Goal: Information Seeking & Learning: Learn about a topic

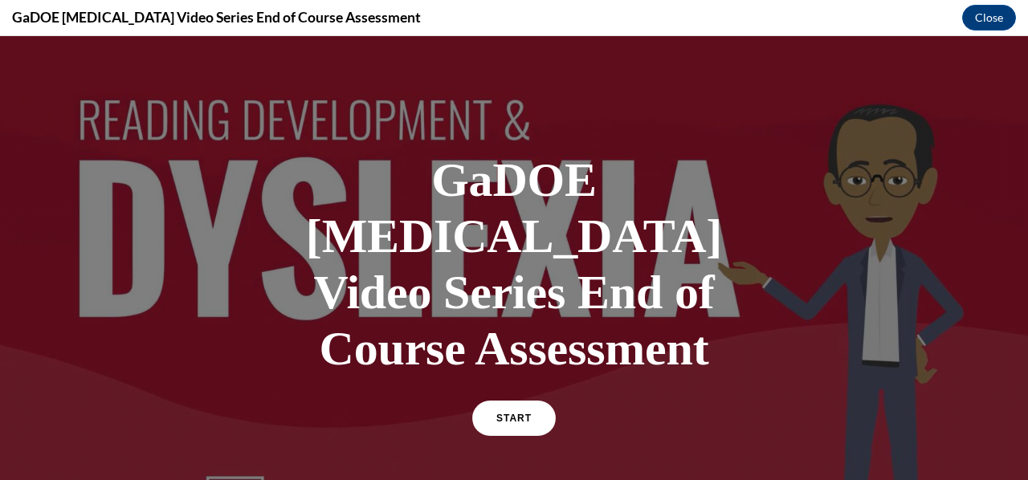
click at [3, 255] on div at bounding box center [514, 292] width 1028 height 513
click at [506, 400] on link "START" at bounding box center [514, 418] width 88 height 37
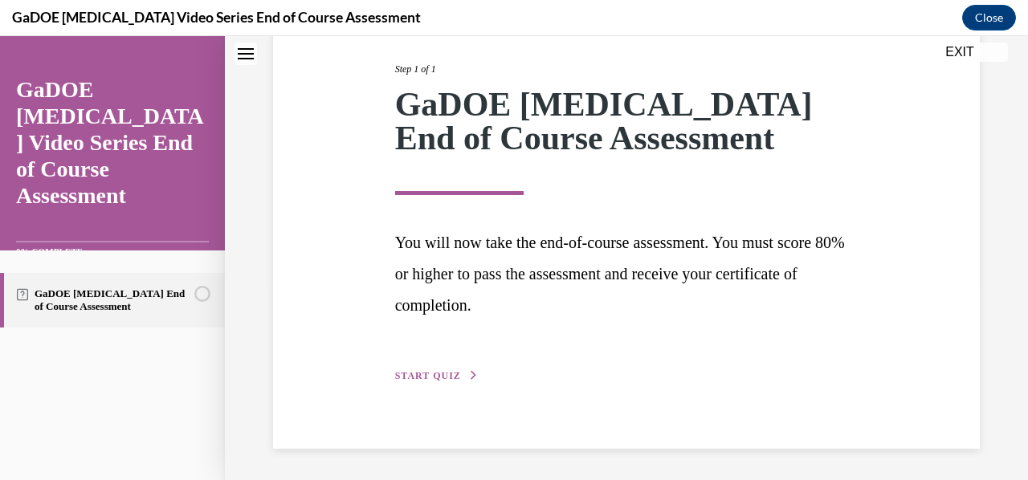
scroll to position [197, 0]
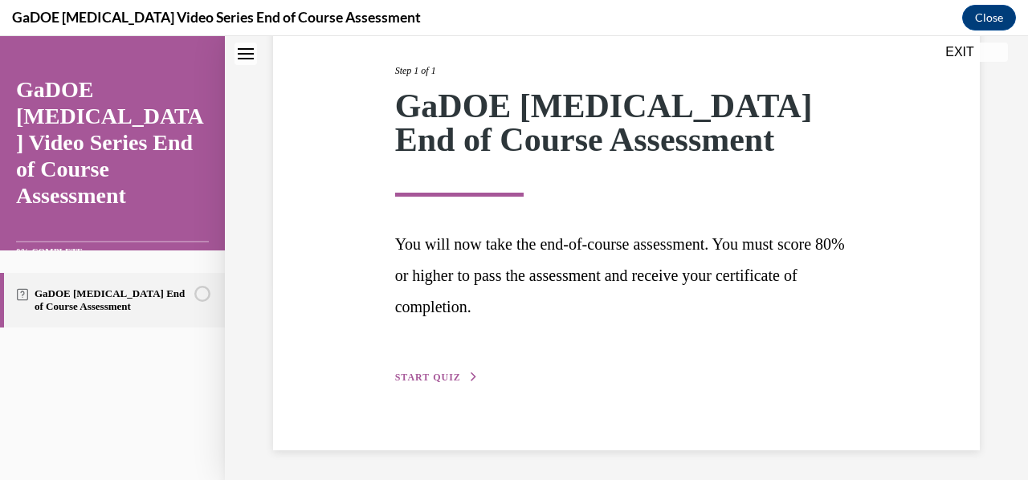
click at [447, 377] on span "START QUIZ" at bounding box center [428, 377] width 66 height 11
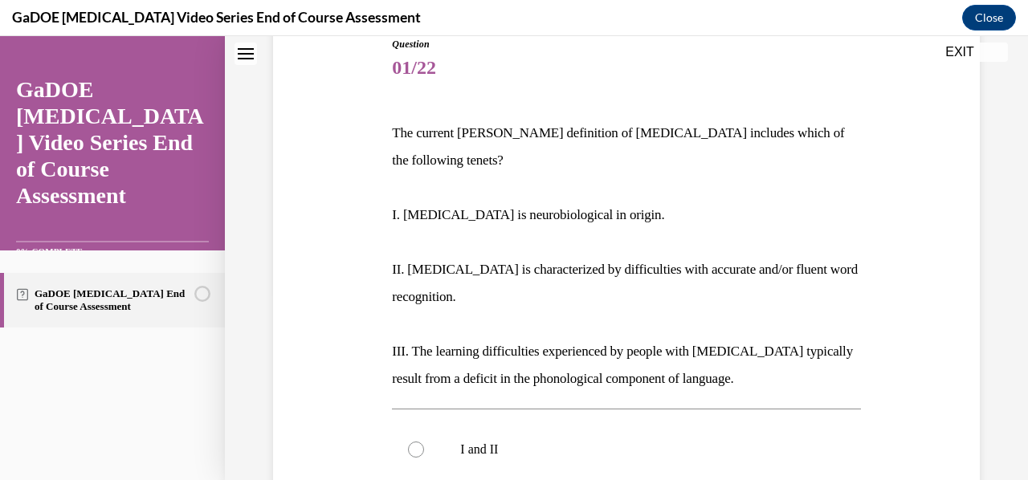
scroll to position [203, 0]
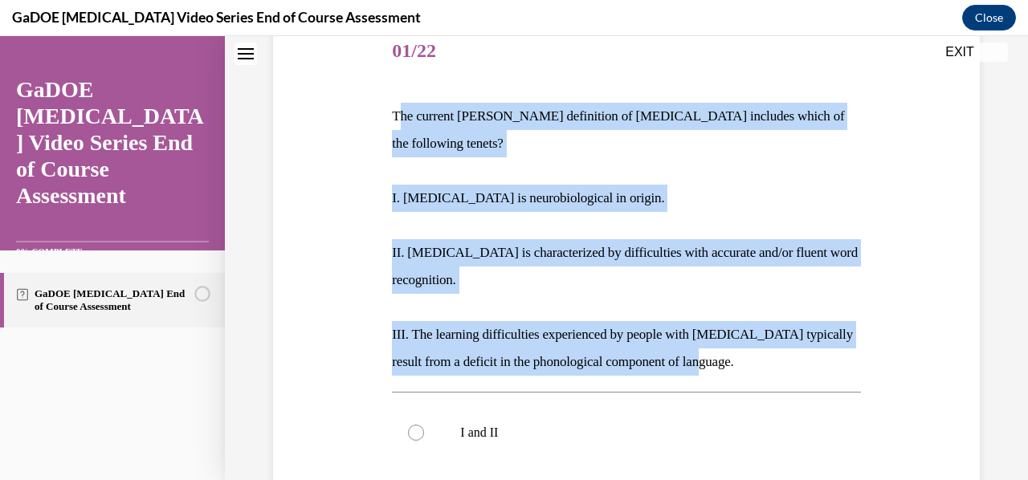
drag, startPoint x: 395, startPoint y: 116, endPoint x: 761, endPoint y: 337, distance: 427.3
click at [761, 337] on div "The current IDA definition of dyslexia includes which of the following tenets? …" at bounding box center [626, 239] width 468 height 273
copy div "he current IDA definition of dyslexia includes which of the following tenets? I…"
click at [591, 185] on p "I. Dyslexia is neurobiological in origin." at bounding box center [626, 198] width 468 height 27
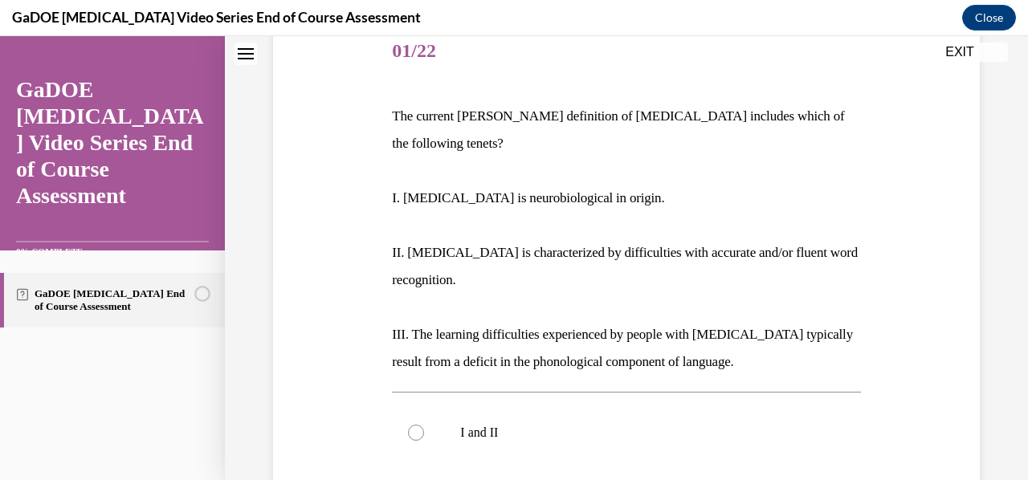
scroll to position [471, 0]
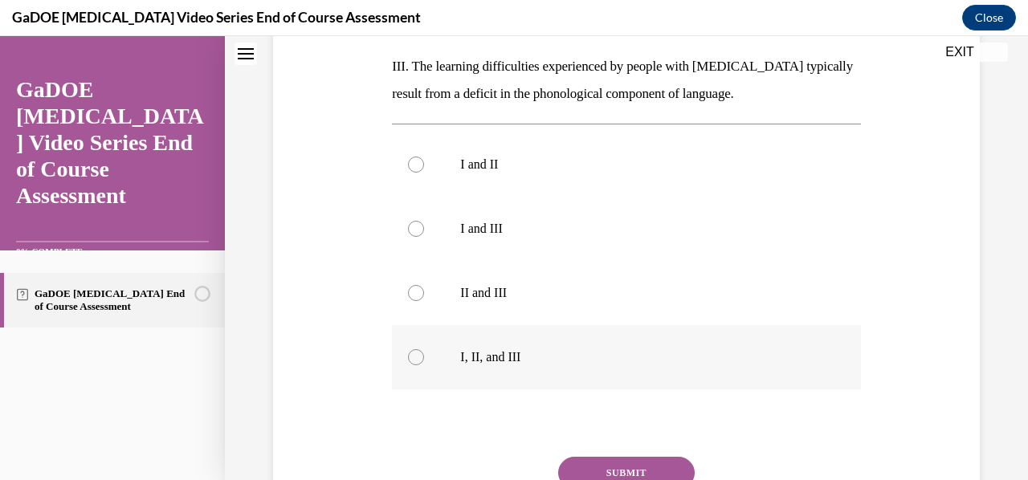
click at [508, 325] on label "I, II, and III" at bounding box center [626, 357] width 468 height 64
click at [424, 349] on input "I, II, and III" at bounding box center [416, 357] width 16 height 16
radio input "true"
click at [623, 457] on button "SUBMIT" at bounding box center [626, 473] width 137 height 32
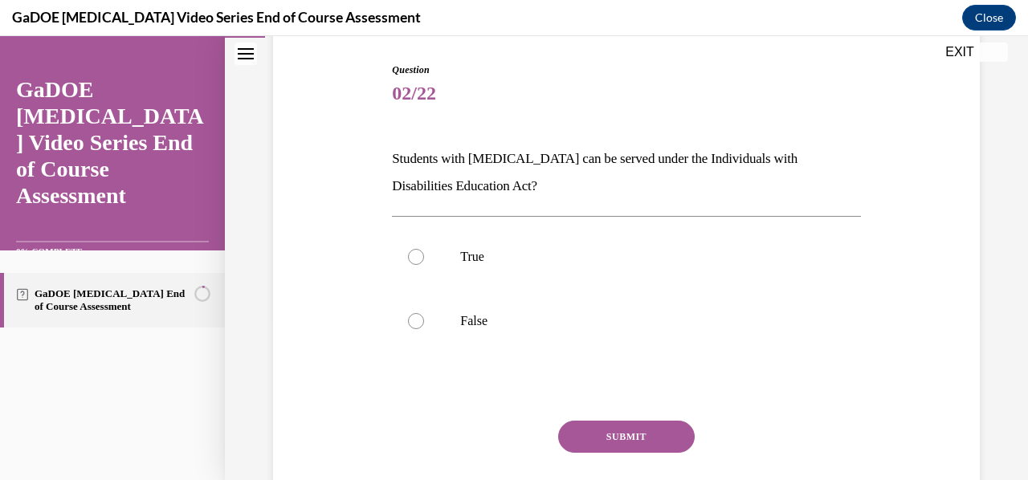
scroll to position [184, 0]
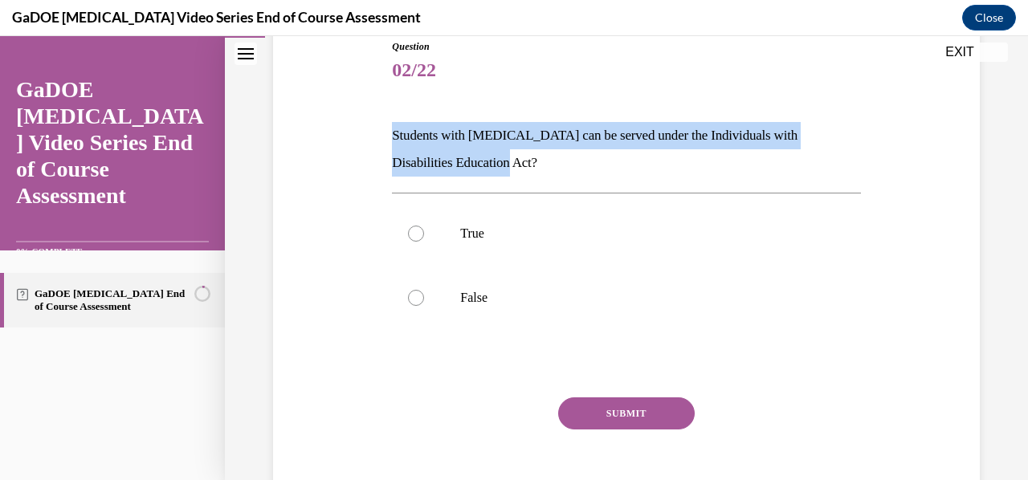
drag, startPoint x: 500, startPoint y: 161, endPoint x: 366, endPoint y: 137, distance: 136.4
click at [366, 137] on div "Question 02/22 Students with dyslexia can be served under the Individuals with …" at bounding box center [626, 260] width 715 height 538
copy p "Students with dyslexia can be served under the Individuals with Disabilities Ed…"
click at [507, 226] on p "True" at bounding box center [640, 234] width 360 height 16
click at [424, 226] on input "True" at bounding box center [416, 234] width 16 height 16
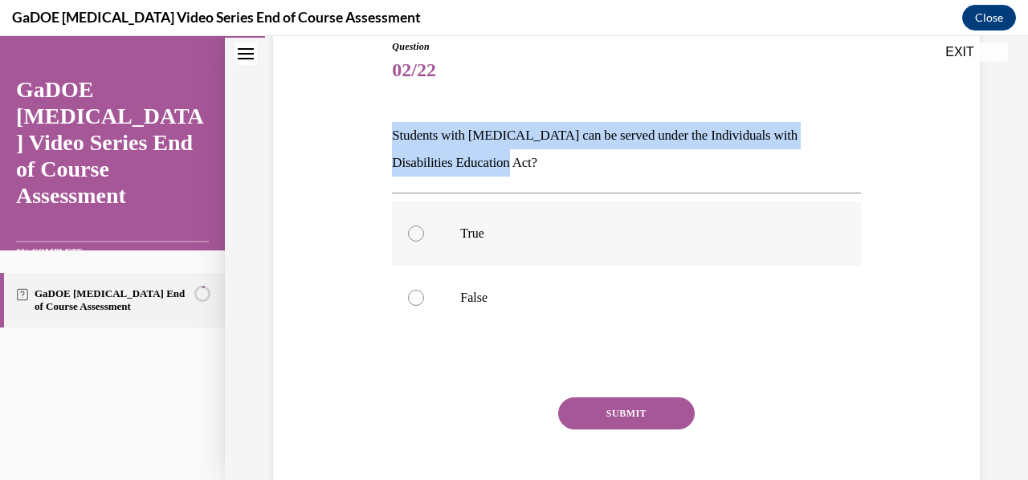
radio input "true"
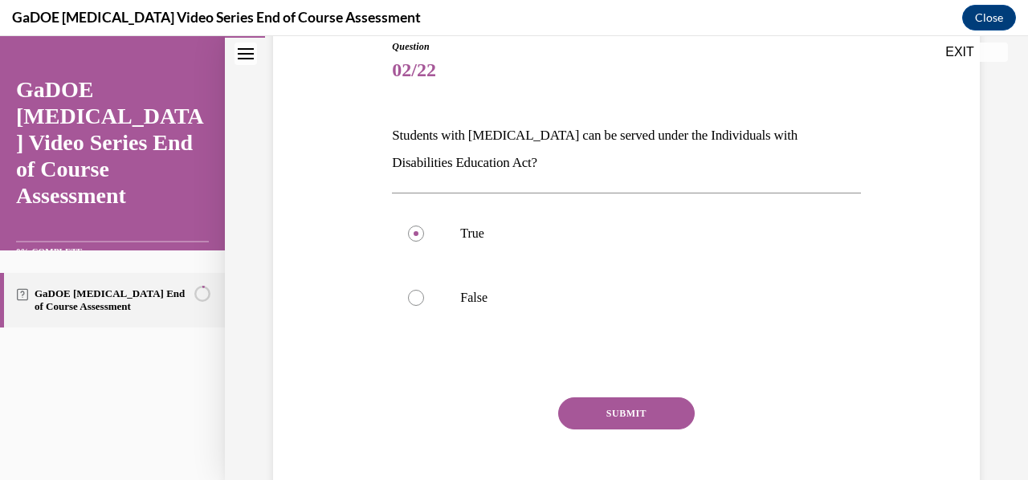
click at [583, 399] on button "SUBMIT" at bounding box center [626, 414] width 137 height 32
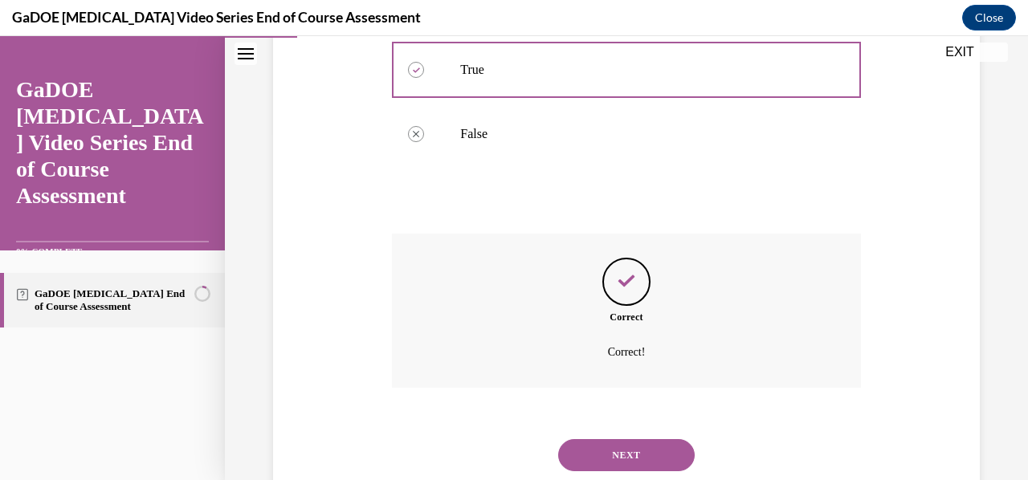
click at [624, 444] on button "NEXT" at bounding box center [626, 455] width 137 height 32
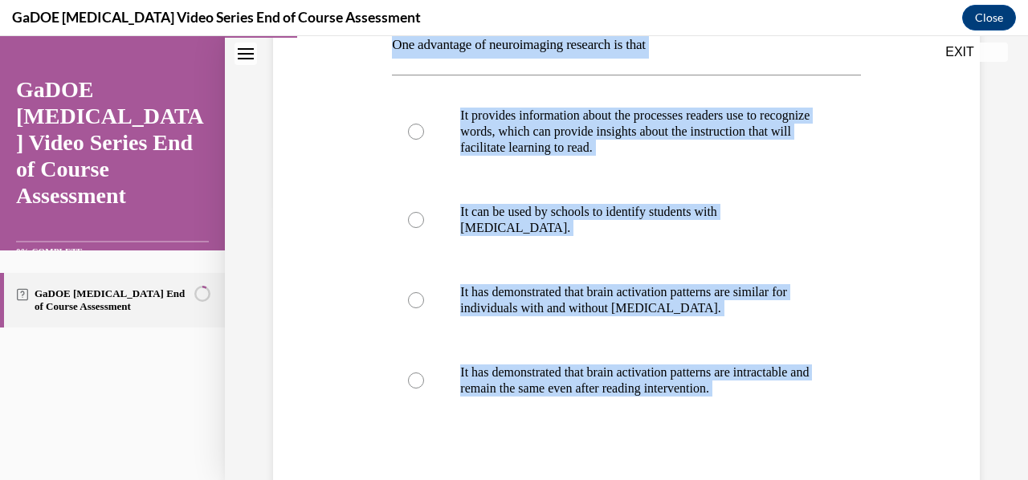
scroll to position [398, 0]
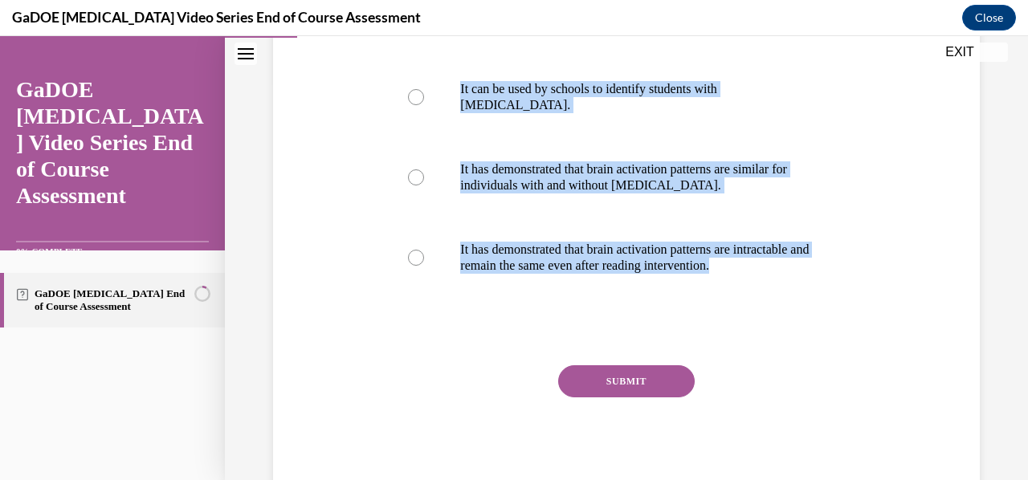
drag, startPoint x: 386, startPoint y: 105, endPoint x: 792, endPoint y: 298, distance: 449.1
click at [792, 298] on div "Question 03/22 One advantage of neuroimaging research is that It provides infor…" at bounding box center [626, 150] width 476 height 696
copy div "One advantage of neuroimaging research is that It provides information about th…"
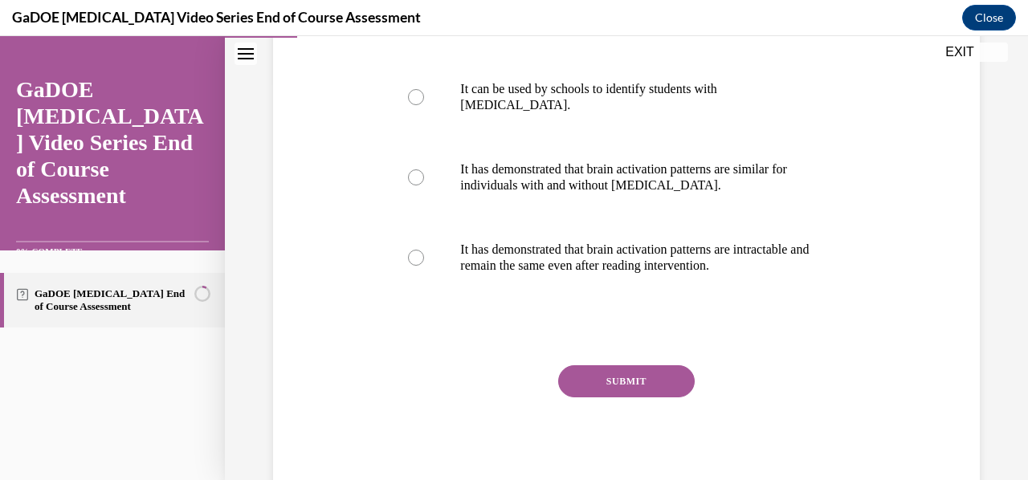
click at [373, 308] on div "Question 03/22 One advantage of neuroimaging research is that It provides infor…" at bounding box center [626, 138] width 715 height 720
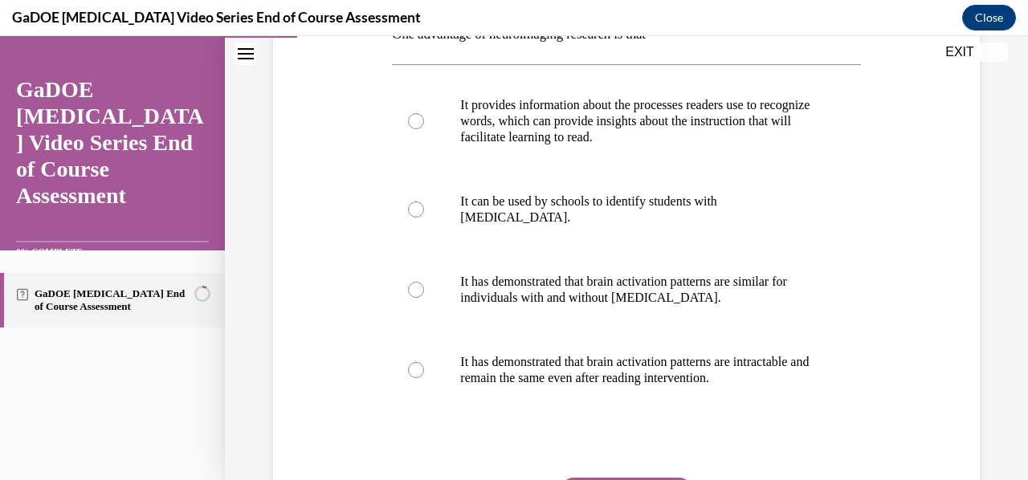
scroll to position [283, 0]
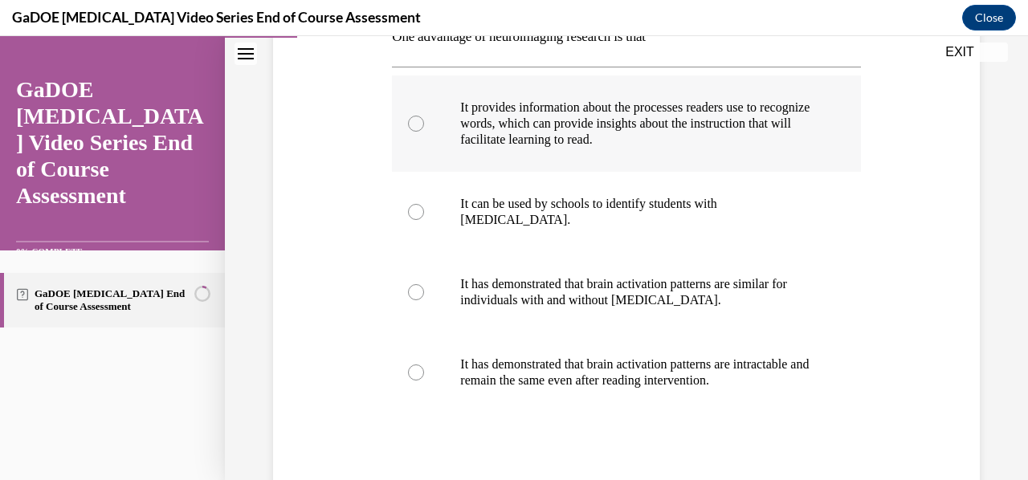
click at [565, 149] on label "It provides information about the processes readers use to recognize words, whi…" at bounding box center [626, 123] width 468 height 96
click at [424, 132] on input "It provides information about the processes readers use to recognize words, whi…" at bounding box center [416, 124] width 16 height 16
radio input "true"
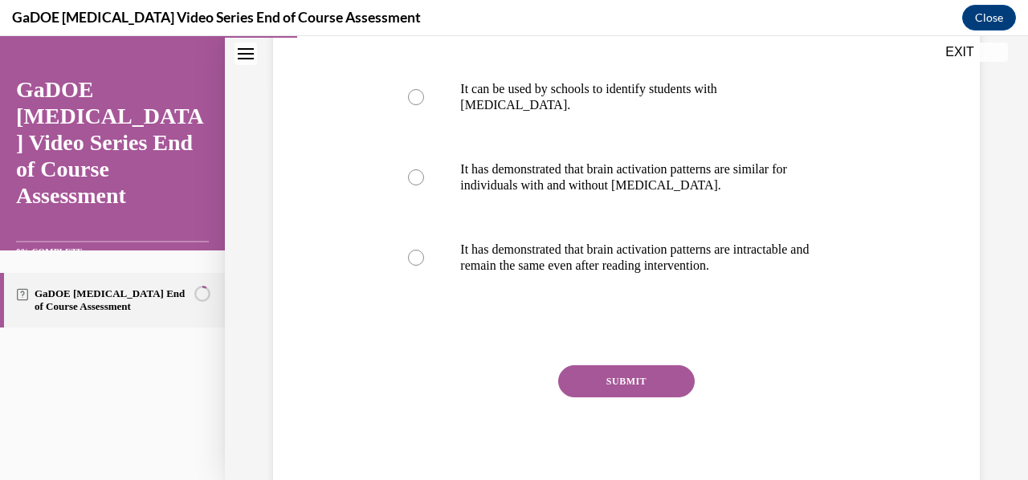
click at [590, 369] on button "SUBMIT" at bounding box center [626, 381] width 137 height 32
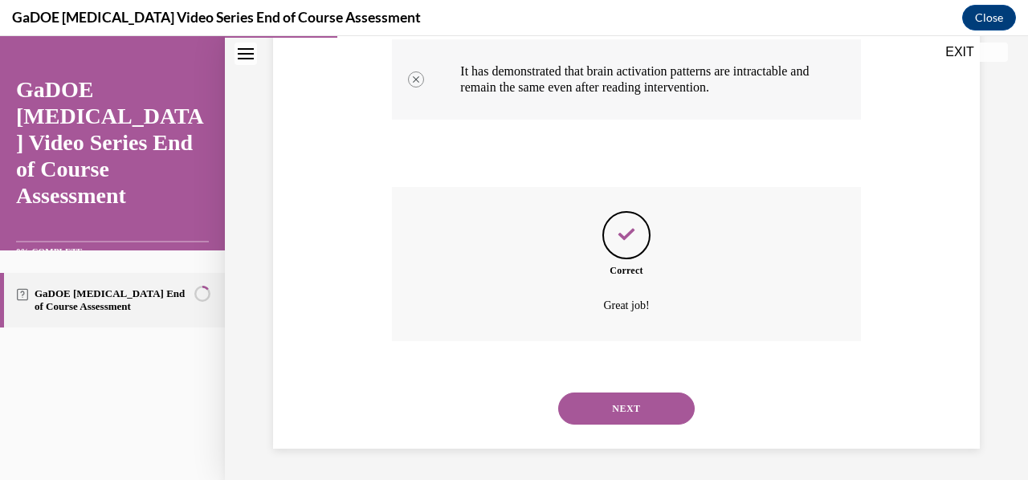
scroll to position [576, 0]
click at [614, 409] on button "NEXT" at bounding box center [626, 409] width 137 height 32
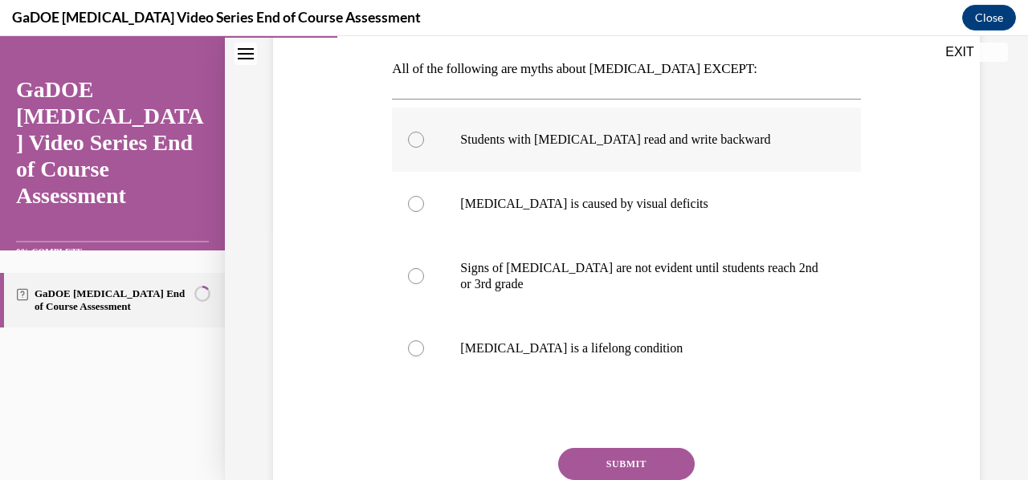
scroll to position [251, 0]
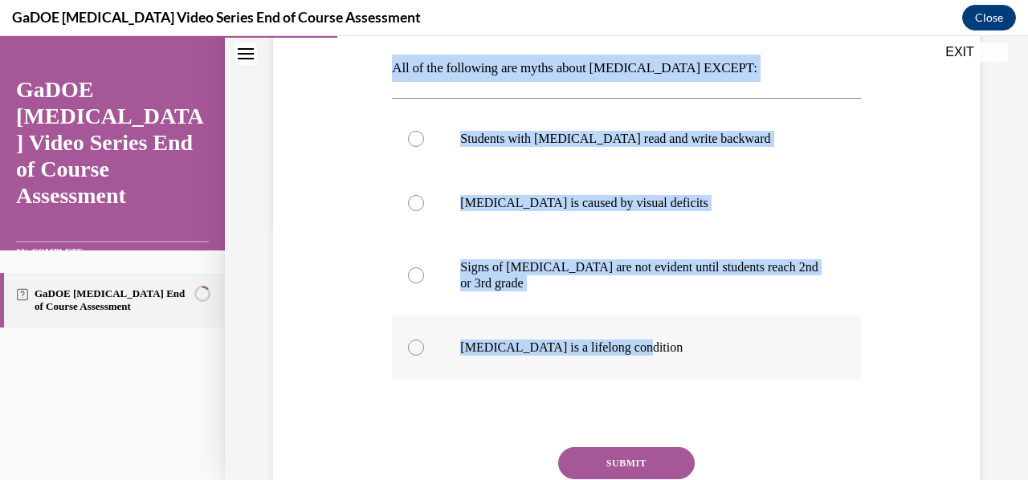
drag, startPoint x: 390, startPoint y: 66, endPoint x: 656, endPoint y: 345, distance: 385.7
click at [656, 345] on div "Question 04/22 All of the following are myths about dyslexia EXCEPT: Students w…" at bounding box center [626, 275] width 468 height 607
copy div "All of the following are myths about dyslexia EXCEPT: Students with dyslexia re…"
click at [367, 263] on div "Question 04/22 All of the following are myths about dyslexia EXCEPT: Students w…" at bounding box center [626, 251] width 715 height 655
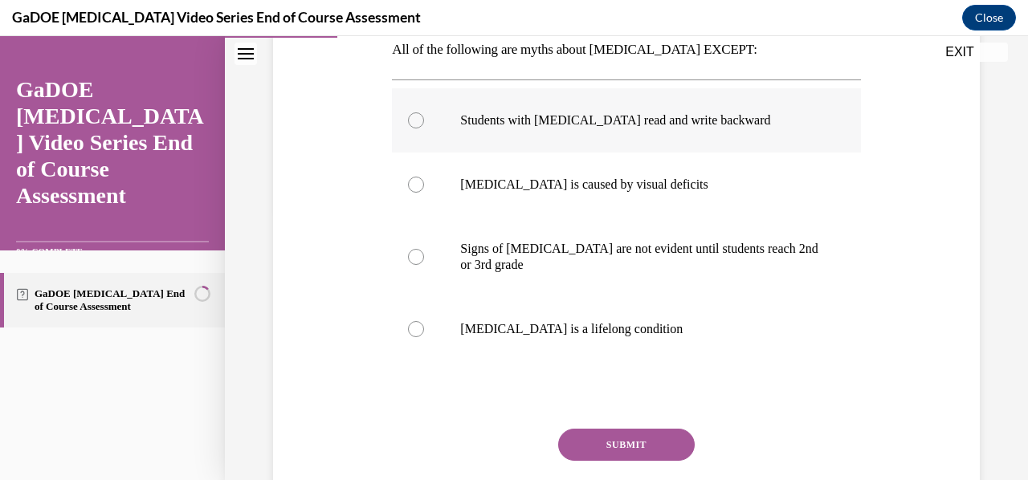
scroll to position [271, 0]
click at [365, 409] on div "Question 04/22 All of the following are myths about dyslexia EXCEPT: Students w…" at bounding box center [626, 231] width 715 height 655
click at [551, 335] on p "Dyslexia is a lifelong condition" at bounding box center [640, 328] width 360 height 16
click at [424, 335] on input "Dyslexia is a lifelong condition" at bounding box center [416, 328] width 16 height 16
radio input "true"
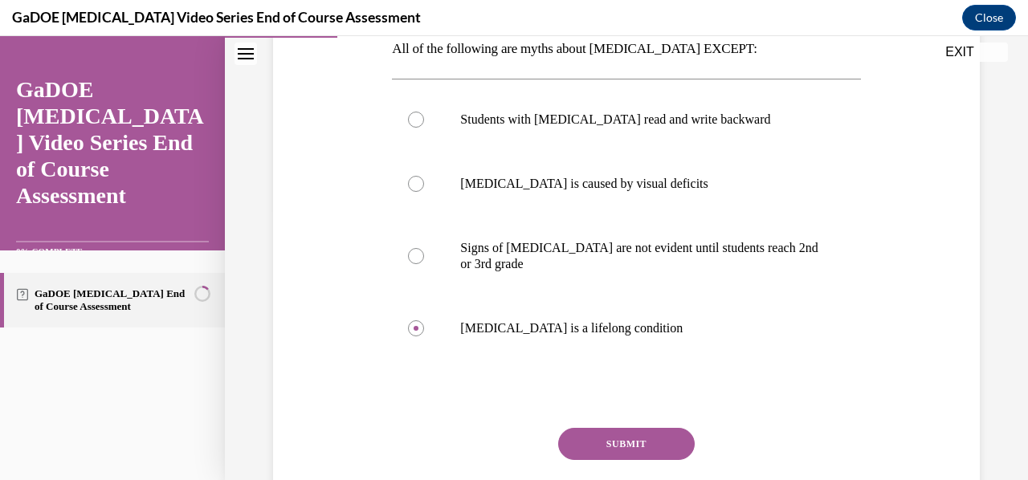
click at [602, 447] on button "SUBMIT" at bounding box center [626, 444] width 137 height 32
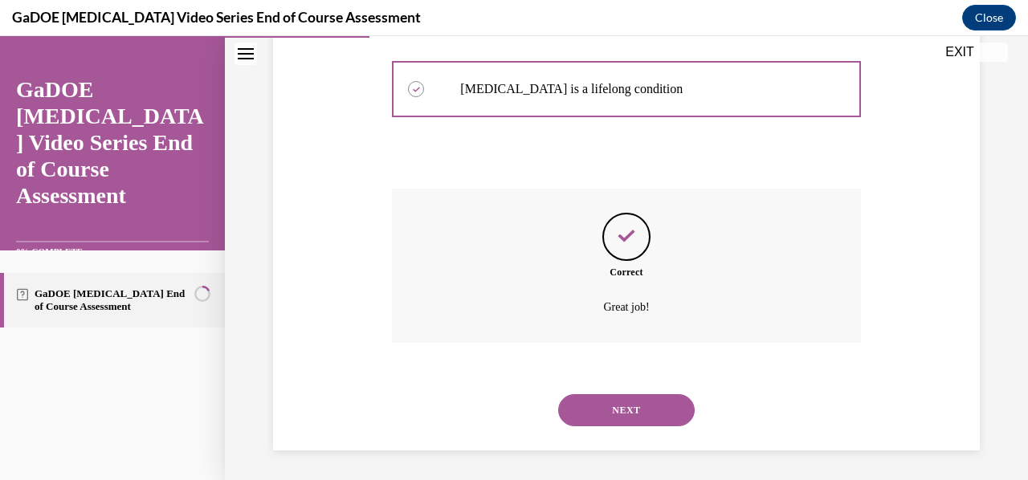
scroll to position [512, 0]
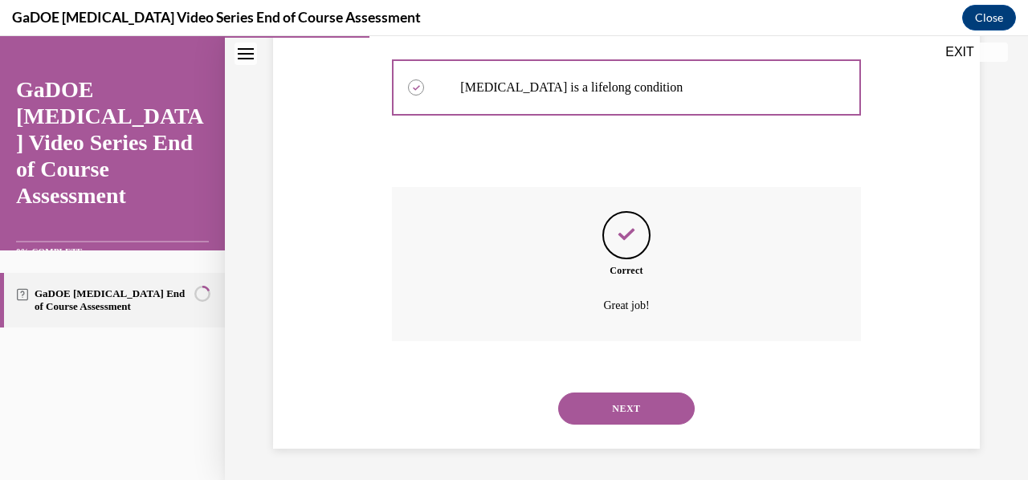
click at [602, 406] on button "NEXT" at bounding box center [626, 409] width 137 height 32
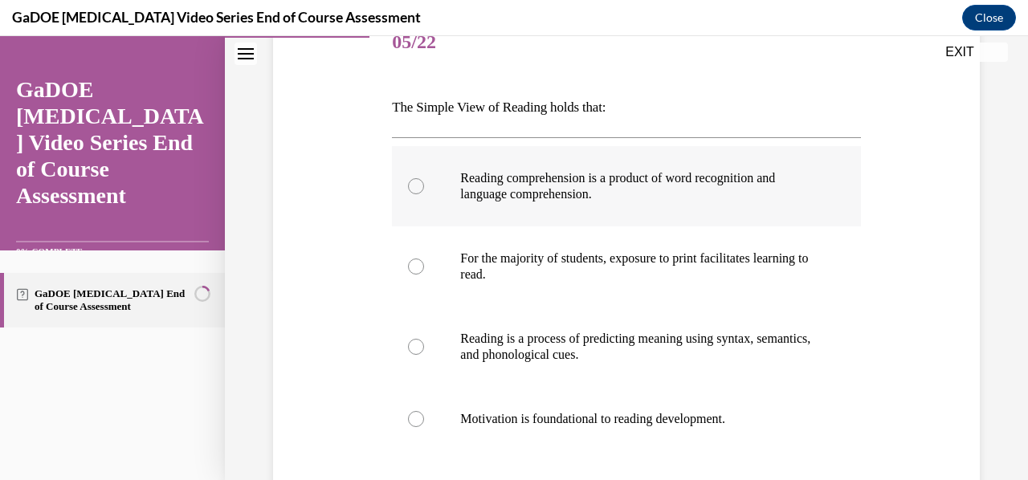
scroll to position [202, 0]
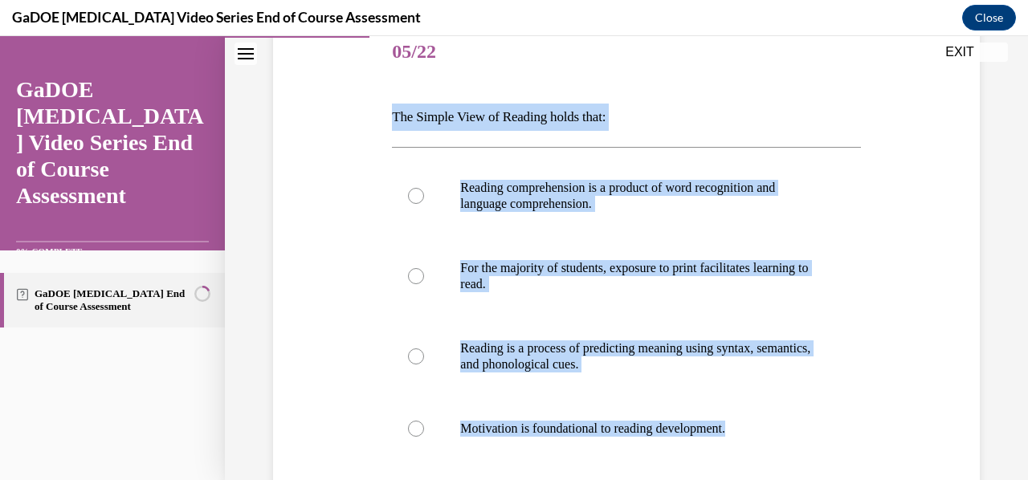
drag, startPoint x: 392, startPoint y: 116, endPoint x: 777, endPoint y: 479, distance: 529.5
click at [777, 479] on div "Question 05/22 The Simple View of Reading holds that: Reading comprehension is …" at bounding box center [626, 340] width 468 height 639
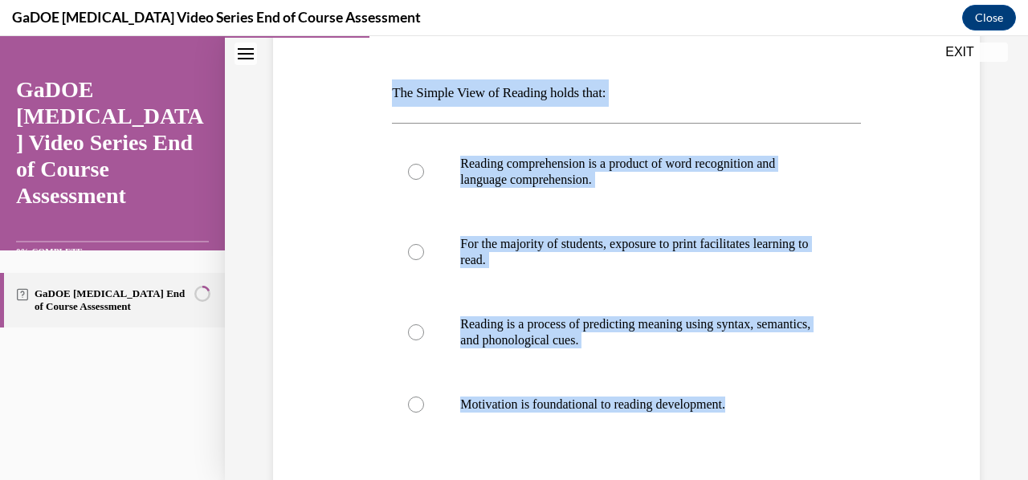
copy div "The Simple View of Reading holds that: Reading comprehension is a product of wo…"
click at [337, 247] on div "Question 05/22 The Simple View of Reading holds that: Reading comprehension is …" at bounding box center [626, 293] width 715 height 688
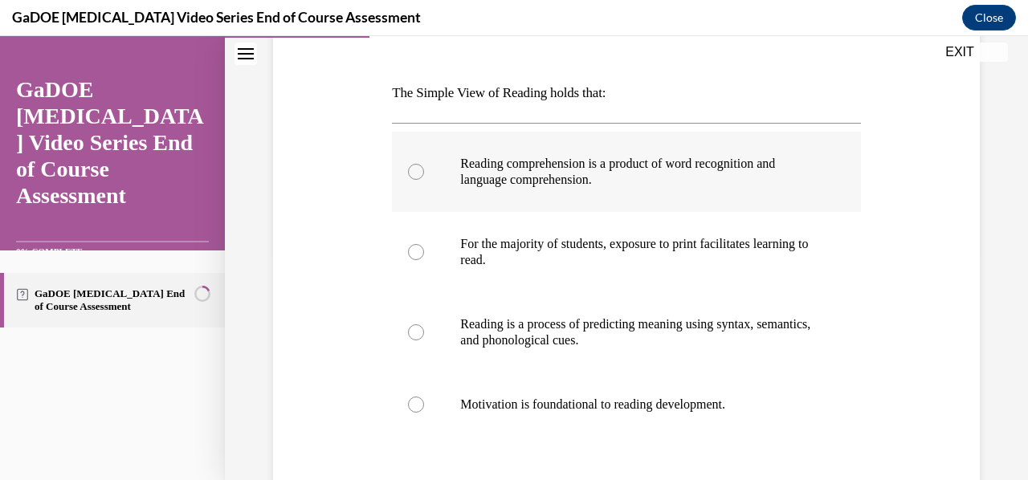
click at [623, 159] on p "Reading comprehension is a product of word recognition and language comprehensi…" at bounding box center [640, 172] width 360 height 32
click at [424, 164] on input "Reading comprehension is a product of word recognition and language comprehensi…" at bounding box center [416, 172] width 16 height 16
radio input "true"
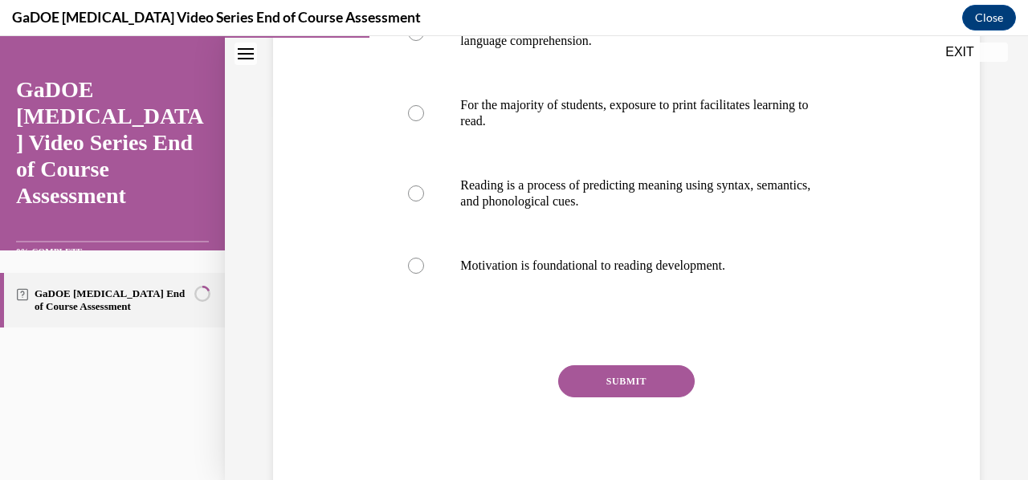
click at [643, 385] on button "SUBMIT" at bounding box center [626, 381] width 137 height 32
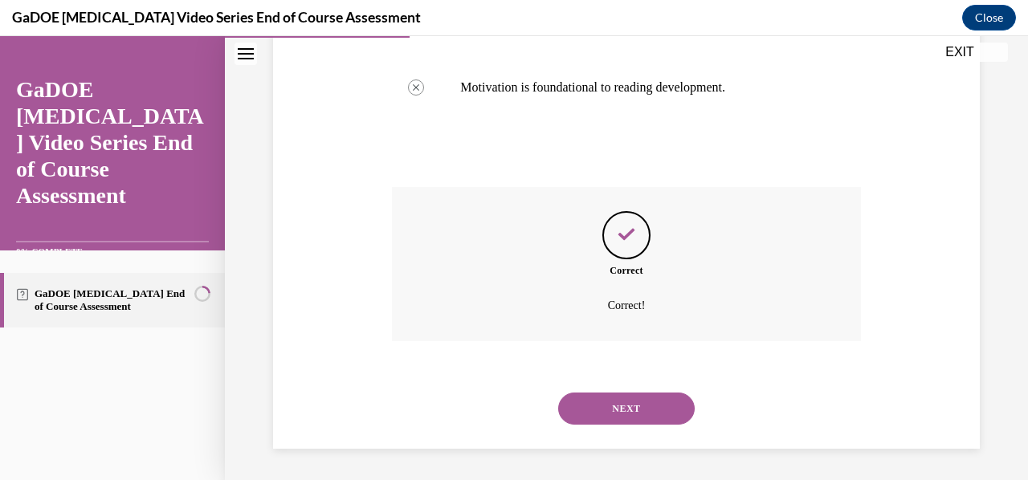
click at [626, 401] on button "NEXT" at bounding box center [626, 409] width 137 height 32
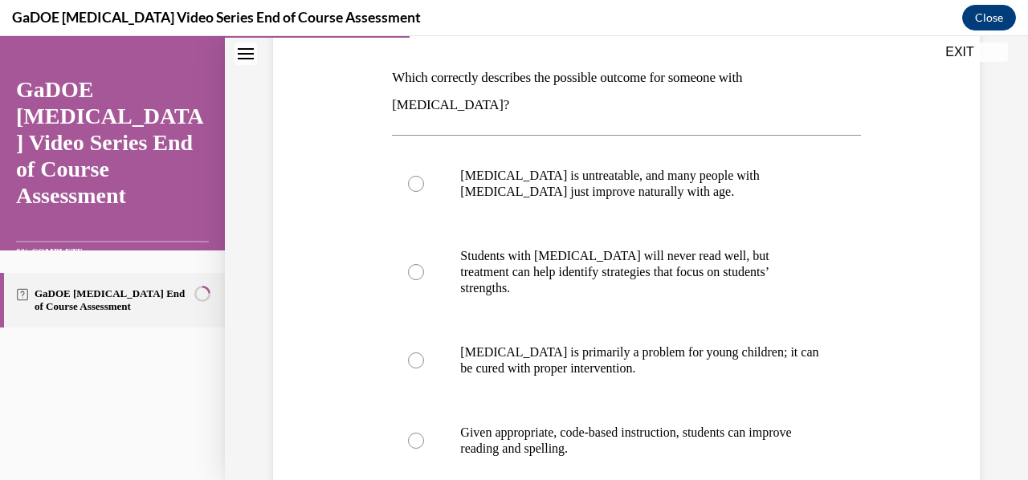
scroll to position [245, 0]
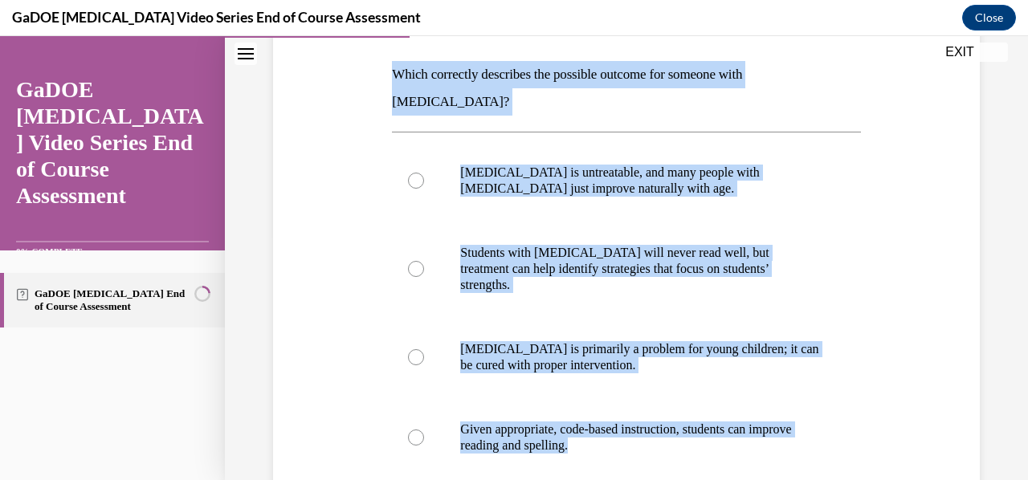
drag, startPoint x: 389, startPoint y: 72, endPoint x: 700, endPoint y: 474, distance: 507.8
click at [700, 474] on div "Question 06/22 Which correctly describes the possible outcome for someone with …" at bounding box center [626, 315] width 476 height 723
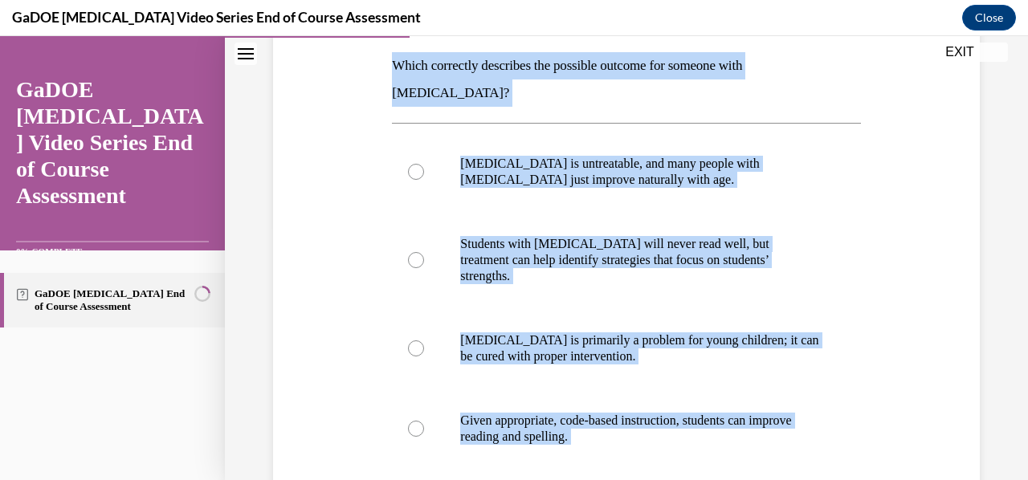
copy div "Which correctly describes the possible outcome for someone with dyslexia? Dysle…"
click at [352, 170] on div "Question 06/22 Which correctly describes the possible outcome for someone with …" at bounding box center [626, 294] width 715 height 747
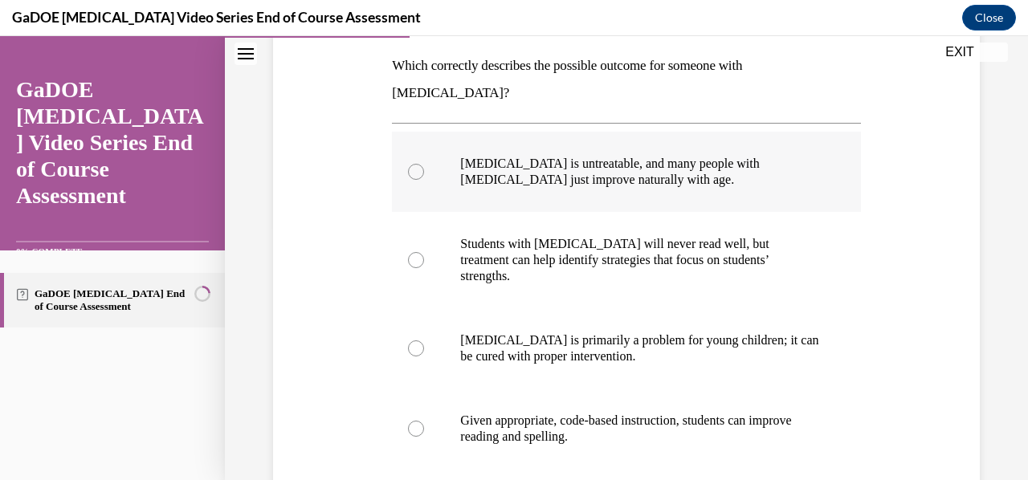
scroll to position [235, 0]
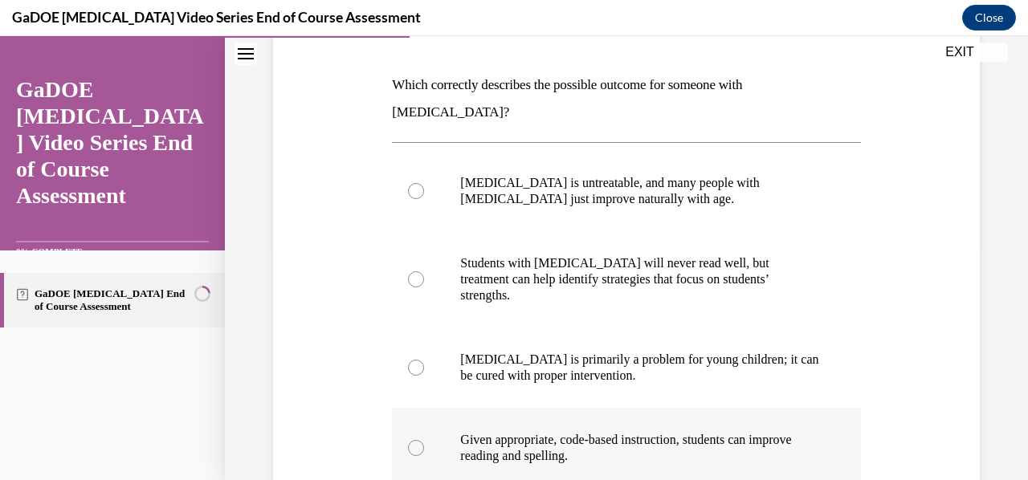
click at [509, 408] on label "Given appropriate, code-based instruction, students can improve reading and spe…" at bounding box center [626, 448] width 468 height 80
click at [424, 440] on input "Given appropriate, code-based instruction, students can improve reading and spe…" at bounding box center [416, 448] width 16 height 16
radio input "true"
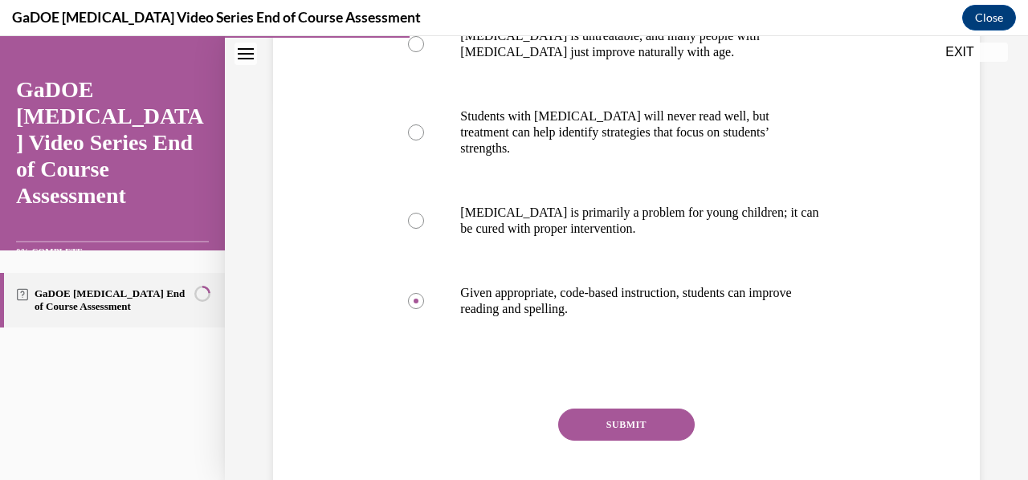
click at [622, 409] on button "SUBMIT" at bounding box center [626, 425] width 137 height 32
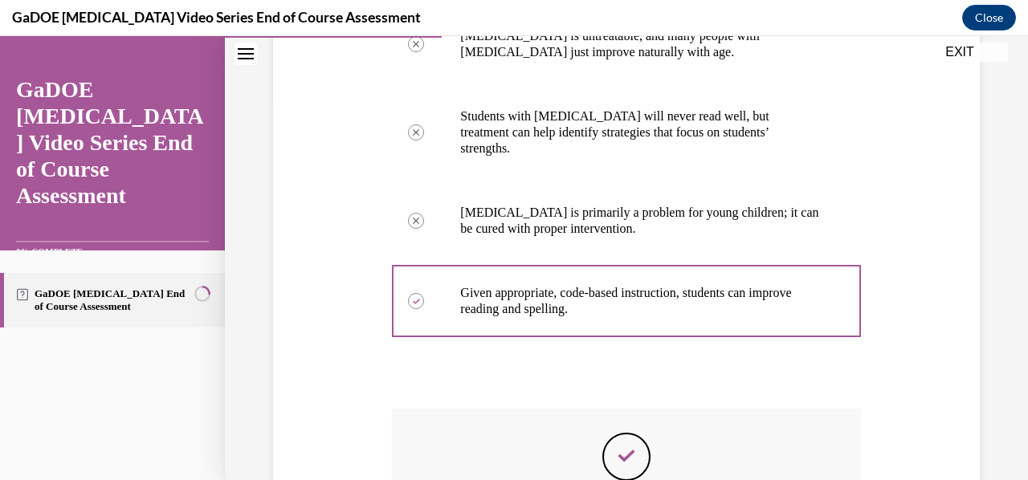
scroll to position [560, 0]
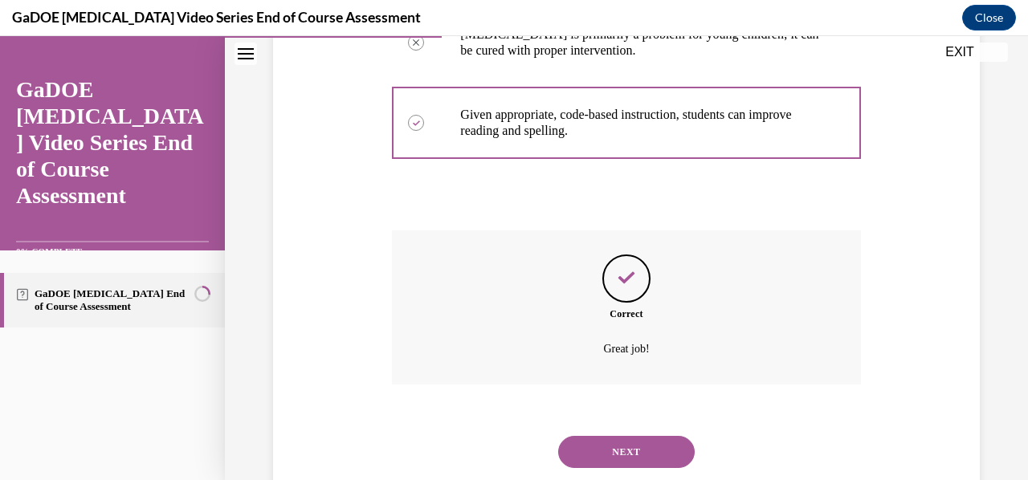
click at [617, 436] on button "NEXT" at bounding box center [626, 452] width 137 height 32
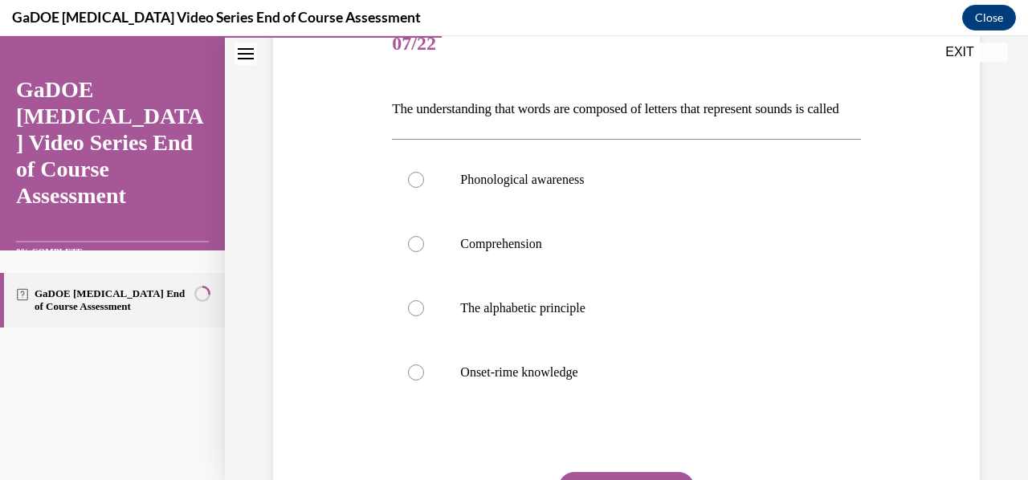
scroll to position [211, 0]
drag, startPoint x: 391, startPoint y: 108, endPoint x: 618, endPoint y: 415, distance: 381.8
click at [618, 415] on div "Question 07/22 The understanding that words are composed of letters that repres…" at bounding box center [626, 307] width 468 height 591
copy div "The understanding that words are composed of letters that represent sounds is c…"
click at [321, 234] on div "Question 07/22 The understanding that words are composed of letters that repres…" at bounding box center [626, 283] width 715 height 639
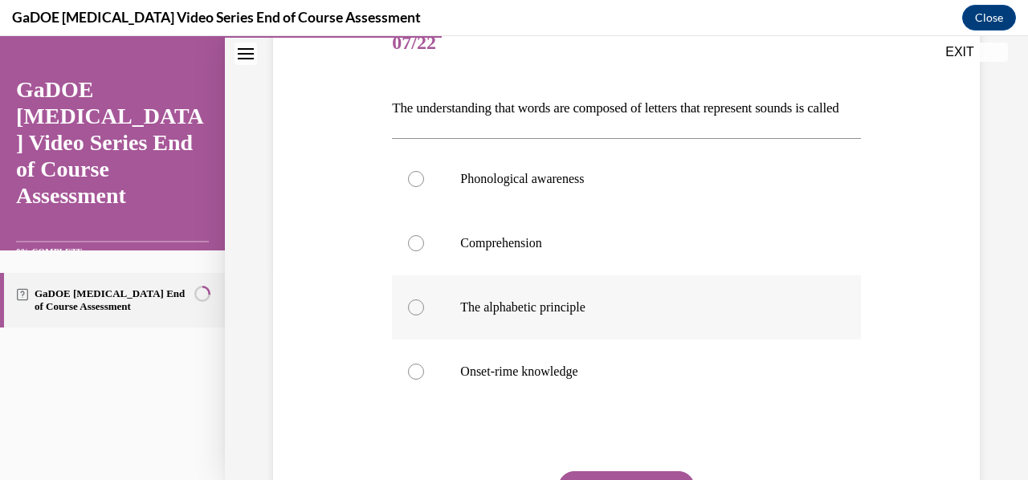
click at [520, 316] on p "The alphabetic principle" at bounding box center [640, 308] width 360 height 16
click at [424, 316] on input "The alphabetic principle" at bounding box center [416, 308] width 16 height 16
radio input "true"
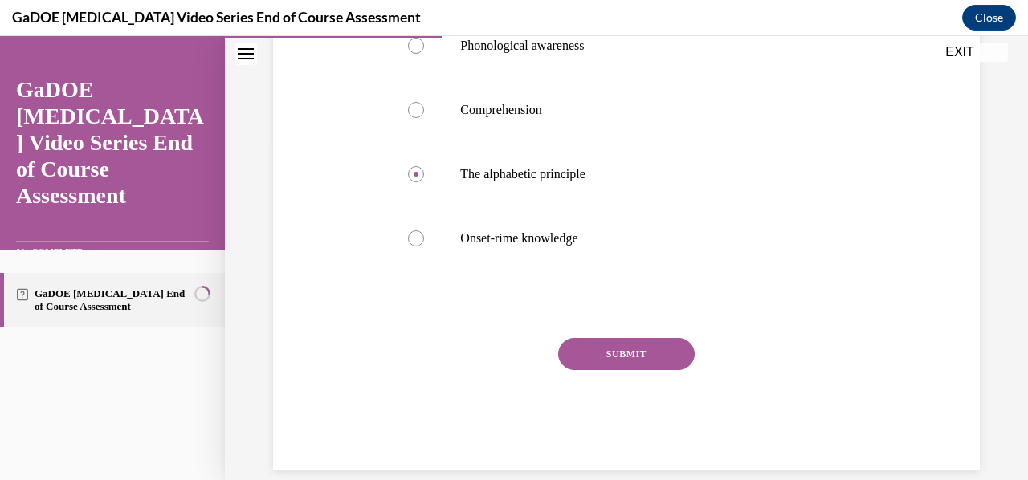
click at [630, 370] on button "SUBMIT" at bounding box center [626, 354] width 137 height 32
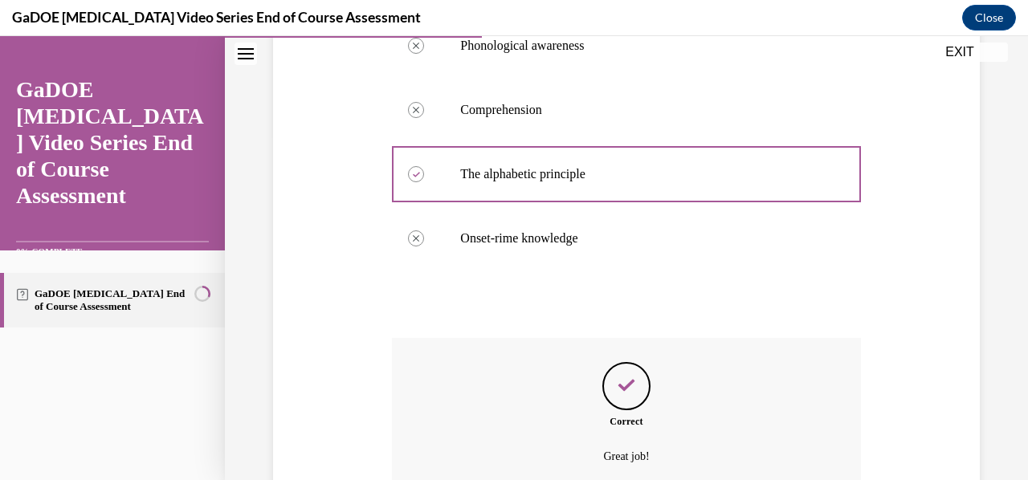
scroll to position [439, 0]
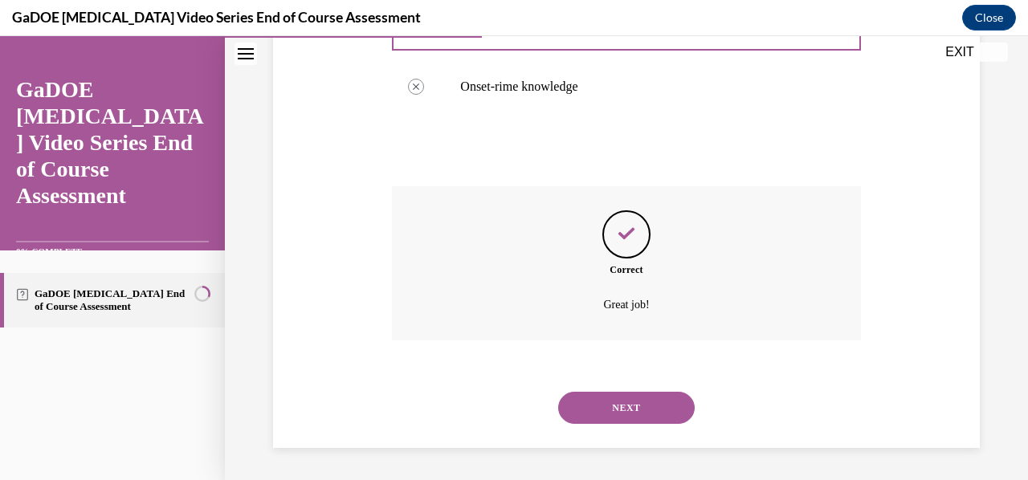
click at [606, 415] on button "NEXT" at bounding box center [626, 408] width 137 height 32
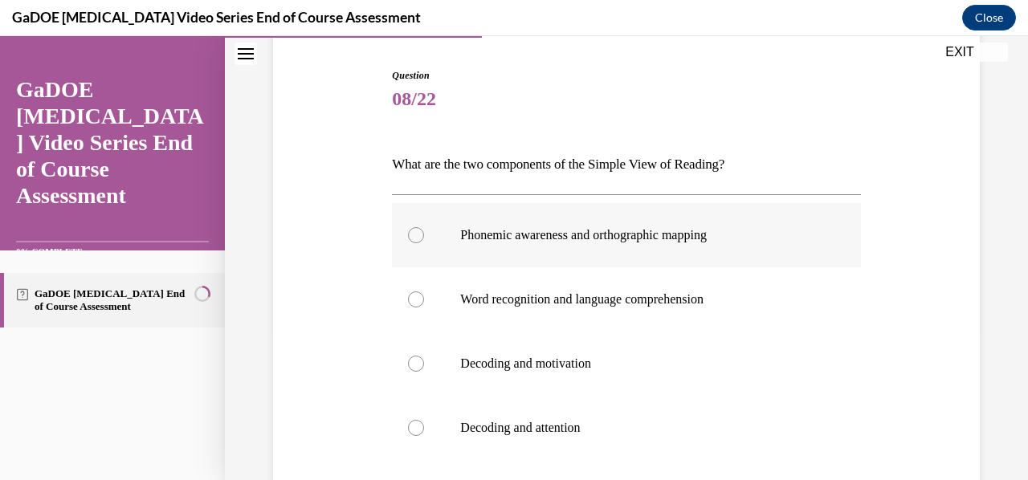
scroll to position [172, 0]
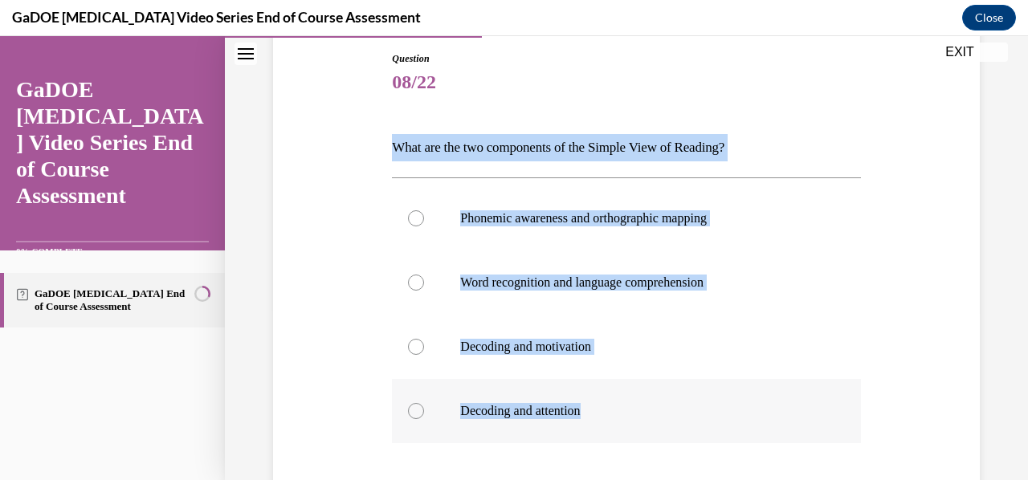
drag, startPoint x: 389, startPoint y: 145, endPoint x: 599, endPoint y: 403, distance: 332.8
click at [599, 403] on div "Question 08/22 What are the two components of the Simple View of Reading? Phone…" at bounding box center [626, 334] width 476 height 615
copy div "What are the two components of the Simple View of Reading? Phonemic awareness a…"
click at [530, 283] on p "Word recognition and language comprehension" at bounding box center [640, 283] width 360 height 16
click at [424, 283] on input "Word recognition and language comprehension" at bounding box center [416, 283] width 16 height 16
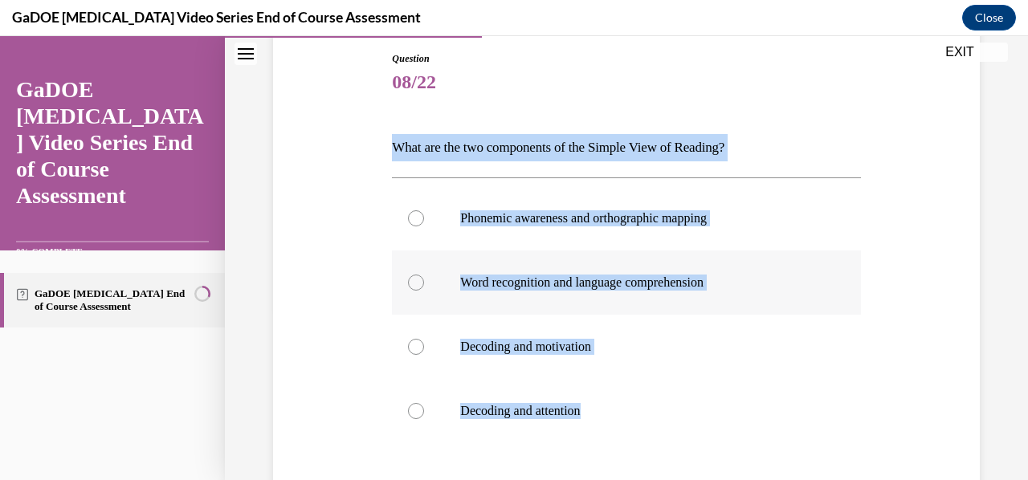
radio input "true"
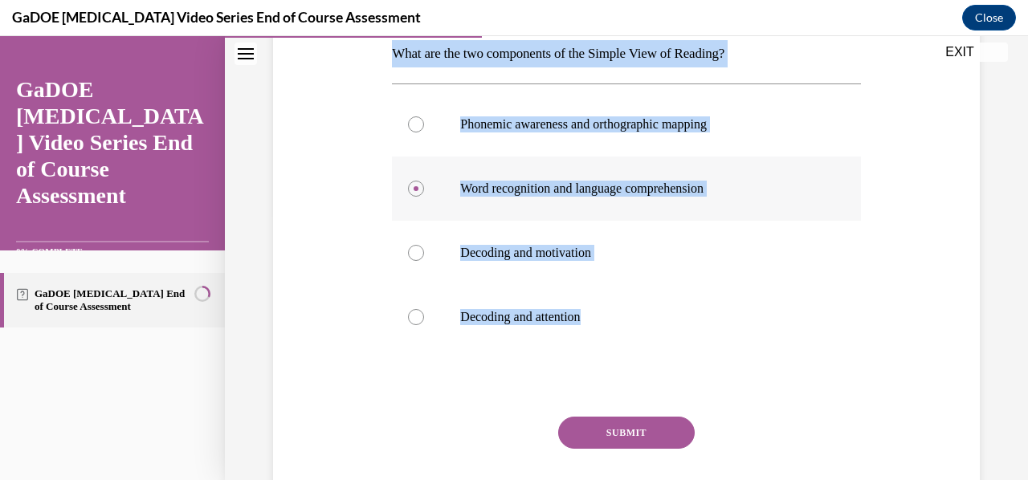
scroll to position [289, 0]
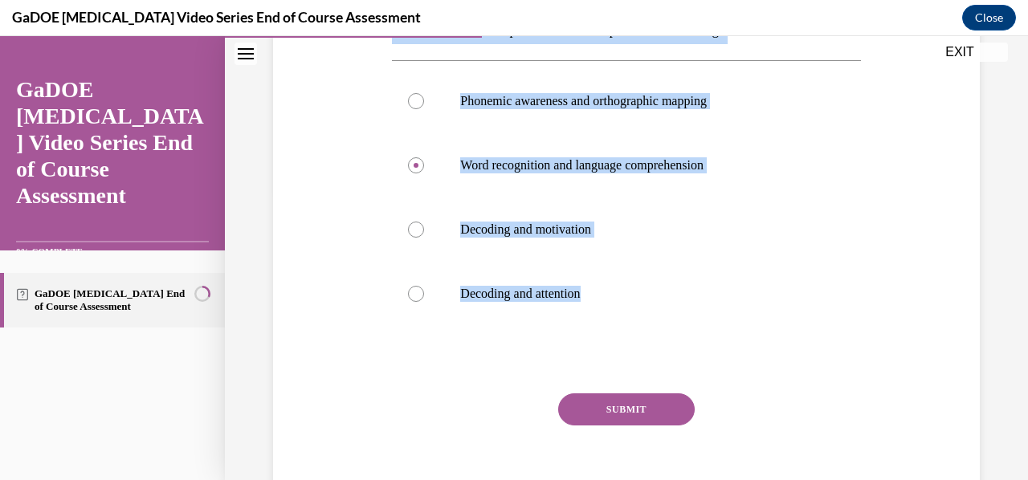
click at [369, 371] on div "Question 08/22 What are the two components of the Simple View of Reading? Phone…" at bounding box center [626, 205] width 715 height 639
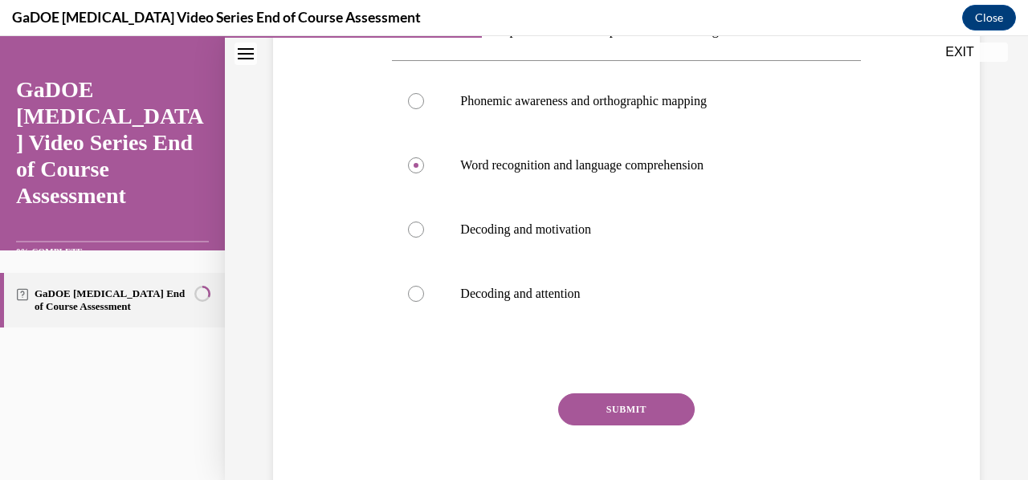
click at [641, 415] on button "SUBMIT" at bounding box center [626, 410] width 137 height 32
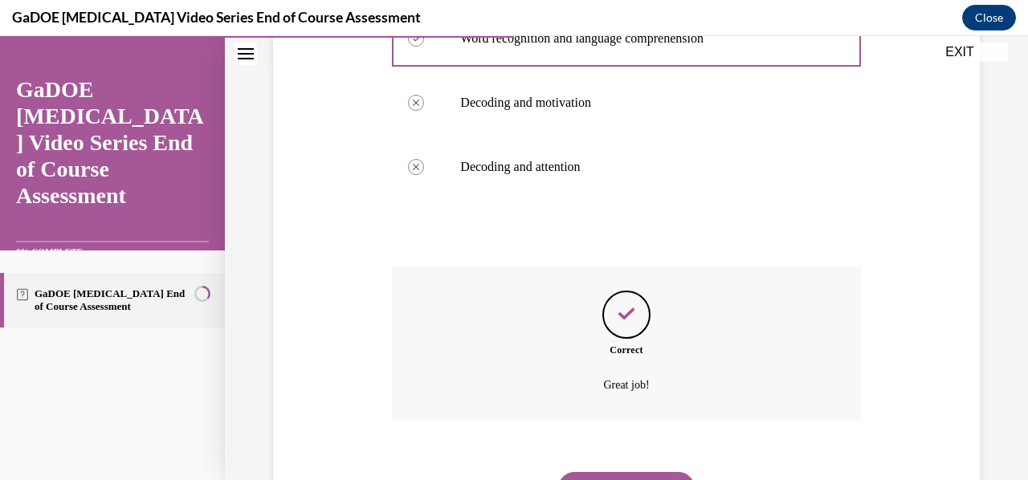
scroll to position [426, 0]
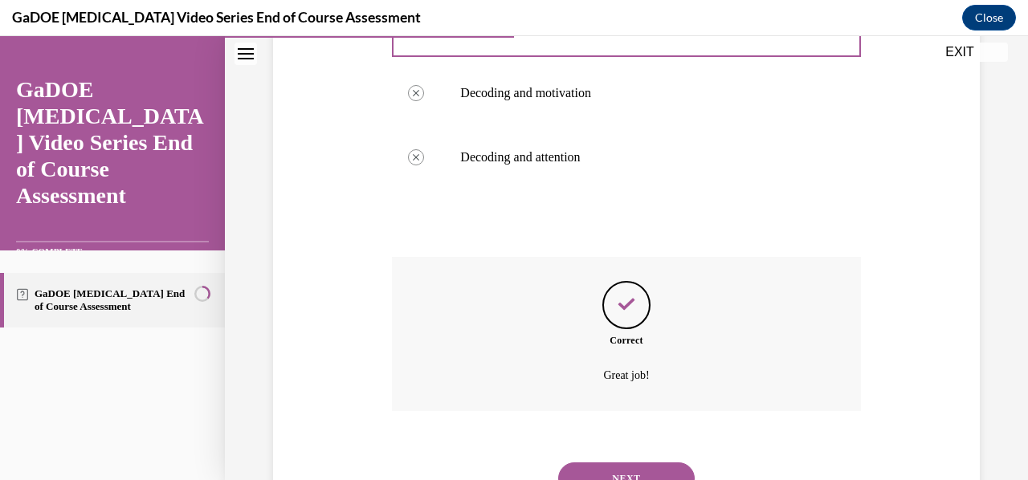
click at [663, 472] on button "NEXT" at bounding box center [626, 479] width 137 height 32
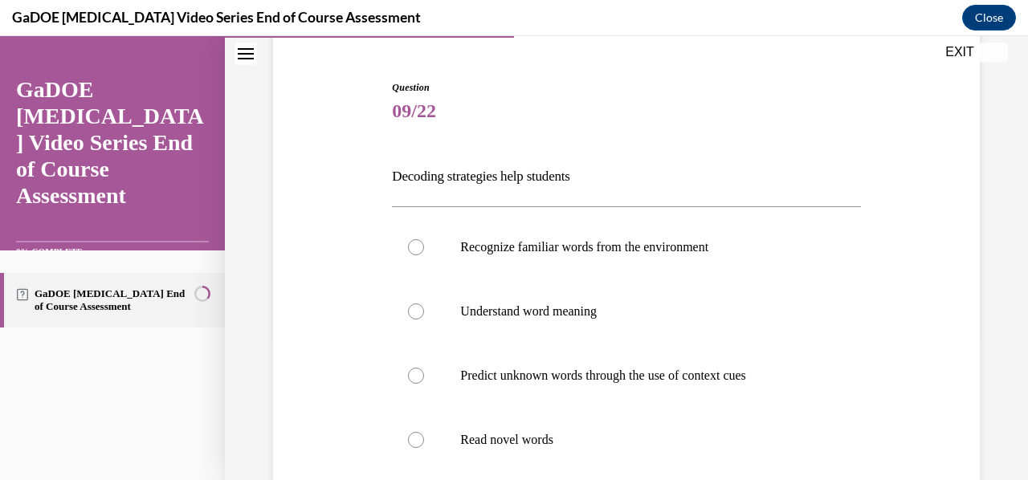
scroll to position [200, 0]
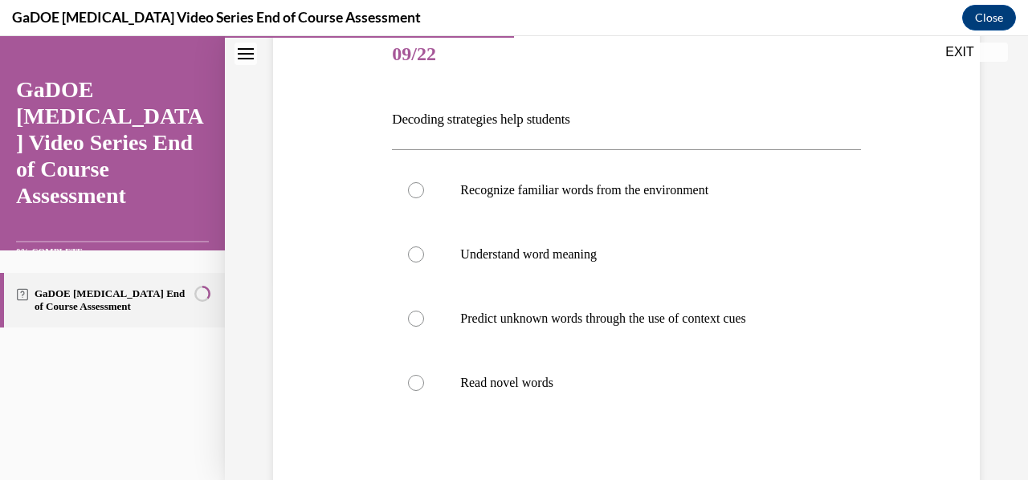
click at [407, 113] on p "Decoding strategies help students" at bounding box center [626, 119] width 468 height 27
click at [408, 112] on p "Decoding strategies help students" at bounding box center [626, 119] width 468 height 27
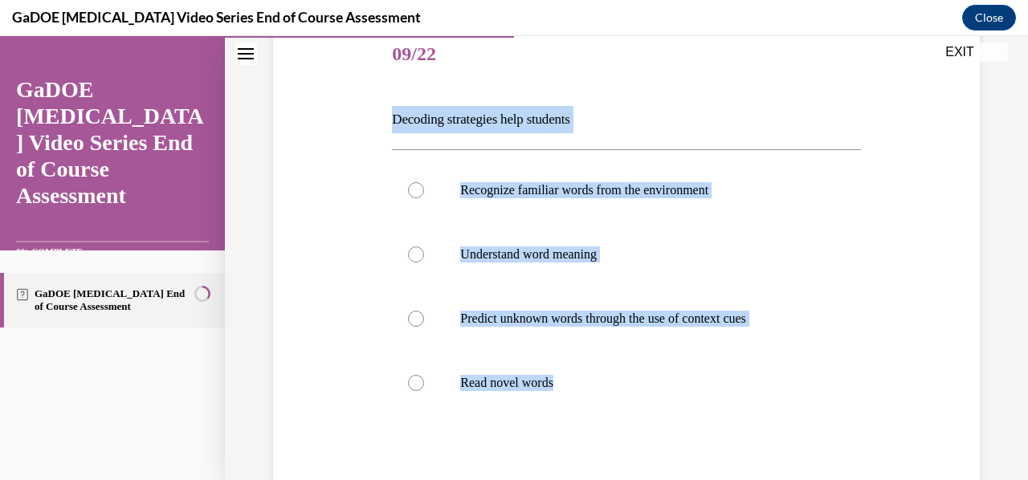
copy div "Decoding strategies help students Recognize familiar words from the environment…"
click at [325, 319] on div "Question 09/22 Decoding strategies help students Recognize familiar words from …" at bounding box center [626, 294] width 715 height 639
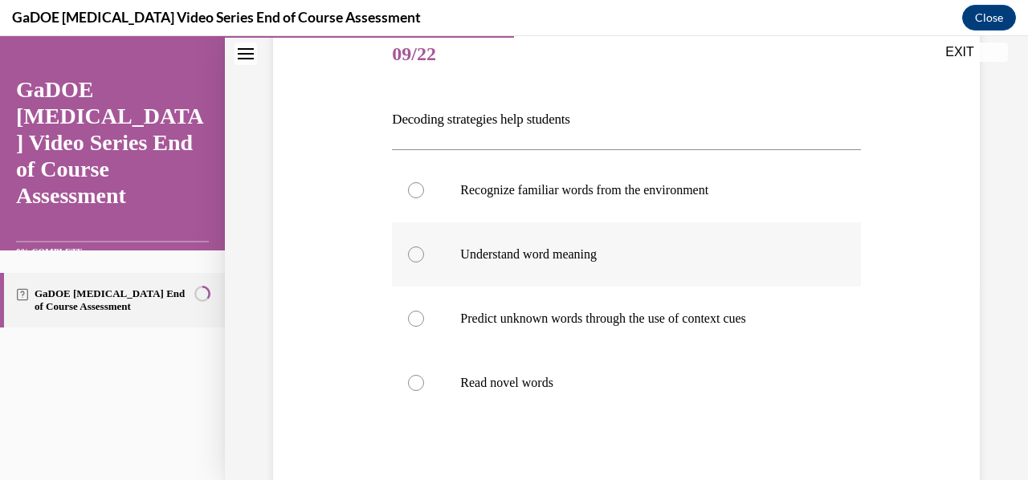
click at [520, 254] on p "Understand word meaning" at bounding box center [640, 255] width 360 height 16
click at [424, 254] on input "Understand word meaning" at bounding box center [416, 255] width 16 height 16
radio input "true"
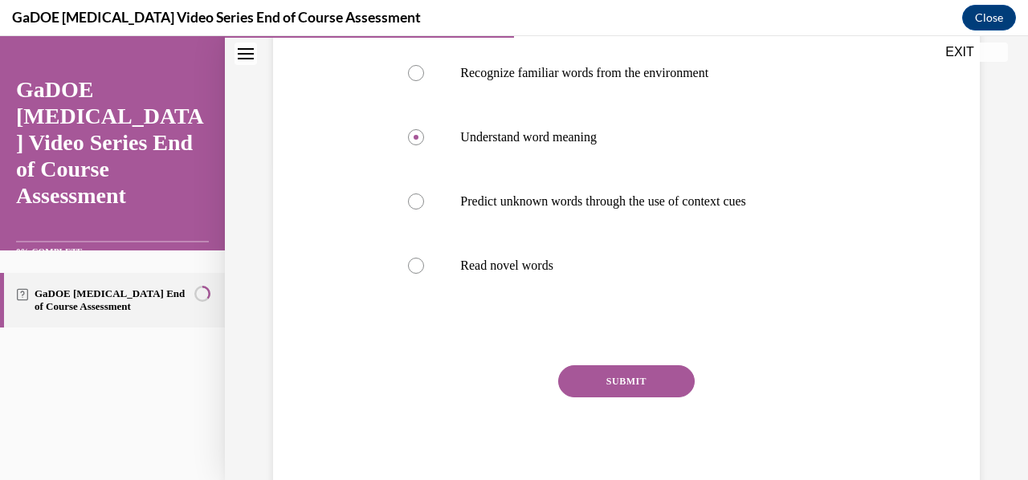
click at [590, 385] on button "SUBMIT" at bounding box center [626, 381] width 137 height 32
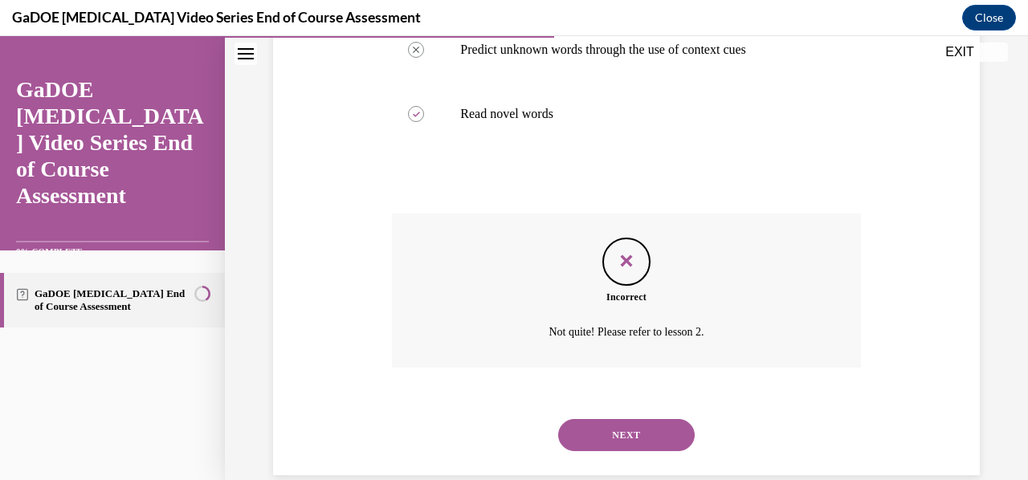
scroll to position [496, 0]
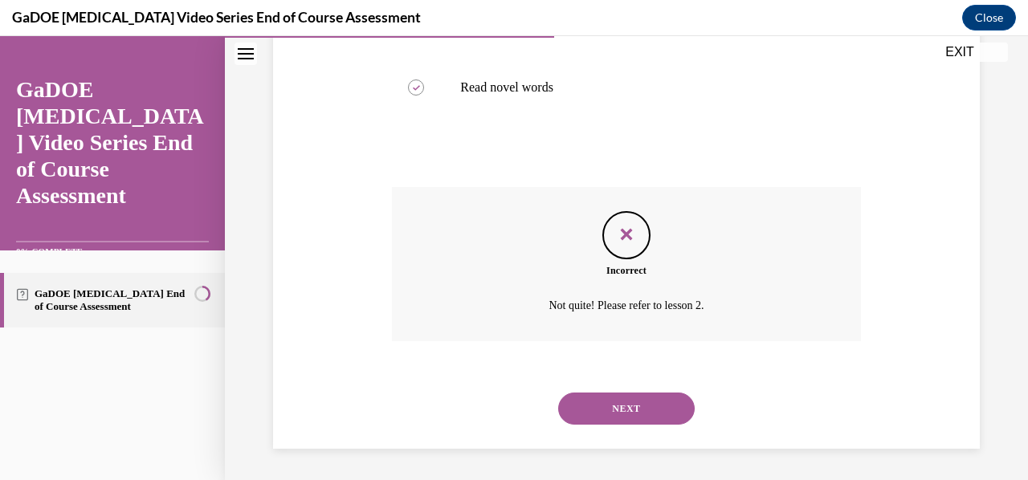
click at [605, 403] on button "NEXT" at bounding box center [626, 409] width 137 height 32
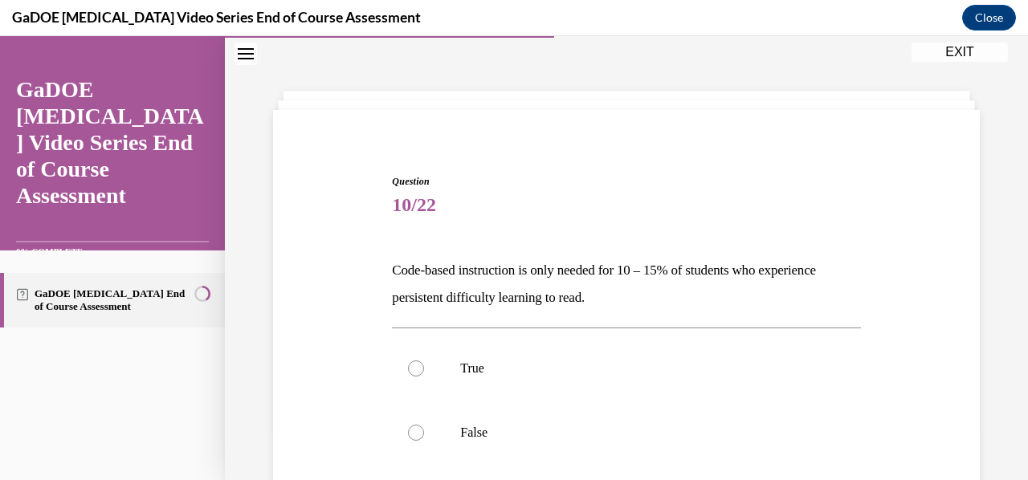
scroll to position [216, 0]
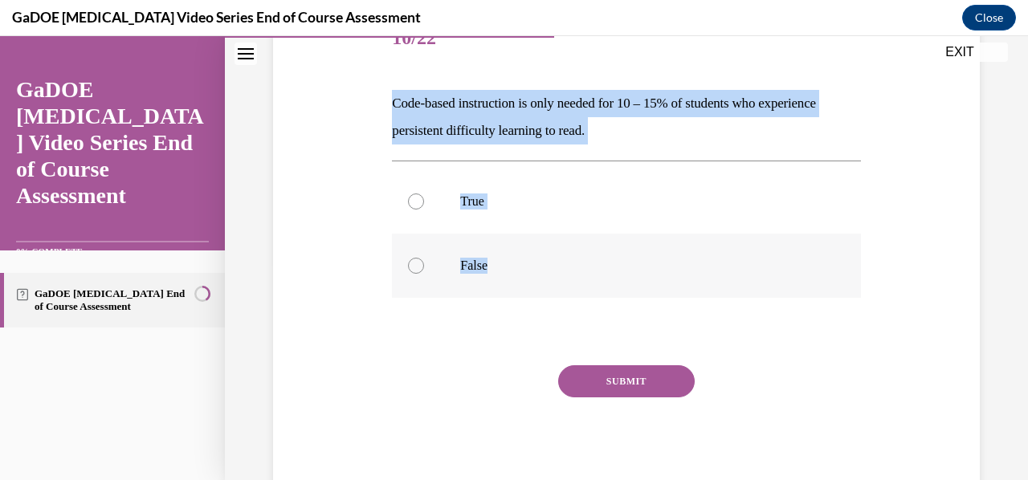
drag, startPoint x: 389, startPoint y: 104, endPoint x: 586, endPoint y: 260, distance: 251.0
click at [586, 260] on div "Question 10/22 Code-based instruction is only needed for 10 – 15% of students w…" at bounding box center [626, 240] width 476 height 514
copy div "Code-based instruction is only needed for 10 – 15% of students who experience p…"
click at [476, 271] on p "False" at bounding box center [640, 266] width 360 height 16
click at [424, 271] on input "False" at bounding box center [416, 266] width 16 height 16
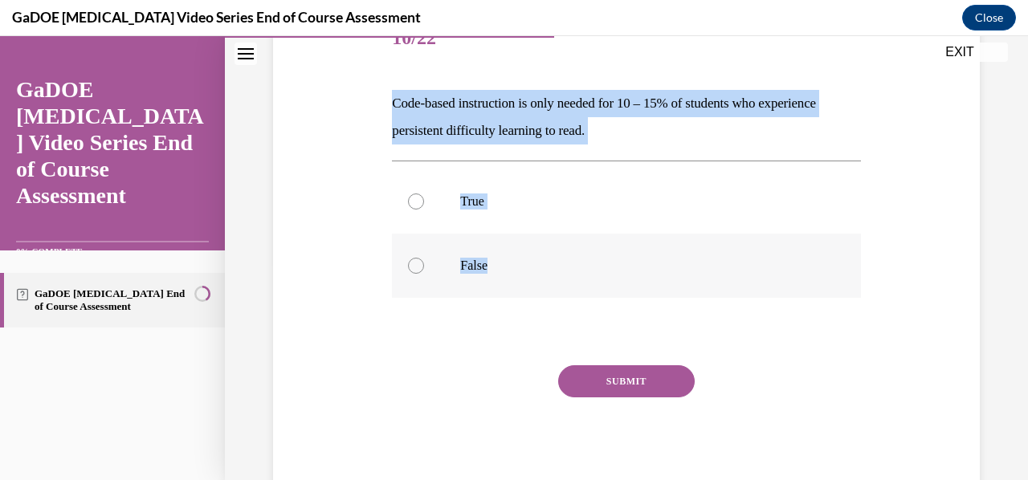
radio input "true"
click at [403, 402] on div "SUBMIT NEXT" at bounding box center [626, 431] width 468 height 132
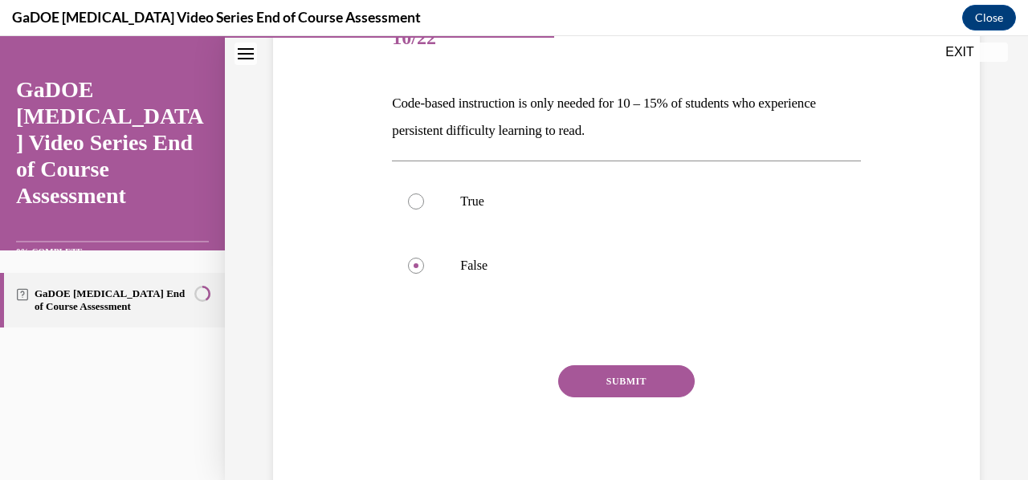
click at [624, 386] on button "SUBMIT" at bounding box center [626, 381] width 137 height 32
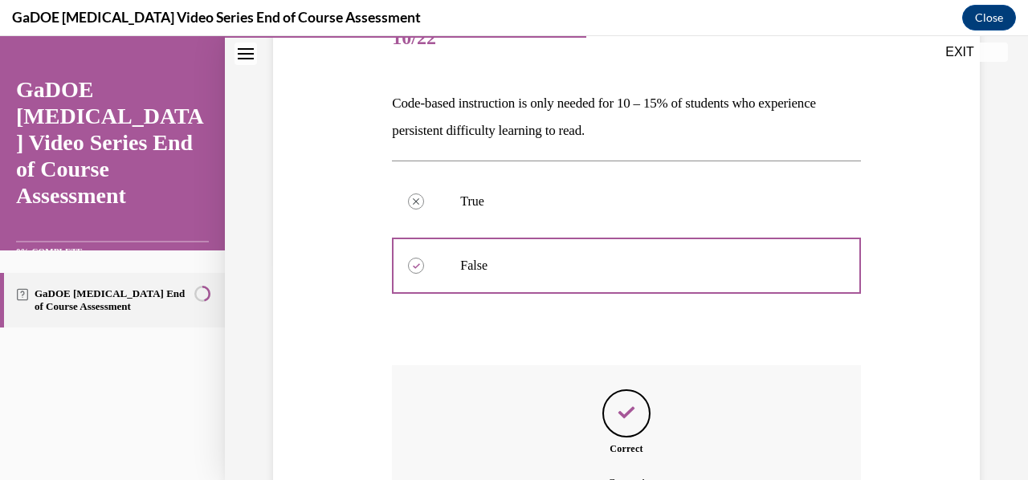
click at [624, 427] on div "Feedback" at bounding box center [626, 414] width 48 height 48
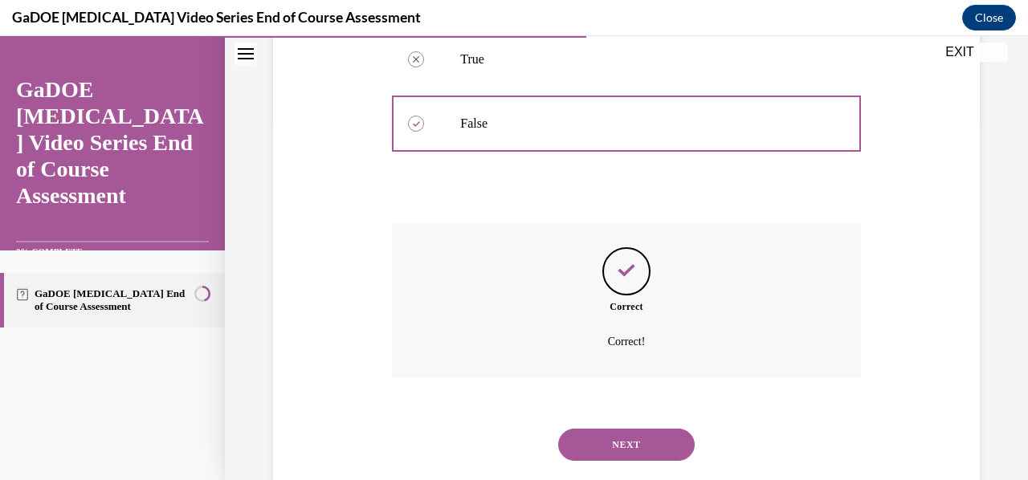
click at [641, 459] on button "NEXT" at bounding box center [626, 445] width 137 height 32
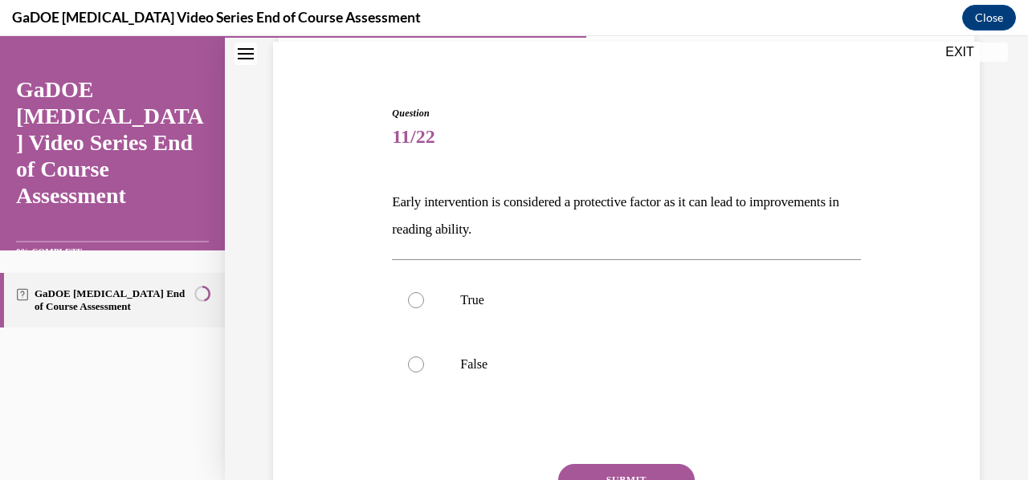
scroll to position [156, 0]
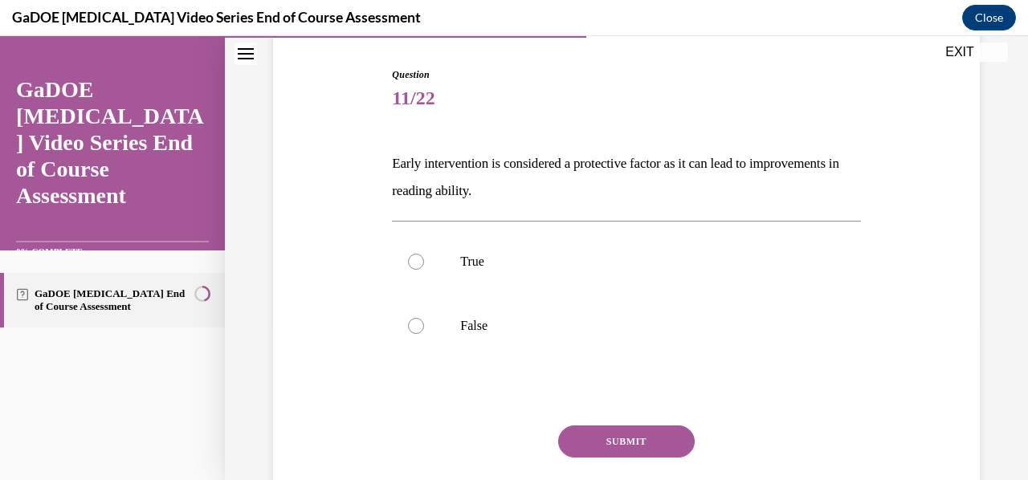
click at [402, 161] on p "Early intervention is considered a protective factor as it can lead to improvem…" at bounding box center [626, 177] width 468 height 55
click at [400, 165] on p "Early intervention is considered a protective factor as it can lead to improvem…" at bounding box center [626, 177] width 468 height 55
click at [412, 165] on p "Early intervention is considered a protective factor as it can lead to improvem…" at bounding box center [626, 177] width 468 height 55
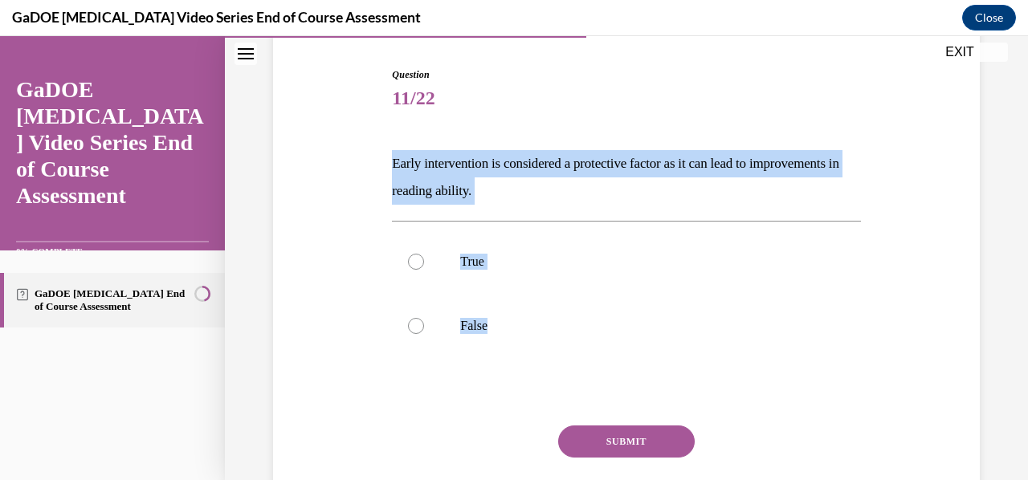
click at [363, 413] on div "Question 11/22 Early intervention is considered a protective factor as it can l…" at bounding box center [626, 288] width 715 height 538
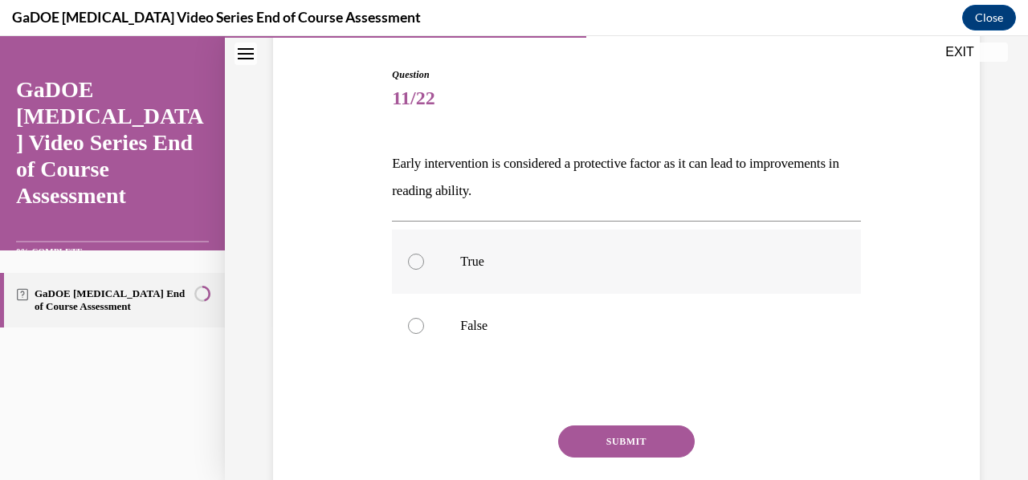
click at [431, 260] on label "True" at bounding box center [626, 262] width 468 height 64
click at [424, 260] on input "True" at bounding box center [416, 262] width 16 height 16
radio input "true"
click at [633, 448] on button "SUBMIT" at bounding box center [626, 442] width 137 height 32
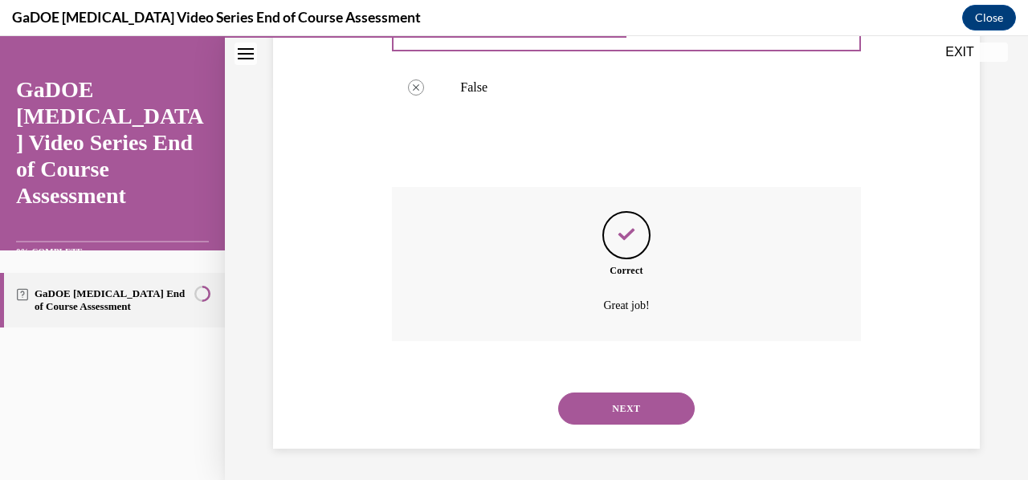
click at [655, 410] on button "NEXT" at bounding box center [626, 409] width 137 height 32
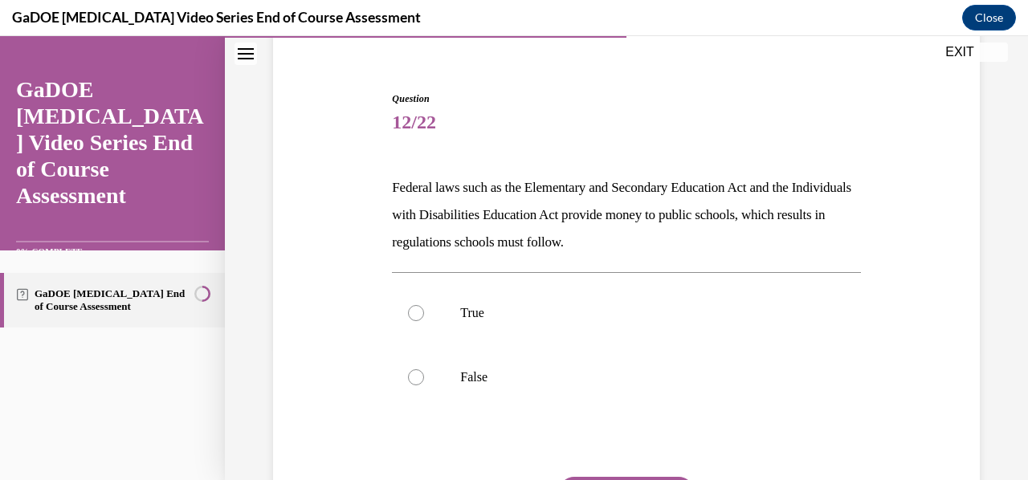
scroll to position [182, 0]
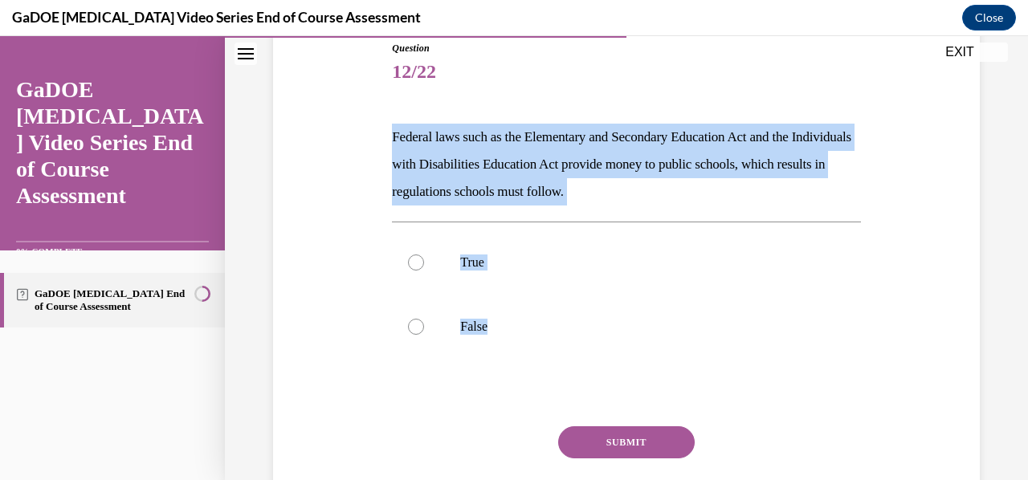
click at [374, 398] on div "Question 12/22 Federal laws such as the Elementary and Secondary Education Act …" at bounding box center [626, 275] width 715 height 565
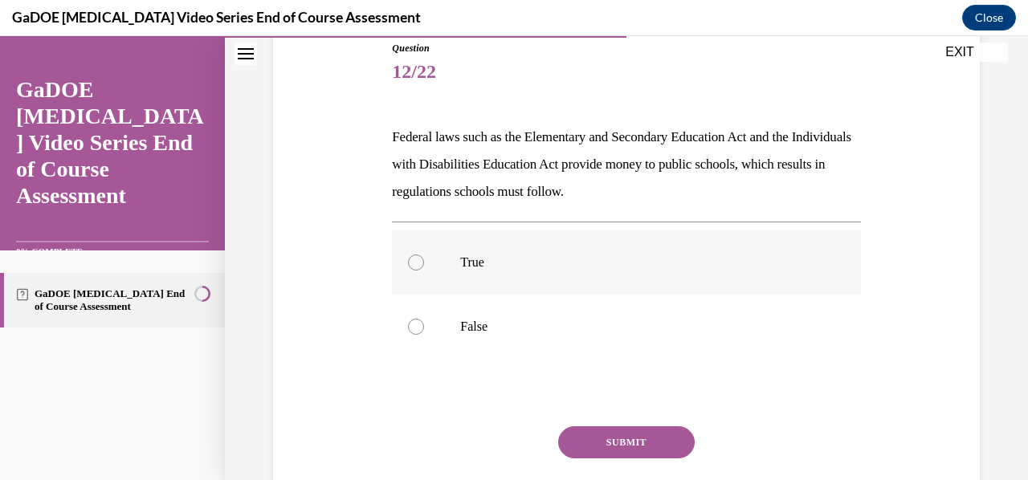
click at [472, 275] on label "True" at bounding box center [626, 263] width 468 height 64
click at [424, 271] on input "True" at bounding box center [416, 263] width 16 height 16
radio input "true"
click at [610, 442] on button "SUBMIT" at bounding box center [626, 442] width 137 height 32
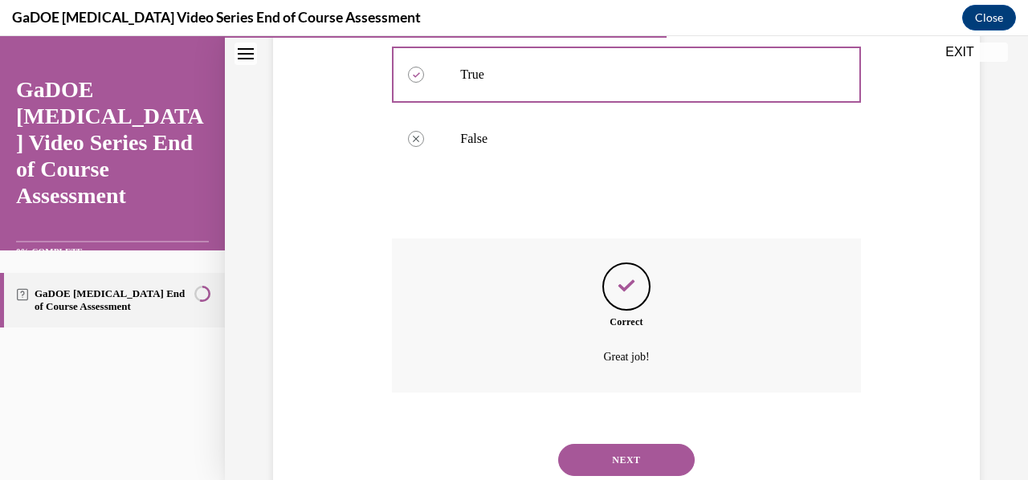
click at [613, 459] on button "NEXT" at bounding box center [626, 460] width 137 height 32
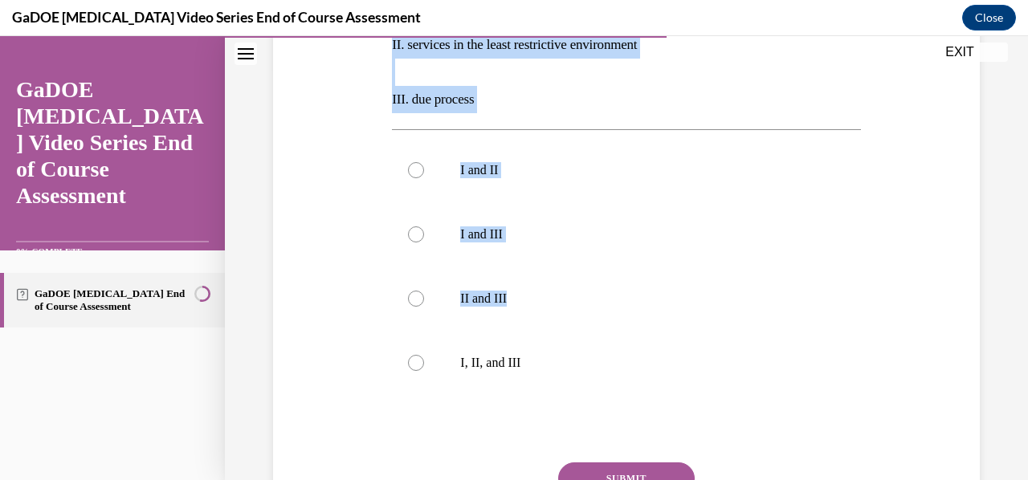
scroll to position [435, 0]
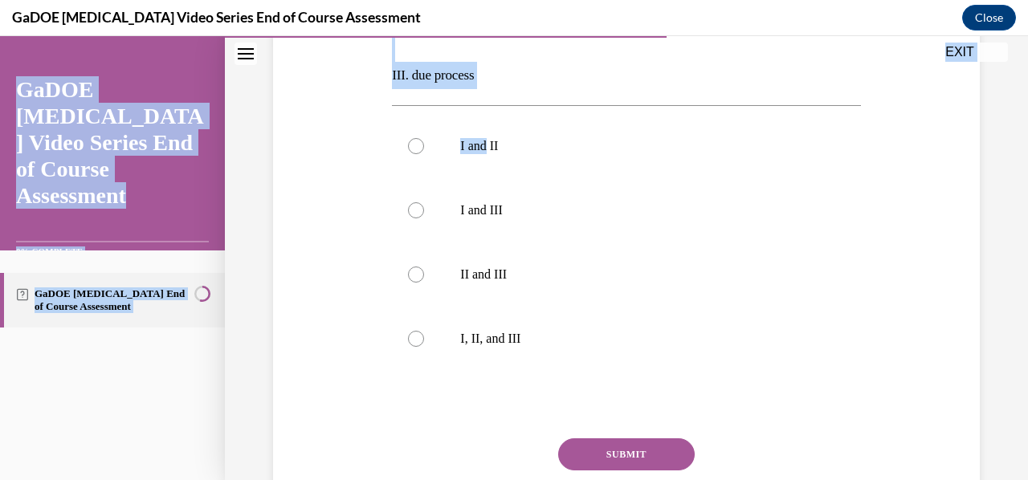
click at [341, 371] on div "Question 13/22 Students found eligible for special education services have a le…" at bounding box center [626, 155] width 715 height 830
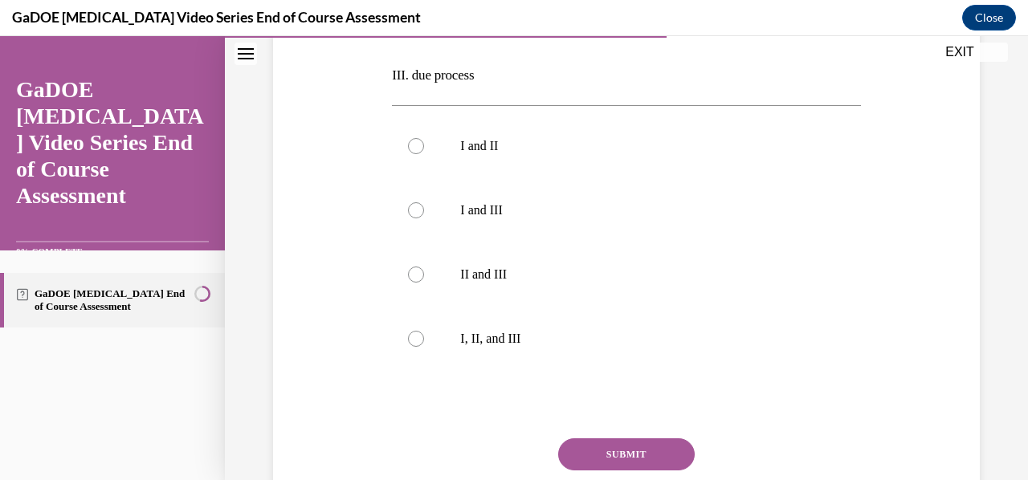
click at [512, 401] on div at bounding box center [626, 404] width 468 height 19
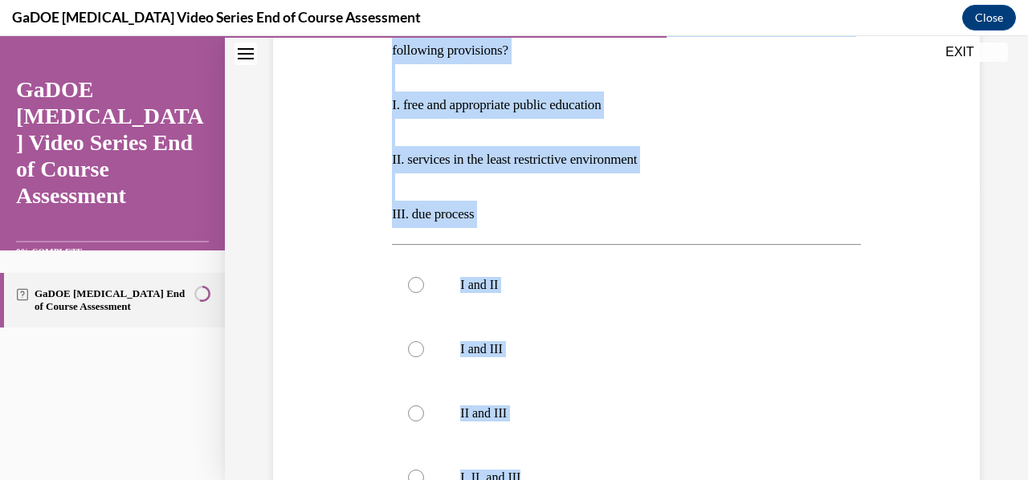
scroll to position [454, 0]
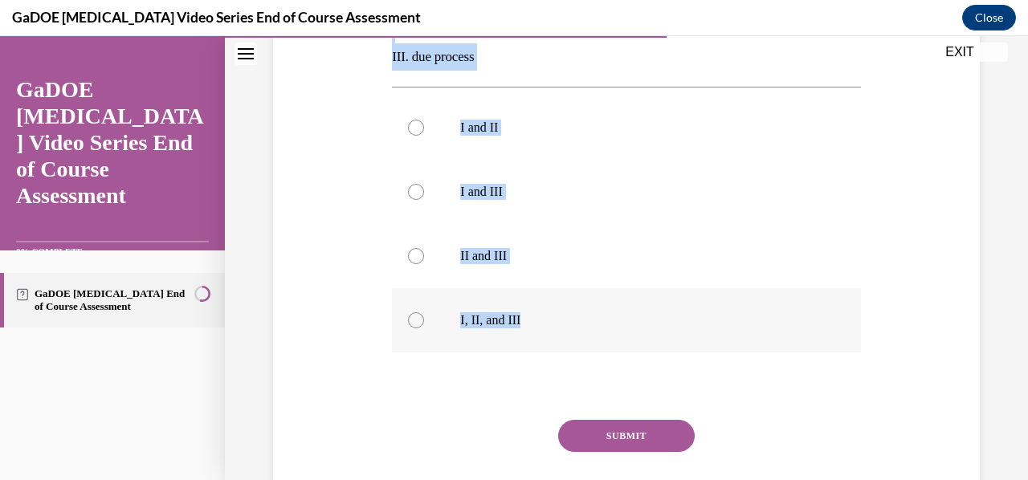
drag, startPoint x: 387, startPoint y: 317, endPoint x: 567, endPoint y: 331, distance: 180.4
click at [567, 331] on div "Question 13/22 Students found eligible for special education services have a le…" at bounding box center [626, 148] width 476 height 806
click at [443, 412] on div "Question 13/22 Students found eligible for special education services have a le…" at bounding box center [626, 160] width 468 height 782
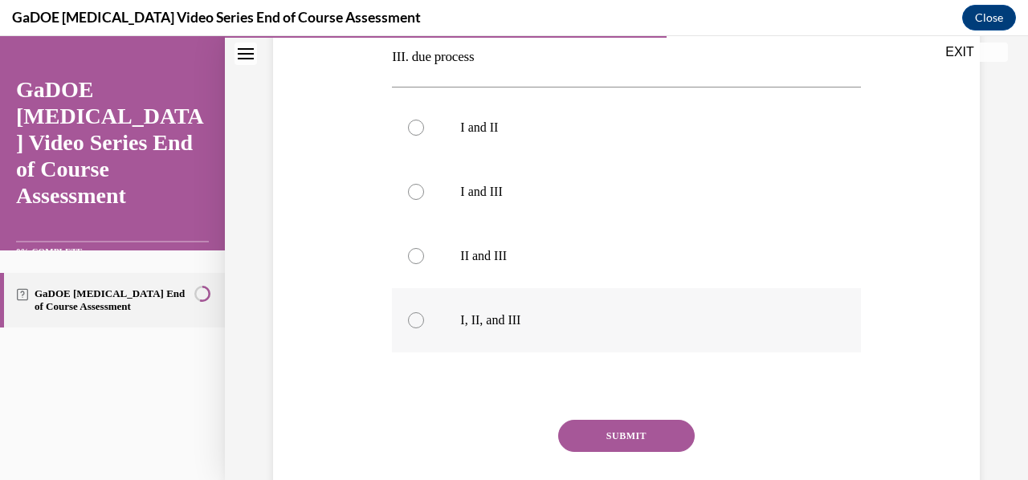
click at [496, 328] on label "I, II, and III" at bounding box center [626, 320] width 468 height 64
click at [424, 328] on input "I, II, and III" at bounding box center [416, 320] width 16 height 16
radio input "true"
click at [623, 434] on button "SUBMIT" at bounding box center [626, 436] width 137 height 32
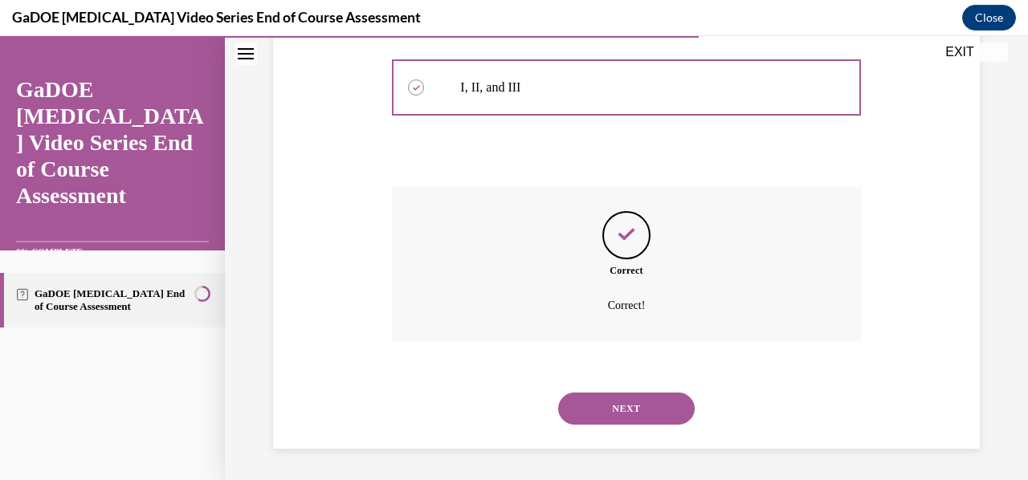
click at [628, 412] on button "NEXT" at bounding box center [626, 409] width 137 height 32
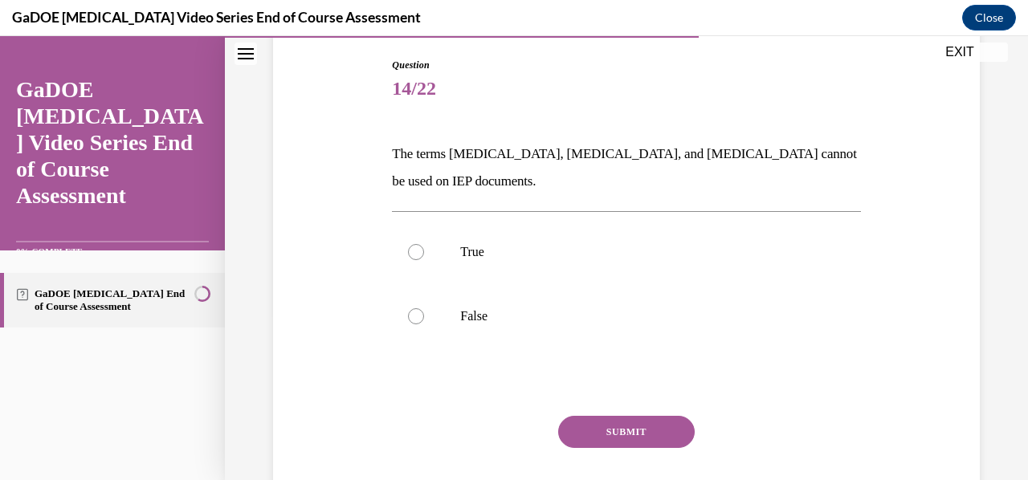
scroll to position [166, 0]
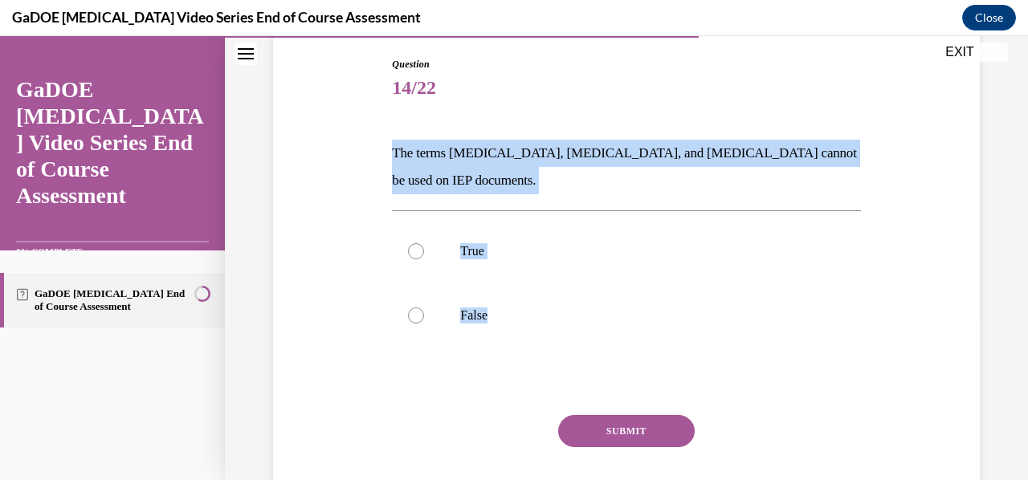
click at [557, 96] on span "14/22" at bounding box center [626, 87] width 468 height 32
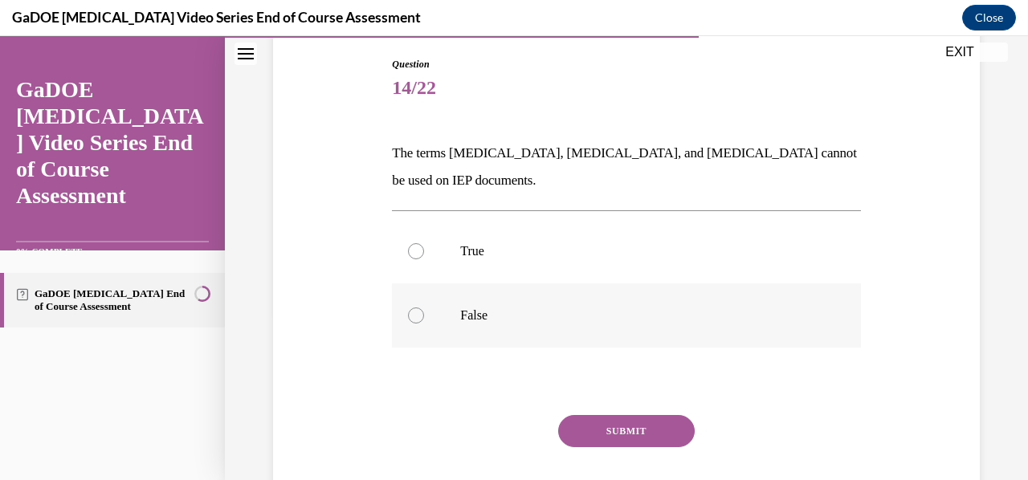
click at [489, 331] on label "False" at bounding box center [626, 316] width 468 height 64
click at [424, 324] on input "False" at bounding box center [416, 316] width 16 height 16
radio input "true"
click at [605, 419] on button "SUBMIT" at bounding box center [626, 431] width 137 height 32
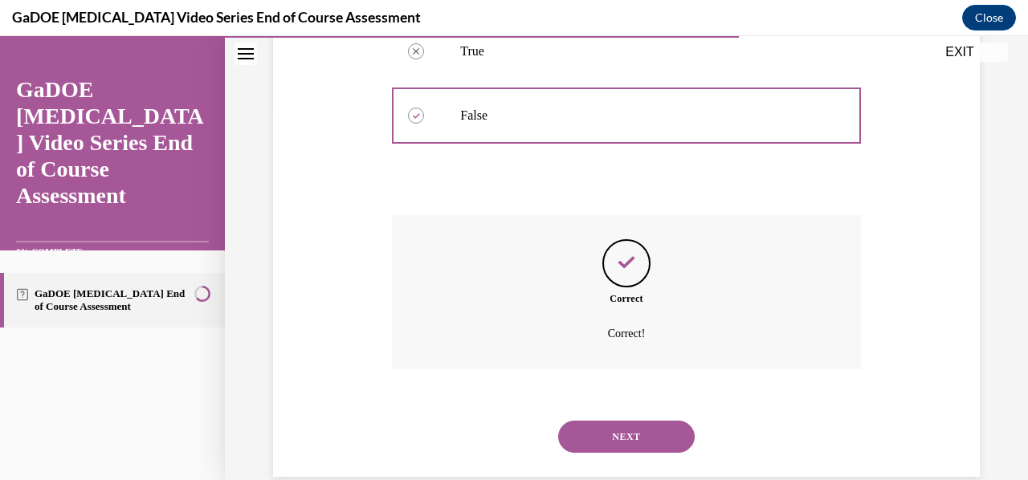
click at [639, 438] on button "NEXT" at bounding box center [626, 437] width 137 height 32
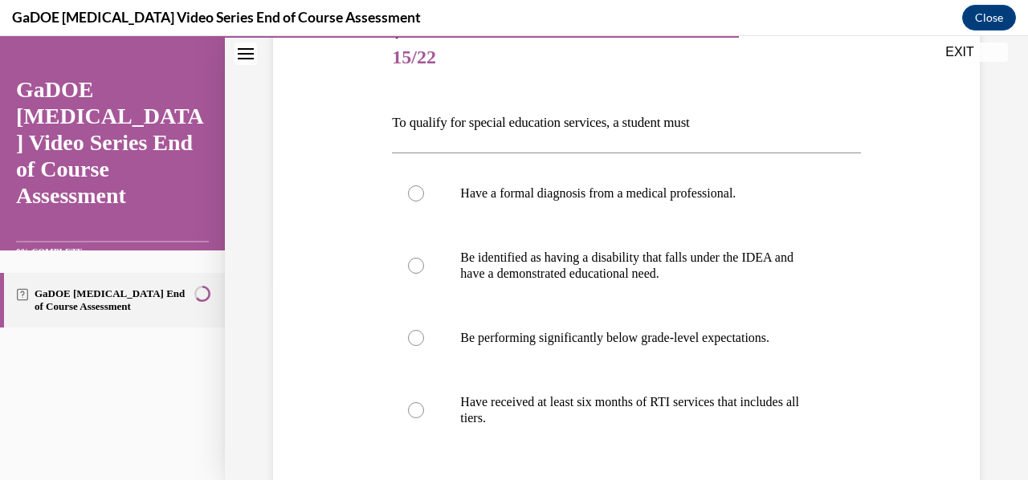
scroll to position [198, 0]
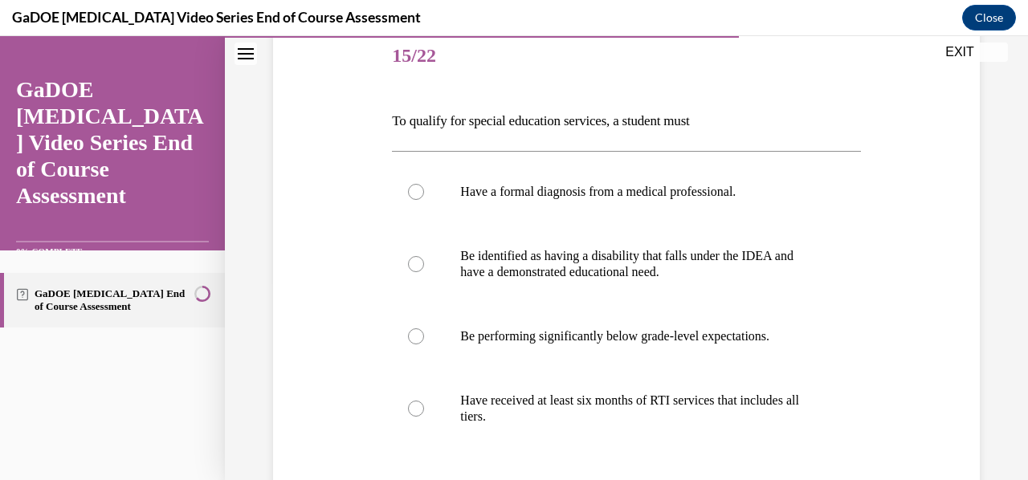
click at [396, 120] on p "To qualify for special education services, a student must" at bounding box center [626, 121] width 468 height 27
click at [341, 377] on div "Question 15/22 To qualify for special education services, a student must Have a…" at bounding box center [626, 312] width 715 height 671
click at [665, 268] on p "Be identified as having a disability that falls under the IDEA and have a demon…" at bounding box center [640, 264] width 360 height 32
click at [424, 268] on input "Be identified as having a disability that falls under the IDEA and have a demon…" at bounding box center [416, 264] width 16 height 16
radio input "true"
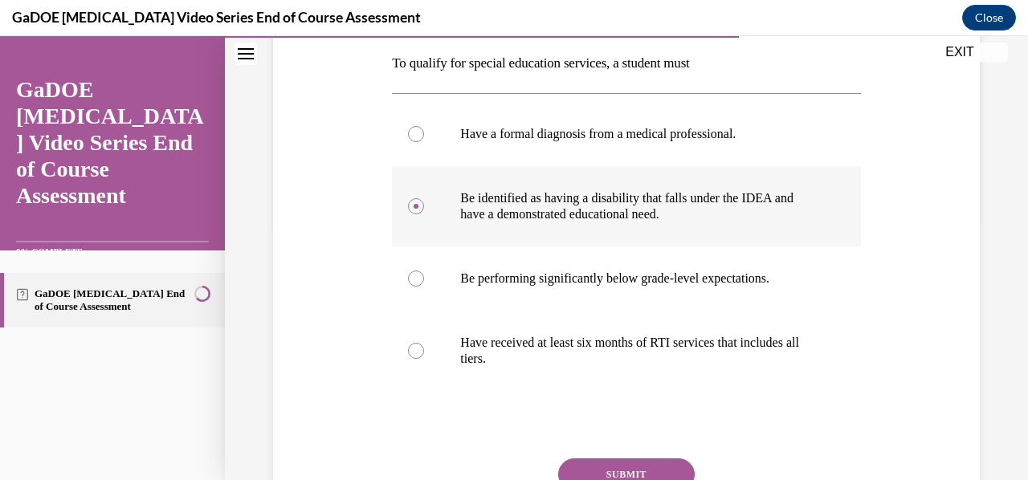
scroll to position [292, 0]
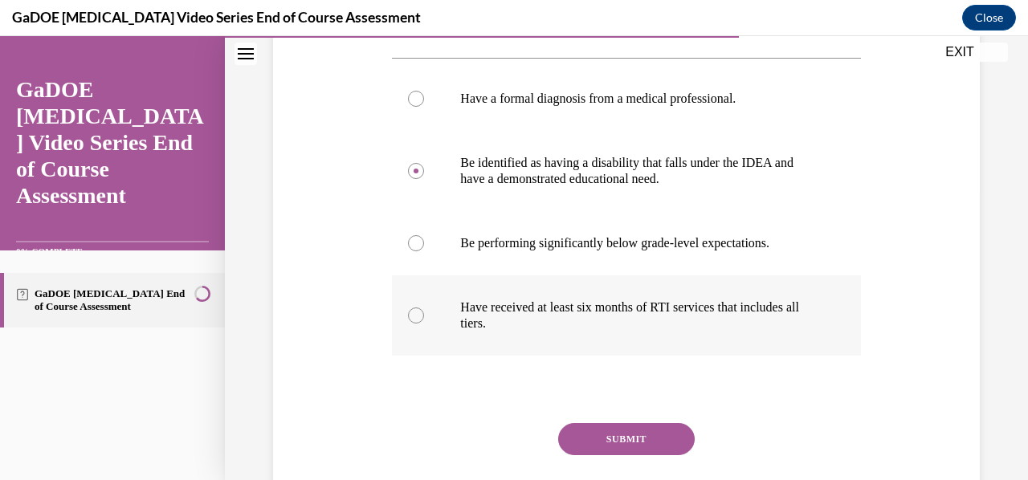
click at [486, 342] on label "Have received at least six months of RTI services that includes all tiers." at bounding box center [626, 315] width 468 height 80
click at [424, 324] on input "Have received at least six months of RTI services that includes all tiers." at bounding box center [416, 316] width 16 height 16
radio input "true"
click at [572, 171] on p "Be identified as having a disability that falls under the IDEA and have a demon…" at bounding box center [640, 171] width 360 height 32
click at [424, 171] on input "Be identified as having a disability that falls under the IDEA and have a demon…" at bounding box center [416, 171] width 16 height 16
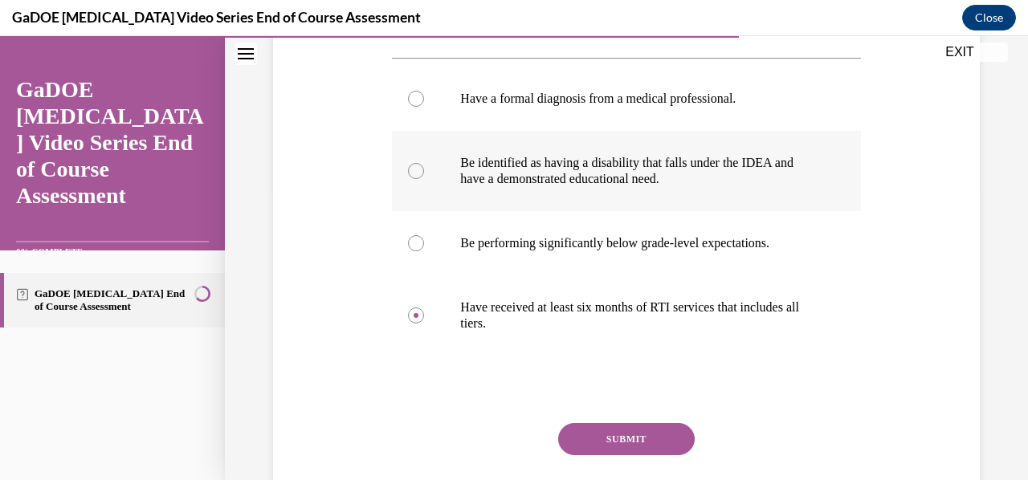
radio input "true"
click at [612, 449] on button "SUBMIT" at bounding box center [626, 439] width 137 height 32
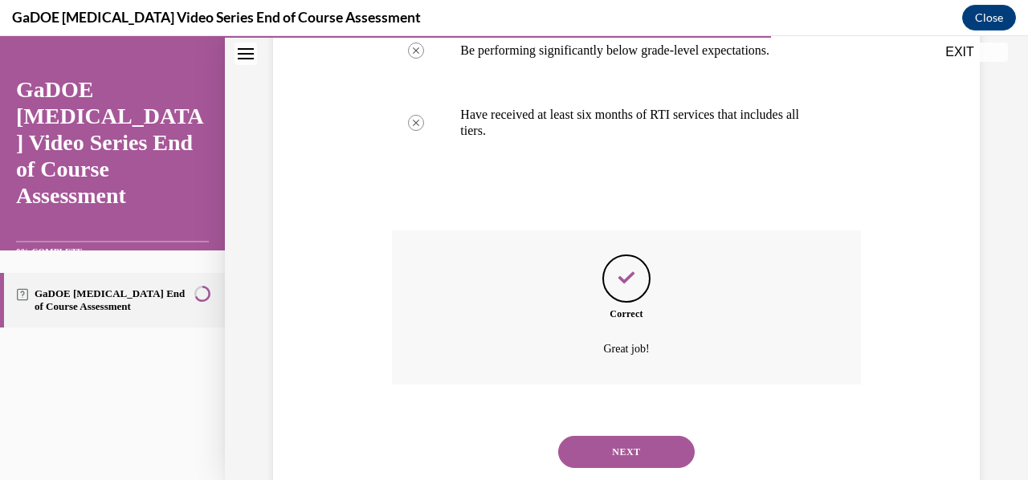
click at [647, 452] on button "NEXT" at bounding box center [626, 452] width 137 height 32
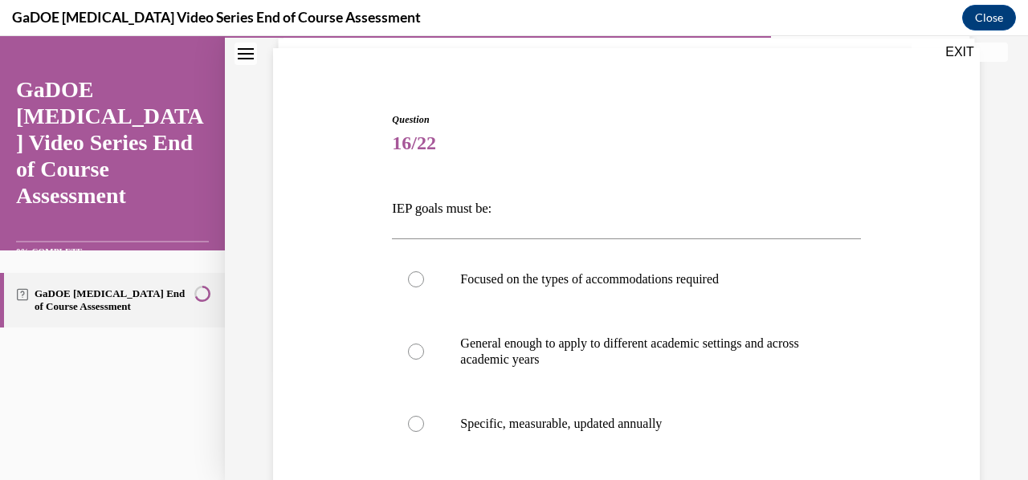
scroll to position [217, 0]
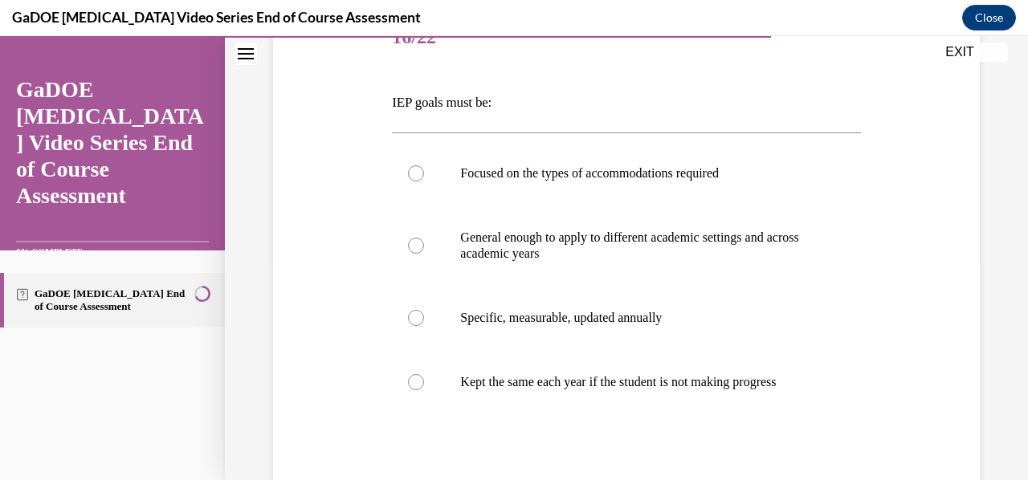
click at [402, 95] on p "IEP goals must be:" at bounding box center [626, 102] width 468 height 27
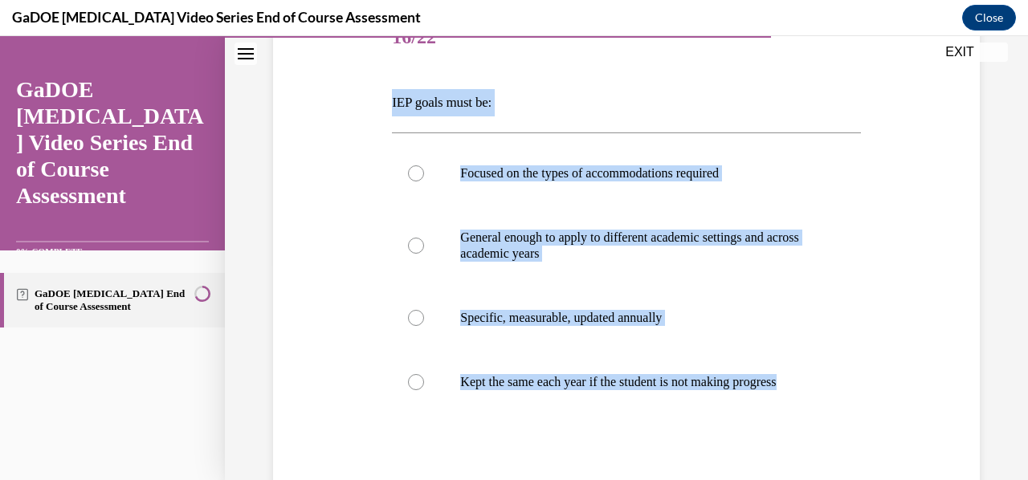
click at [696, 88] on div "Question 16/22 IEP goals must be: Focused on the types of accommodations requir…" at bounding box center [626, 309] width 468 height 607
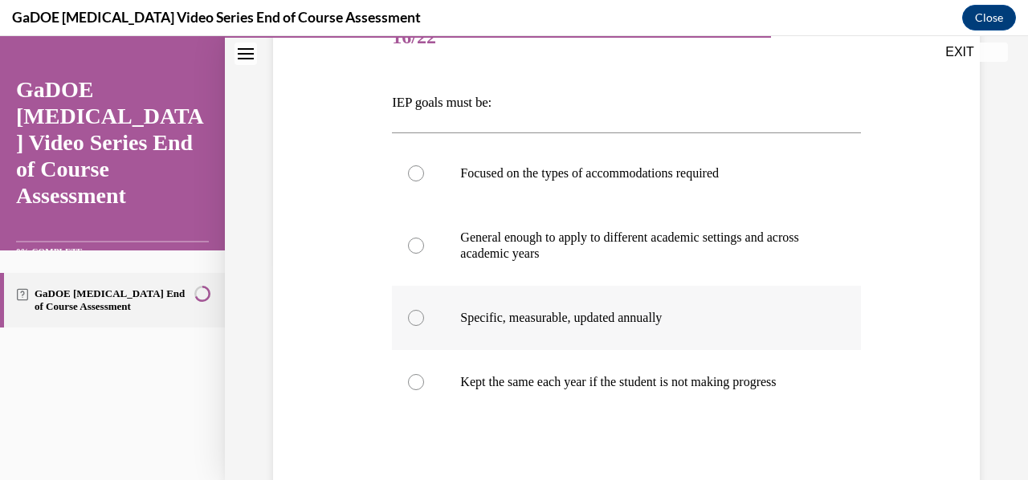
click at [737, 326] on label "Specific, measurable, updated annually" at bounding box center [626, 318] width 468 height 64
click at [424, 326] on input "Specific, measurable, updated annually" at bounding box center [416, 318] width 16 height 16
radio input "true"
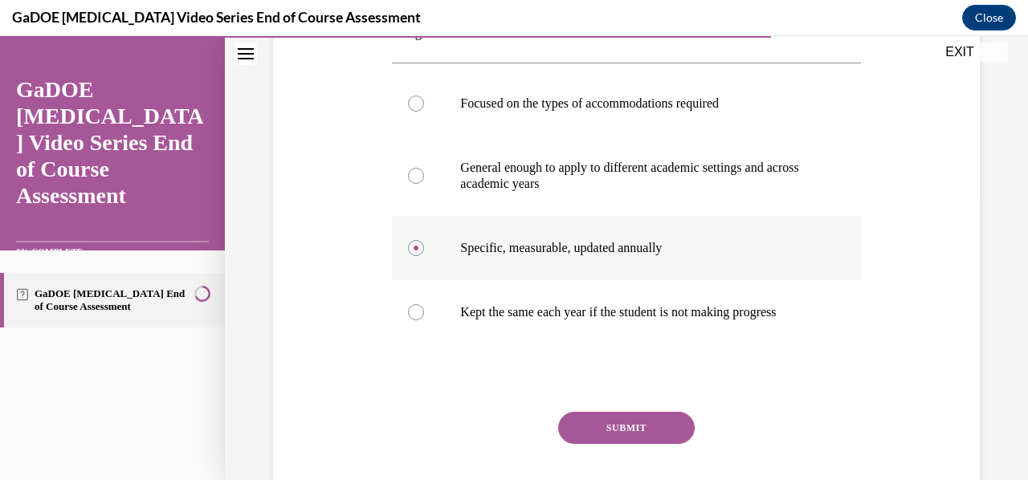
scroll to position [349, 0]
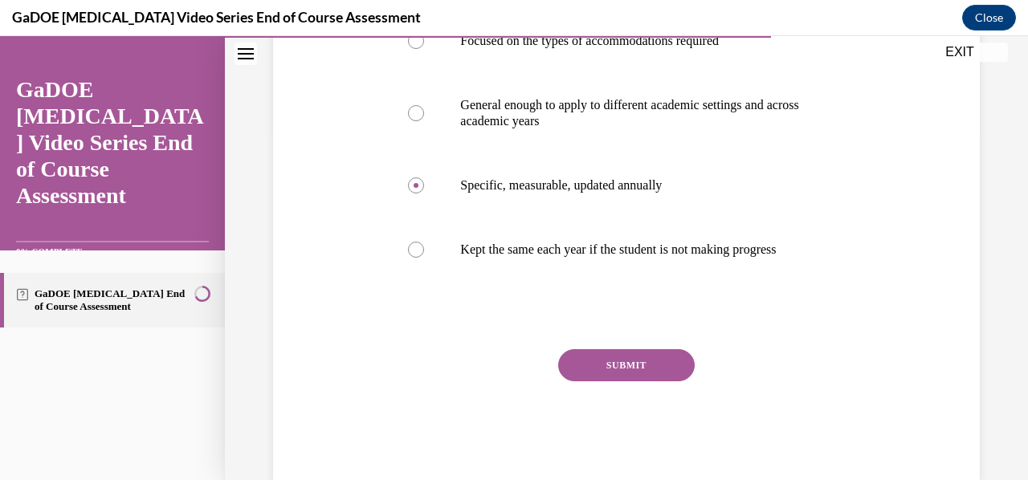
click at [657, 382] on button "SUBMIT" at bounding box center [626, 365] width 137 height 32
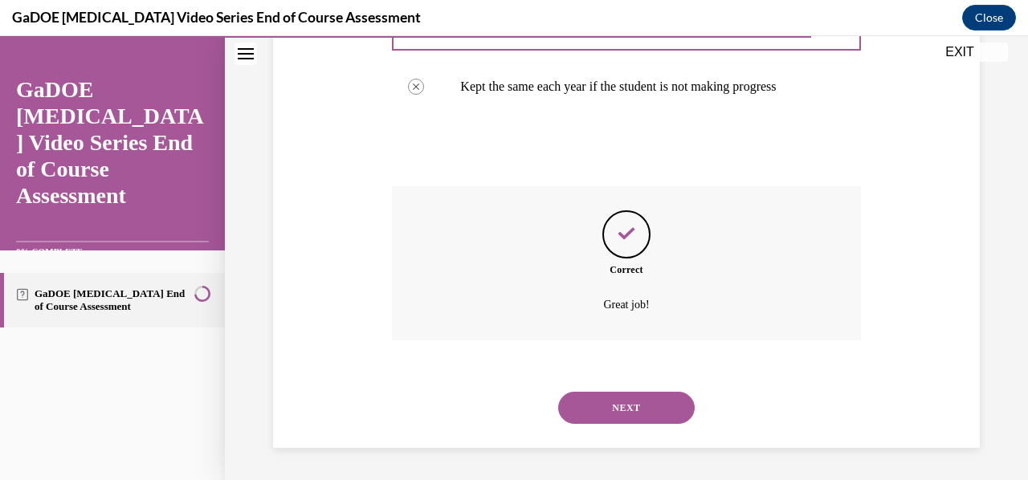
click at [654, 414] on button "NEXT" at bounding box center [626, 408] width 137 height 32
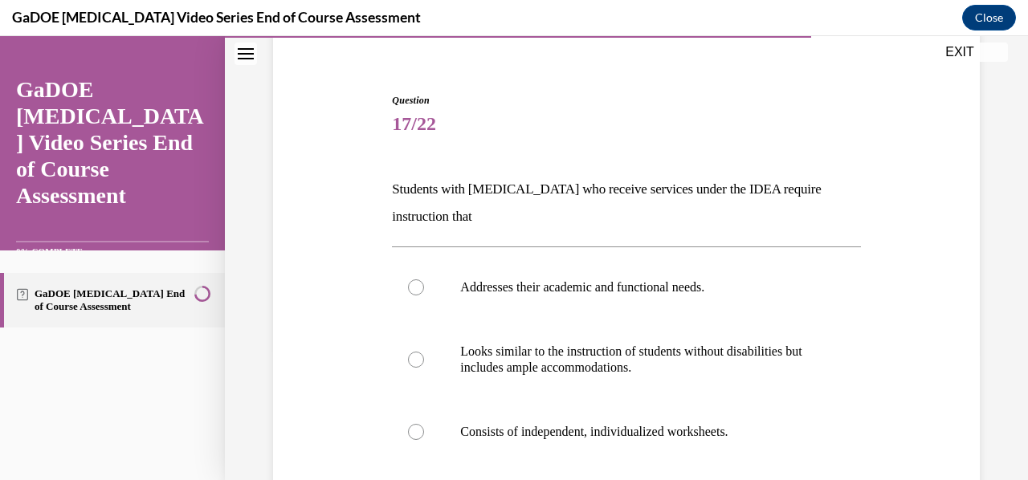
scroll to position [170, 0]
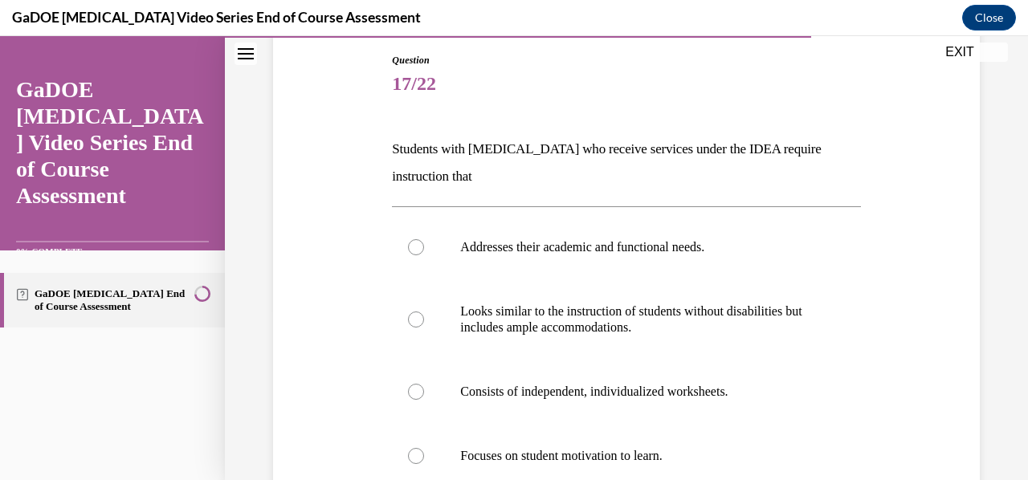
click at [394, 142] on p "Students with dyslexia who receive services under the IDEA require instruction …" at bounding box center [626, 163] width 468 height 55
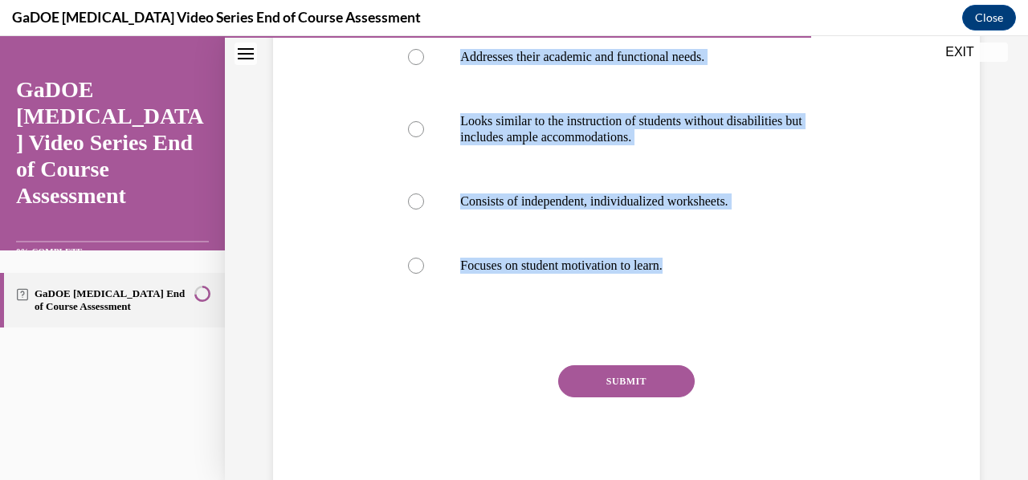
scroll to position [357, 0]
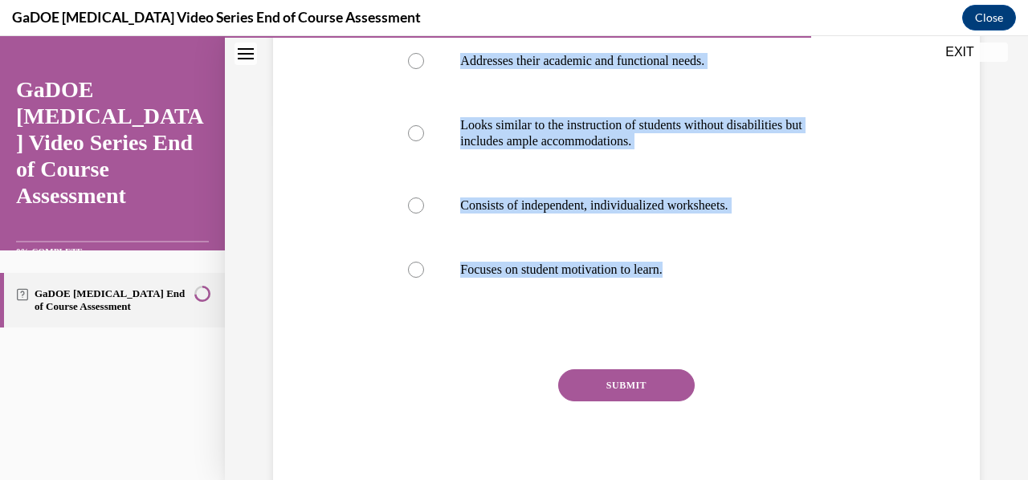
click at [400, 386] on div "SUBMIT" at bounding box center [626, 409] width 468 height 80
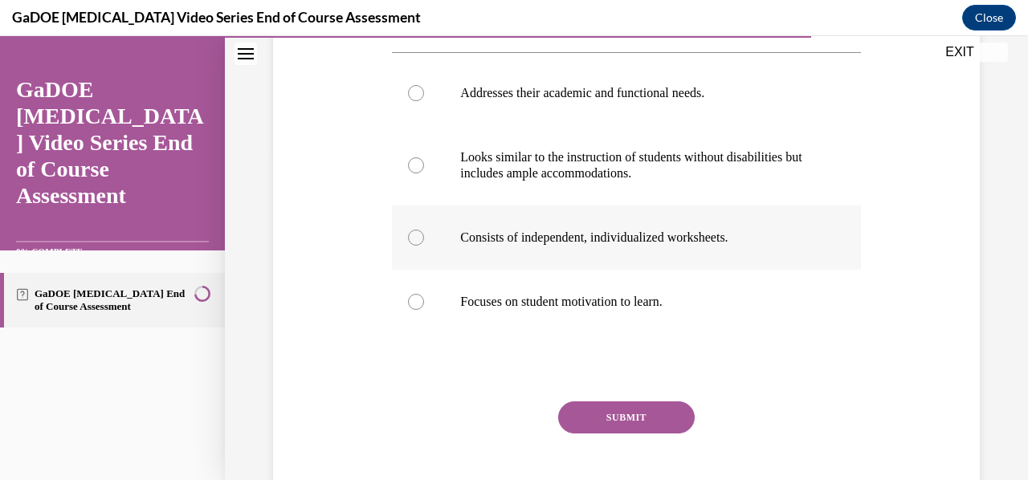
scroll to position [325, 0]
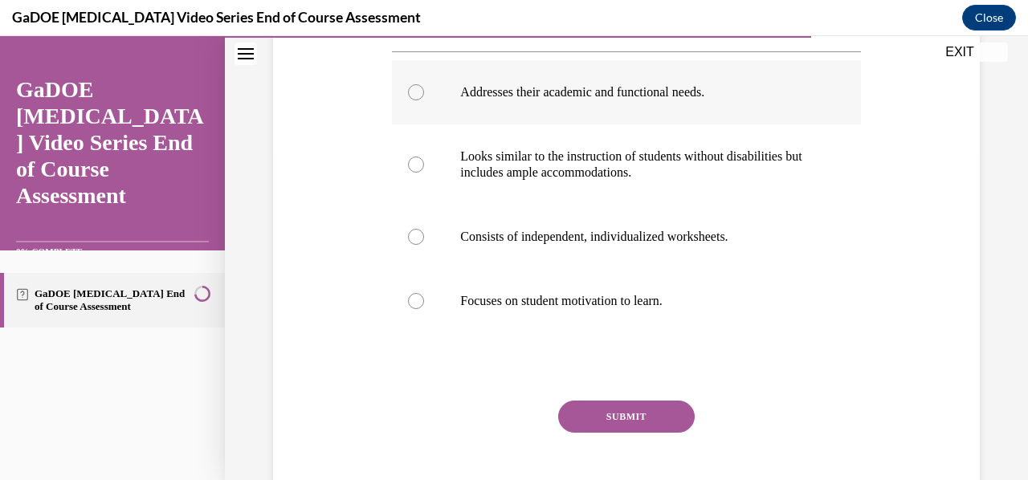
click at [774, 110] on label "Addresses their academic and functional needs." at bounding box center [626, 92] width 468 height 64
click at [424, 100] on input "Addresses their academic and functional needs." at bounding box center [416, 92] width 16 height 16
radio input "true"
click at [641, 426] on button "SUBMIT" at bounding box center [626, 417] width 137 height 32
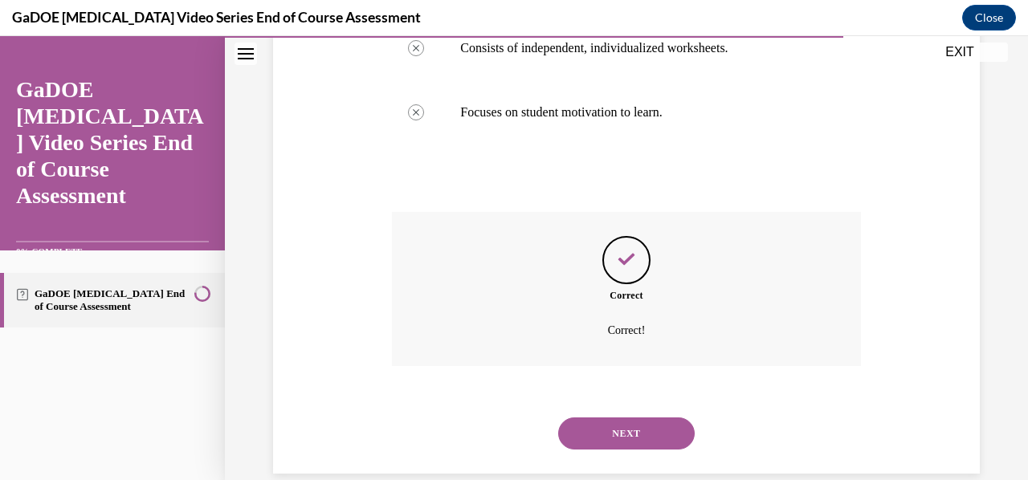
click at [657, 433] on button "NEXT" at bounding box center [626, 434] width 137 height 32
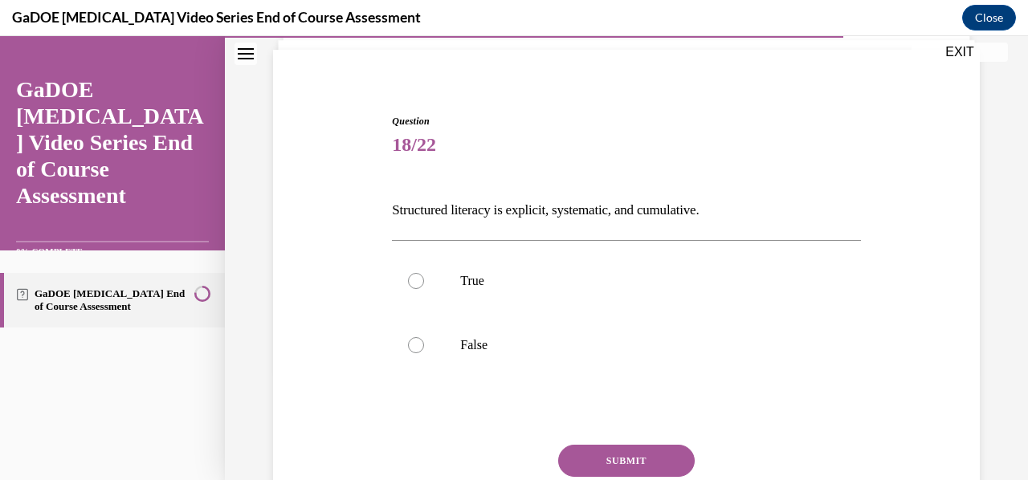
scroll to position [174, 0]
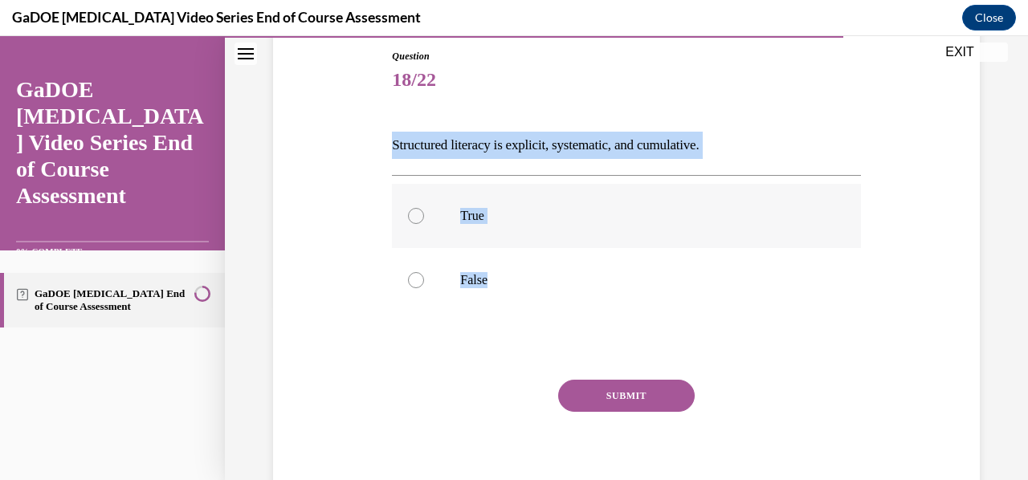
click at [506, 220] on p "True" at bounding box center [640, 216] width 360 height 16
click at [424, 220] on input "True" at bounding box center [416, 216] width 16 height 16
radio input "true"
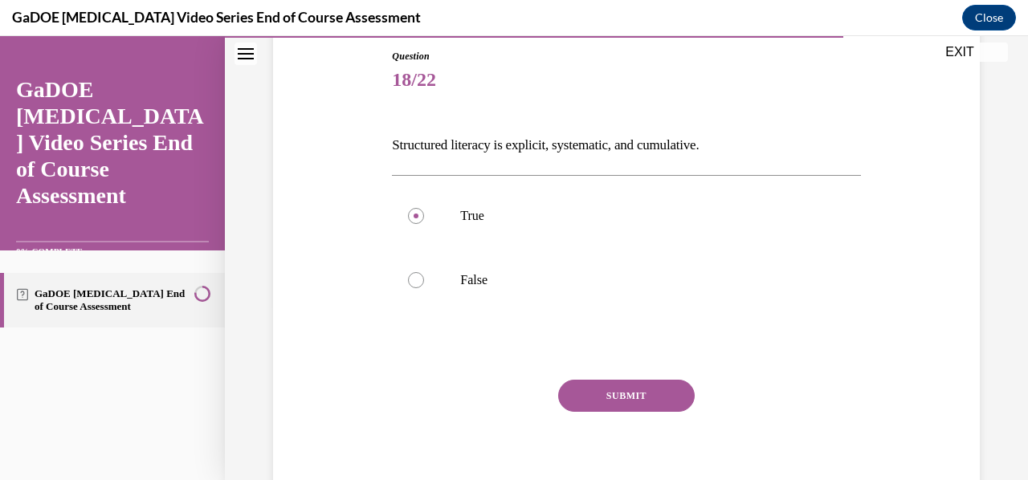
click at [431, 371] on div "Question 18/22 Structured literacy is explicit, systematic, and cumulative. Tru…" at bounding box center [626, 280] width 468 height 463
click at [626, 394] on button "SUBMIT" at bounding box center [626, 396] width 137 height 32
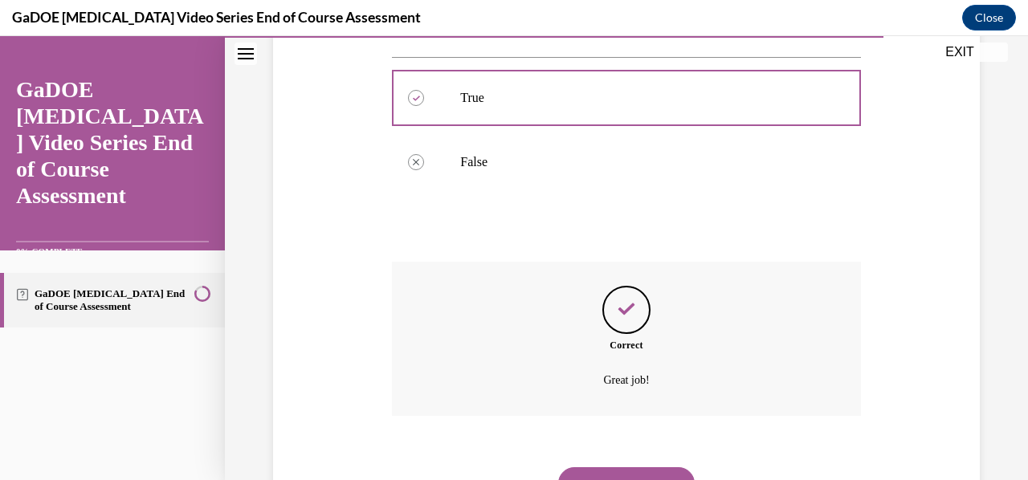
scroll to position [336, 0]
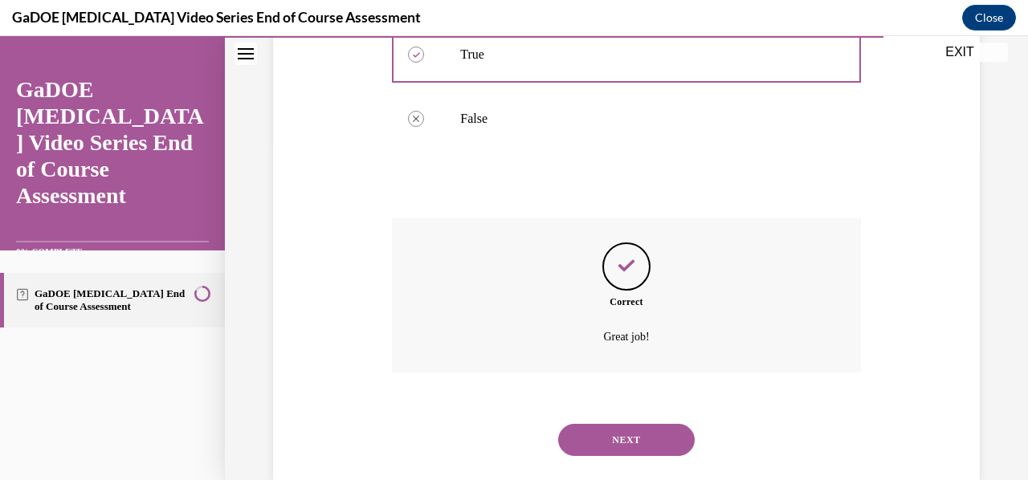
click at [647, 442] on button "NEXT" at bounding box center [626, 440] width 137 height 32
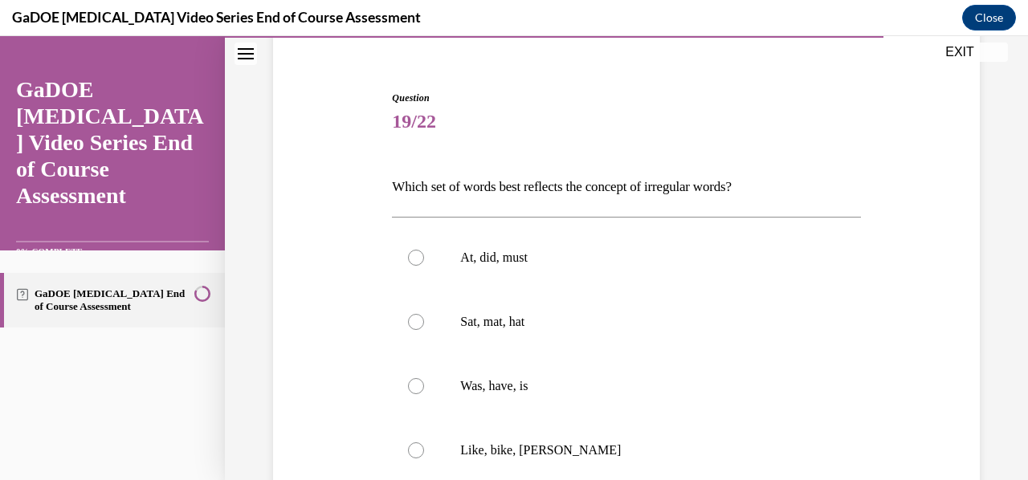
scroll to position [198, 0]
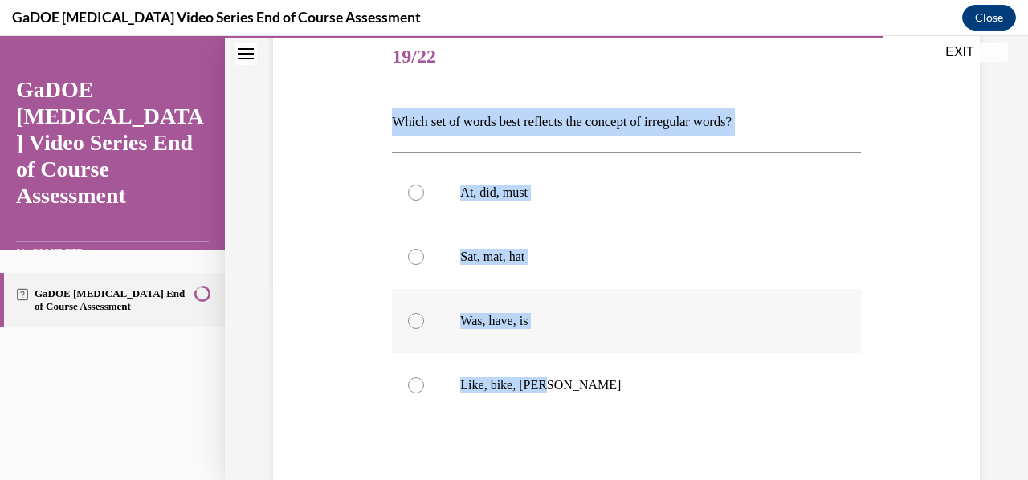
click at [538, 331] on label "Was, have, is" at bounding box center [626, 321] width 468 height 64
click at [424, 329] on input "Was, have, is" at bounding box center [416, 321] width 16 height 16
radio input "true"
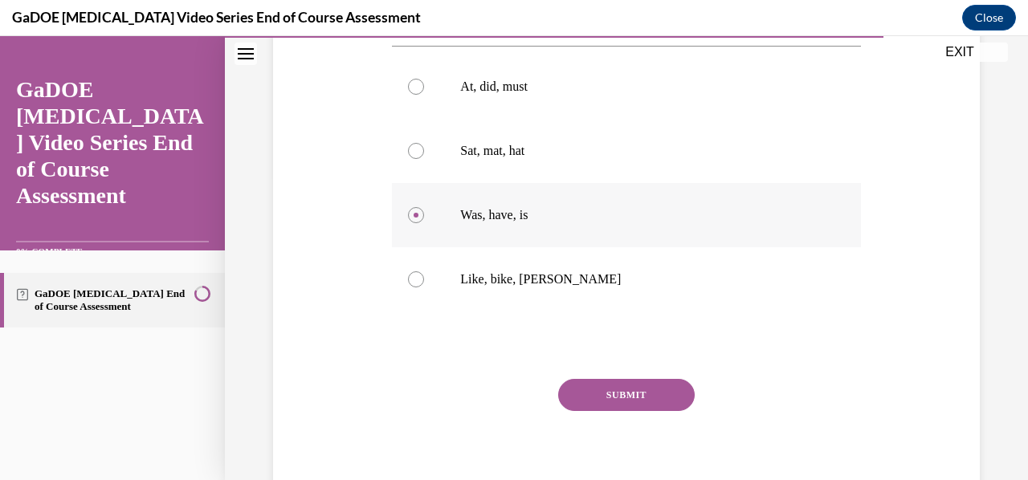
scroll to position [317, 0]
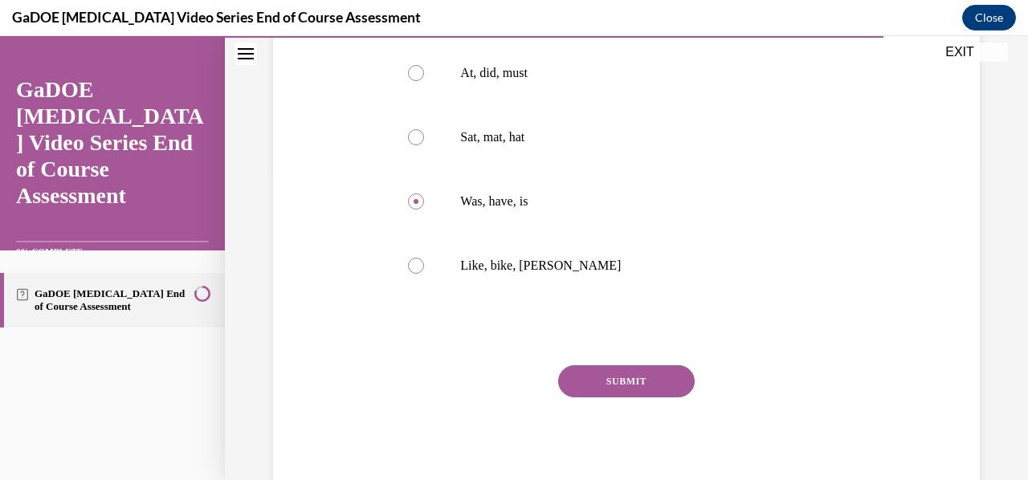
click at [649, 382] on button "SUBMIT" at bounding box center [626, 381] width 137 height 32
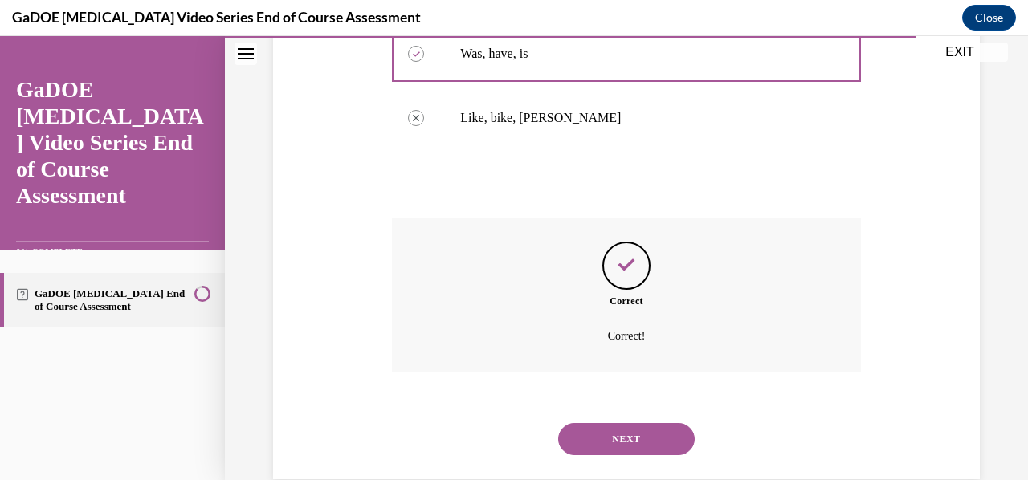
click at [651, 432] on button "NEXT" at bounding box center [626, 439] width 137 height 32
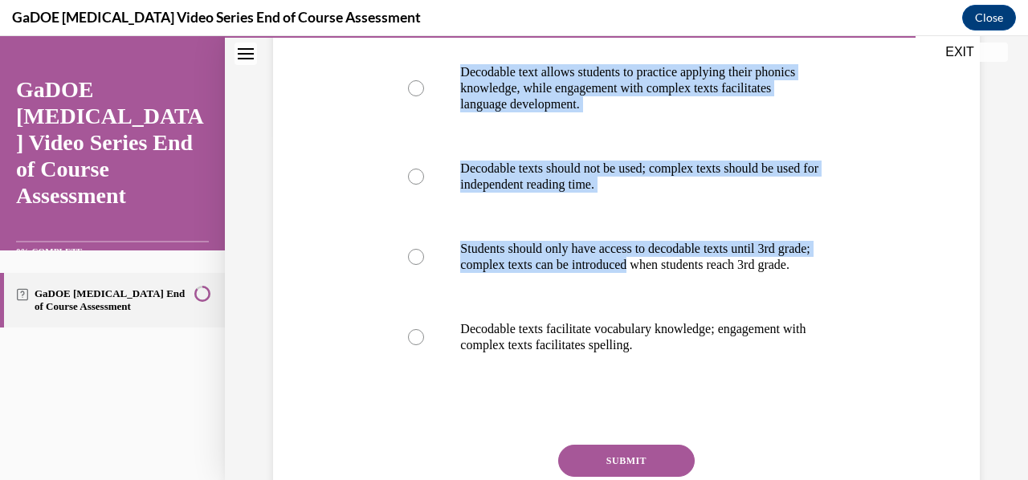
scroll to position [346, 0]
click at [355, 286] on div "Question 20/22 What is the relationship between decodable texts and more comple…" at bounding box center [626, 202] width 715 height 747
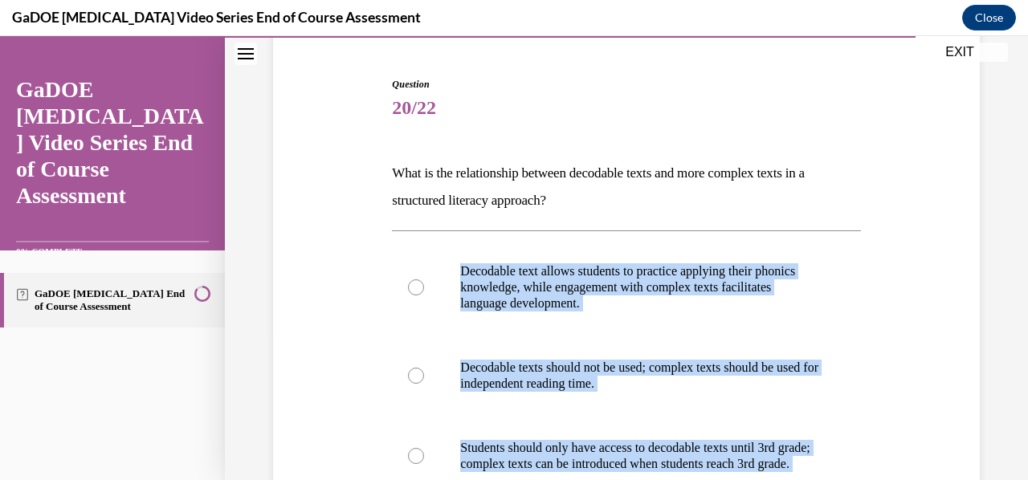
scroll to position [146, 0]
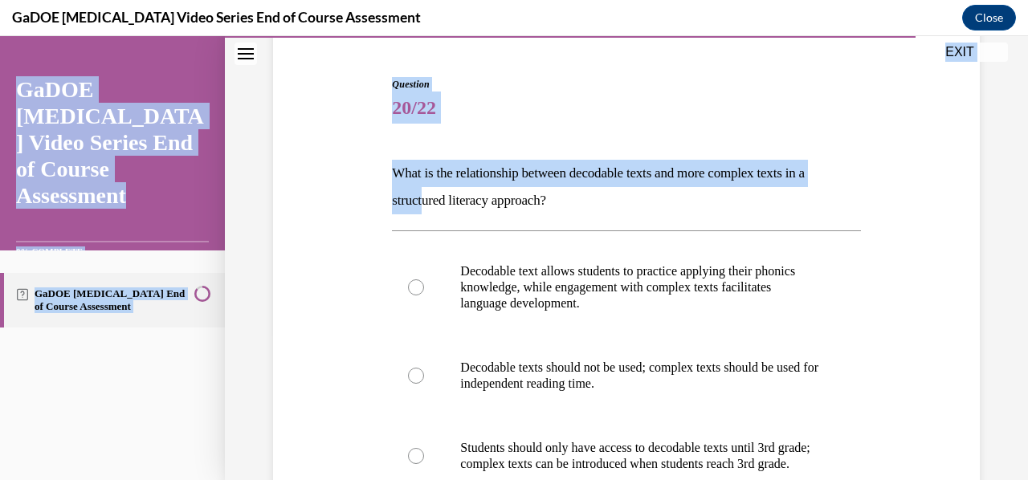
click at [471, 138] on div "Question 20/22 What is the relationship between decodable texts and more comple…" at bounding box center [626, 426] width 468 height 699
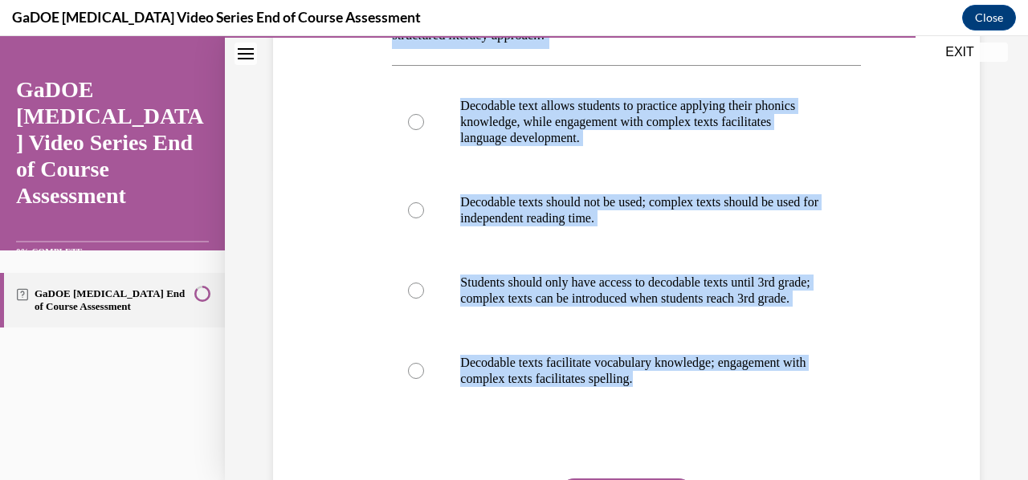
scroll to position [320, 0]
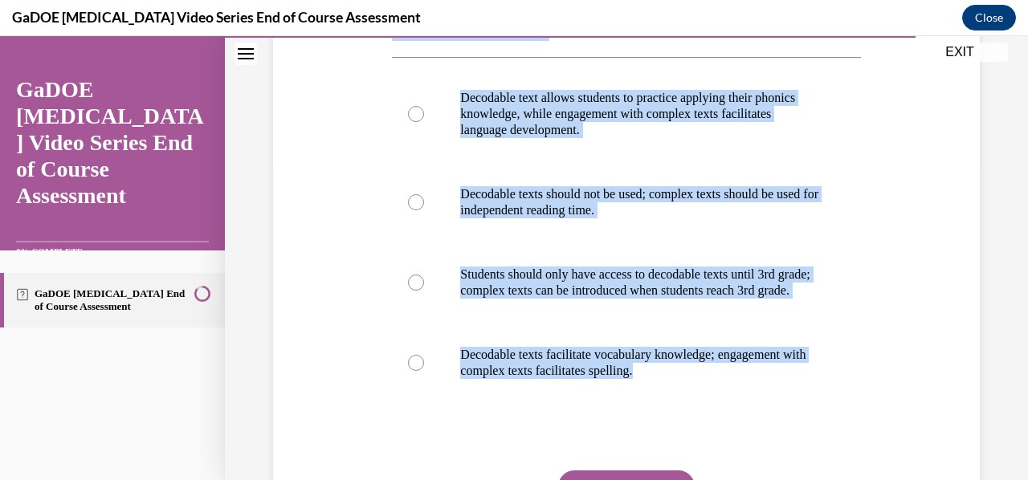
drag, startPoint x: 389, startPoint y: 171, endPoint x: 704, endPoint y: 435, distance: 410.5
click at [704, 435] on div "Question 20/22 What is the relationship between decodable texts and more comple…" at bounding box center [626, 241] width 476 height 723
click at [336, 308] on div "Question 20/22 What is the relationship between decodable texts and more comple…" at bounding box center [626, 228] width 715 height 747
click at [345, 310] on div "Question 20/22 What is the relationship between decodable texts and more comple…" at bounding box center [626, 228] width 715 height 747
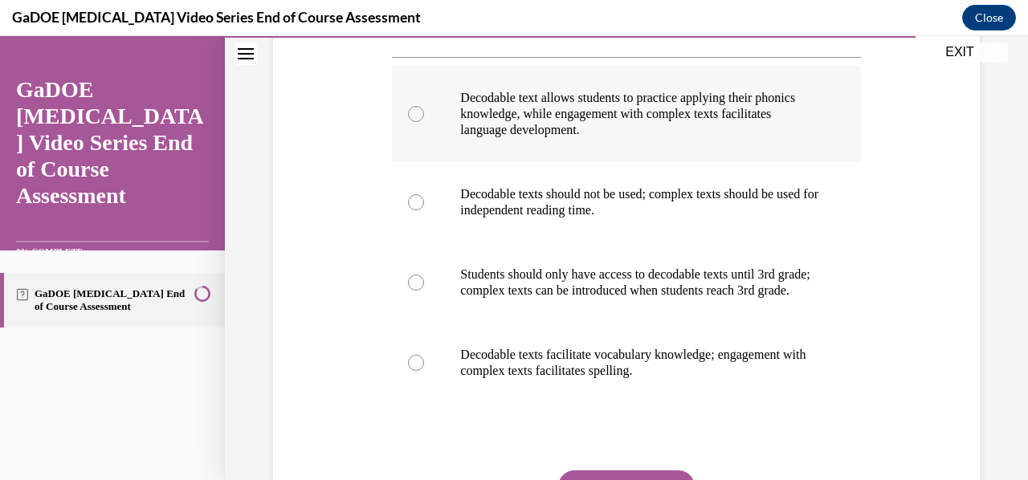
click at [708, 130] on p "Decodable text allows students to practice applying their phonics knowledge, wh…" at bounding box center [640, 114] width 360 height 48
click at [424, 122] on input "Decodable text allows students to practice applying their phonics knowledge, wh…" at bounding box center [416, 114] width 16 height 16
radio input "true"
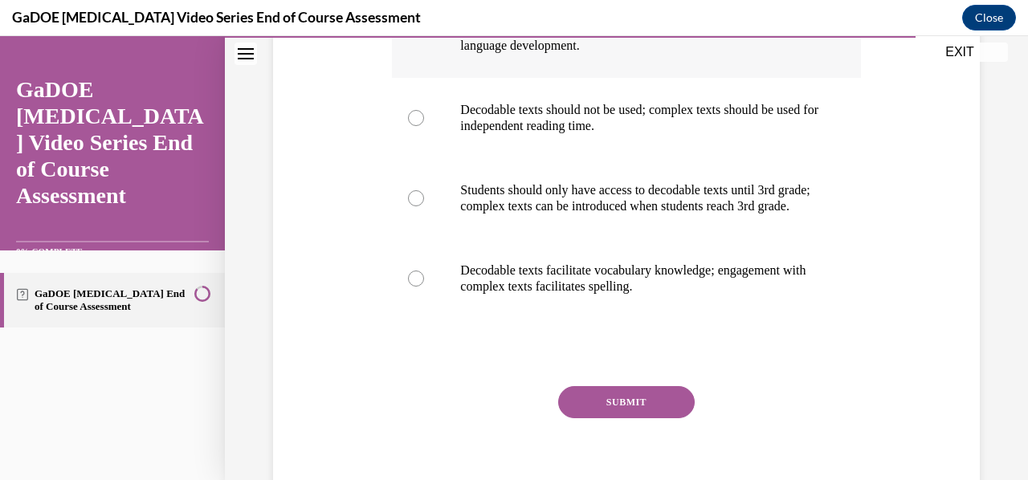
scroll to position [422, 0]
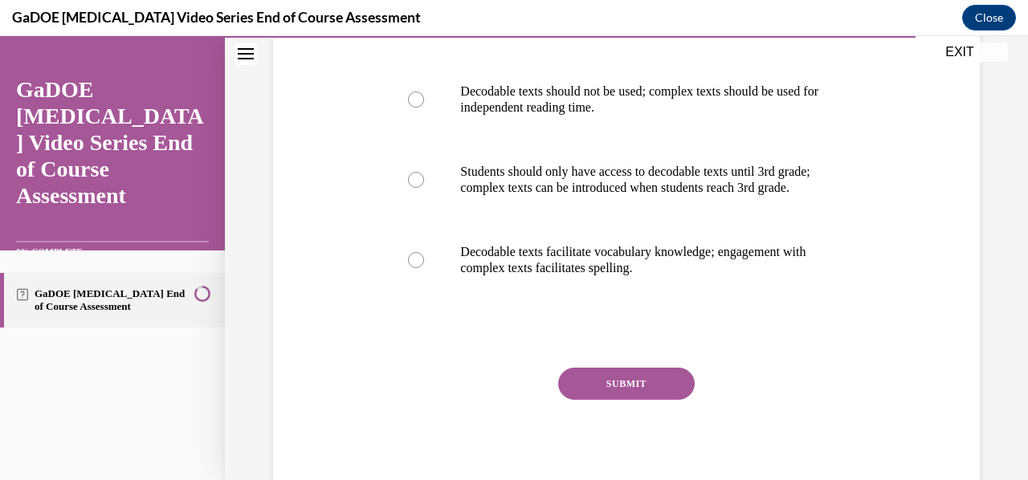
click at [603, 400] on button "SUBMIT" at bounding box center [626, 384] width 137 height 32
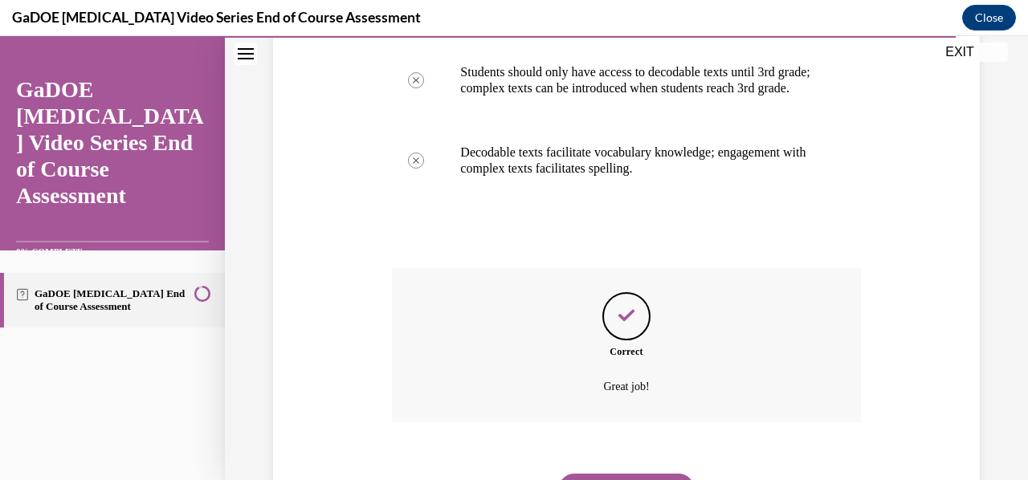
scroll to position [549, 0]
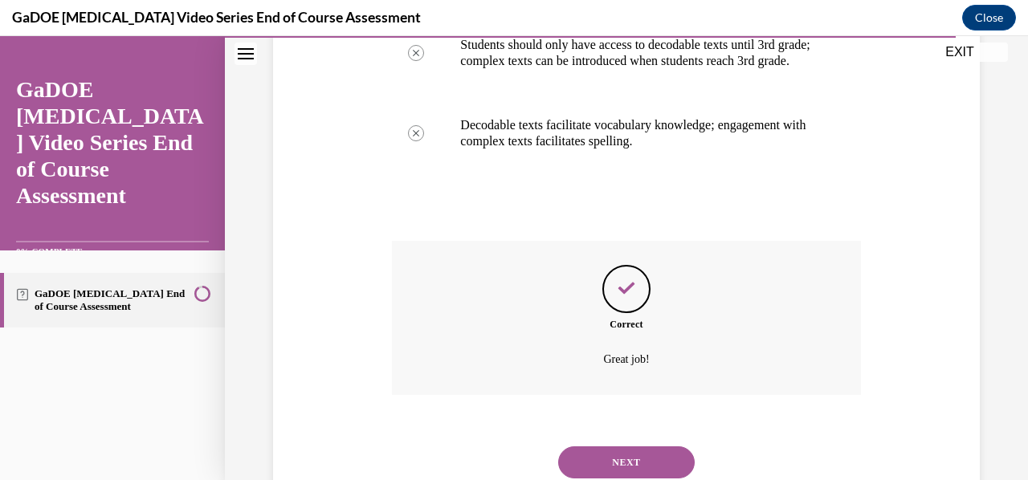
click at [647, 475] on button "NEXT" at bounding box center [626, 463] width 137 height 32
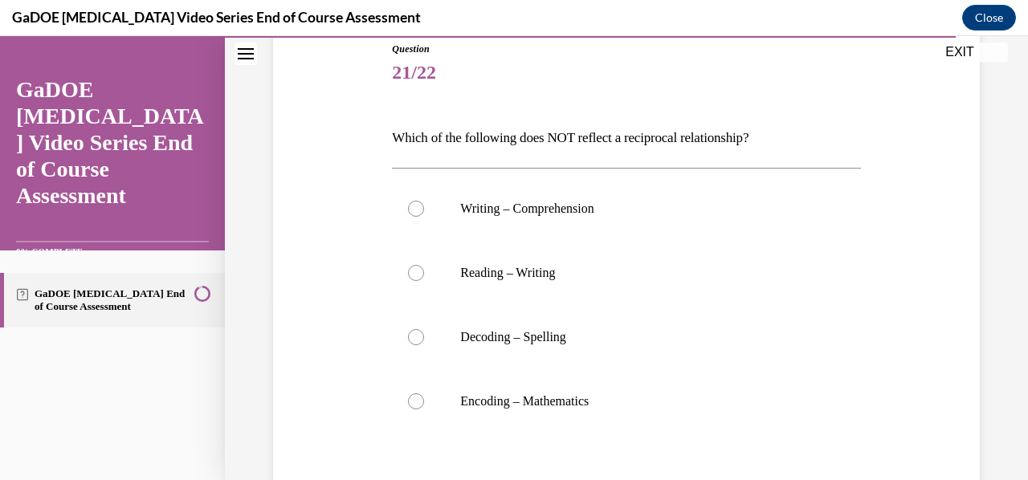
scroll to position [182, 0]
click at [339, 395] on div "Question 21/22 Which of the following does NOT reflect a reciprocal relationshi…" at bounding box center [626, 312] width 715 height 639
click at [580, 409] on label "Encoding – Mathematics" at bounding box center [626, 401] width 468 height 64
click at [424, 409] on input "Encoding – Mathematics" at bounding box center [416, 401] width 16 height 16
radio input "true"
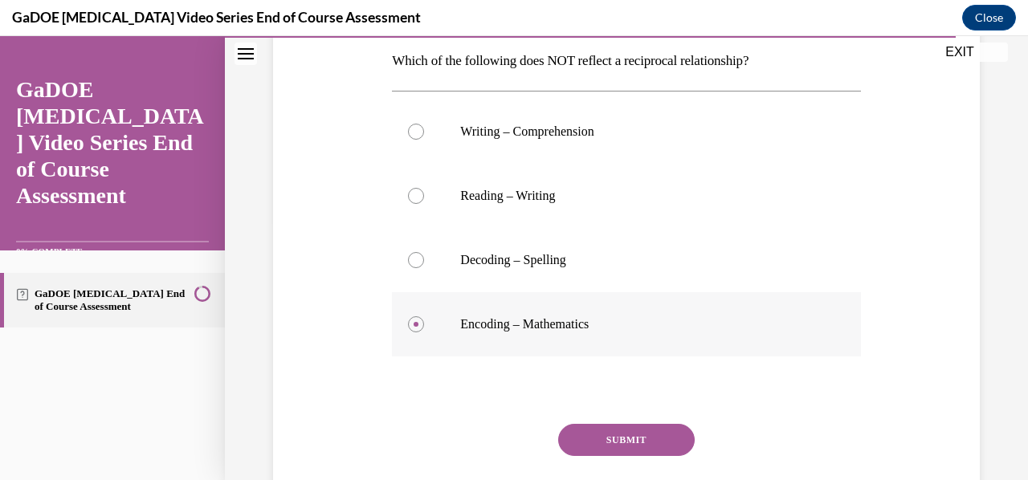
scroll to position [317, 0]
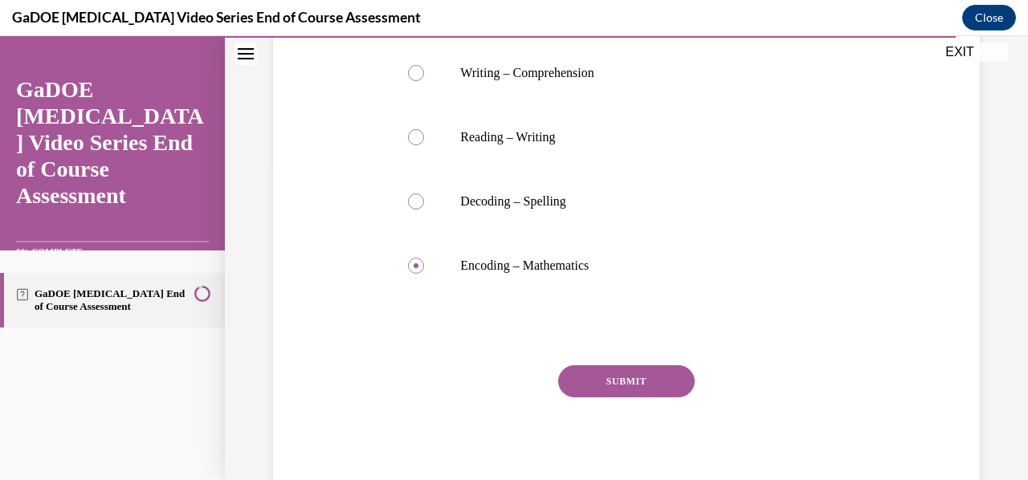
click at [627, 385] on button "SUBMIT" at bounding box center [626, 381] width 137 height 32
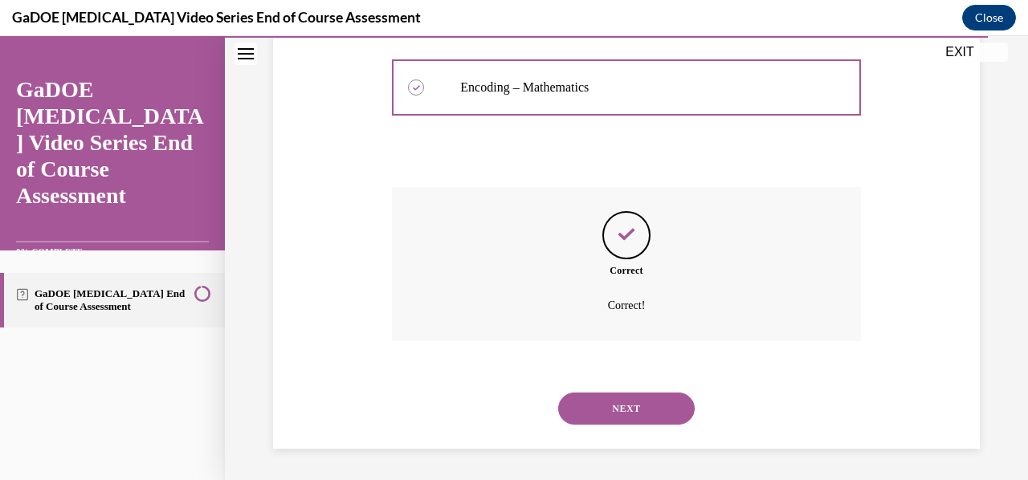
click at [626, 398] on button "NEXT" at bounding box center [626, 409] width 137 height 32
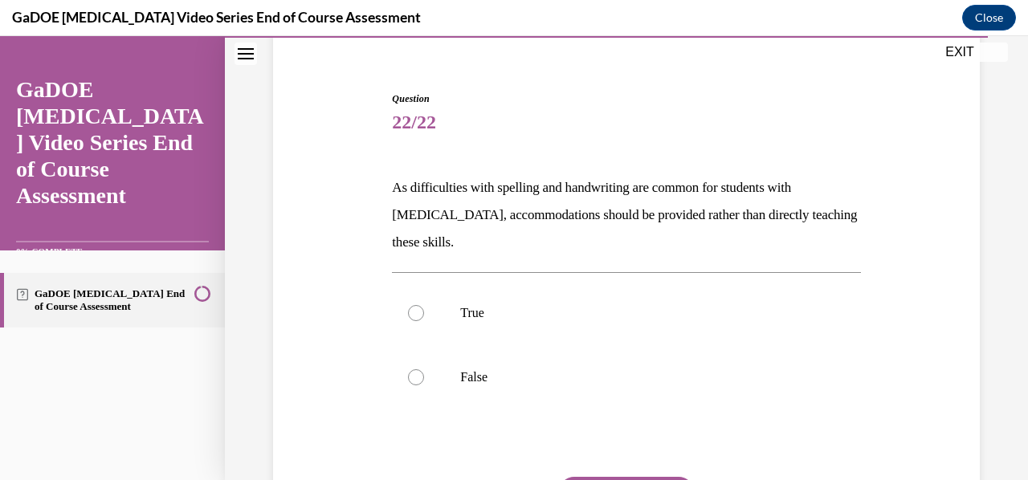
scroll to position [141, 0]
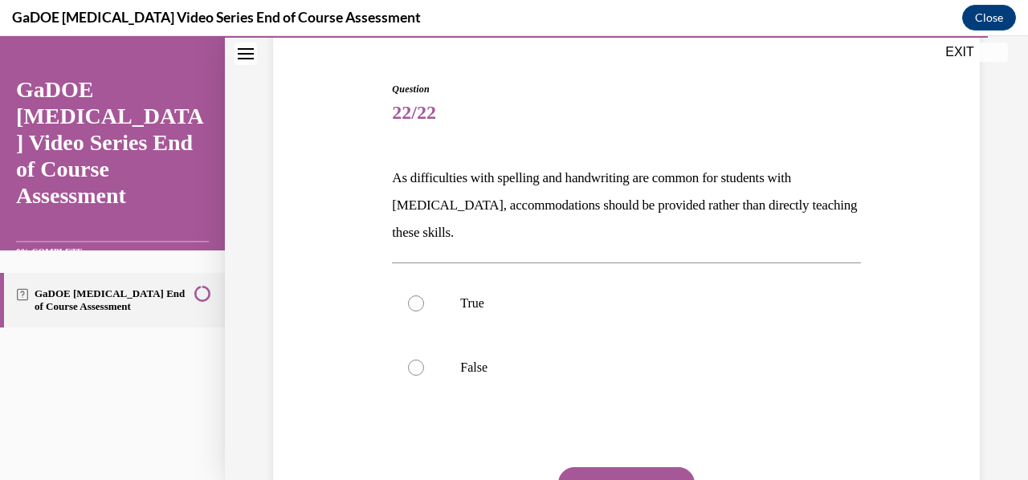
click at [397, 178] on p "As difficulties with spelling and handwriting are common for students with dysl…" at bounding box center [626, 206] width 468 height 82
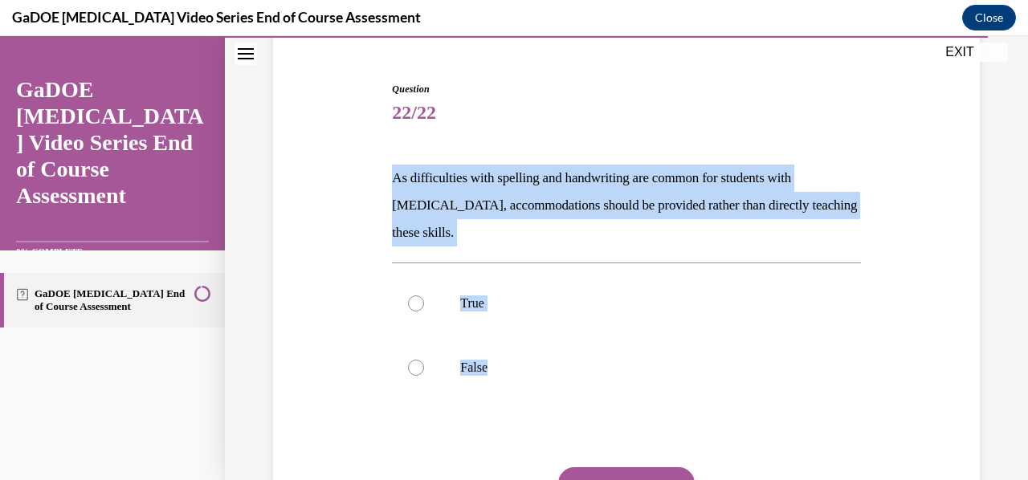
click at [441, 443] on div "Question 22/22 As difficulties with spelling and handwriting are common for stu…" at bounding box center [626, 340] width 468 height 517
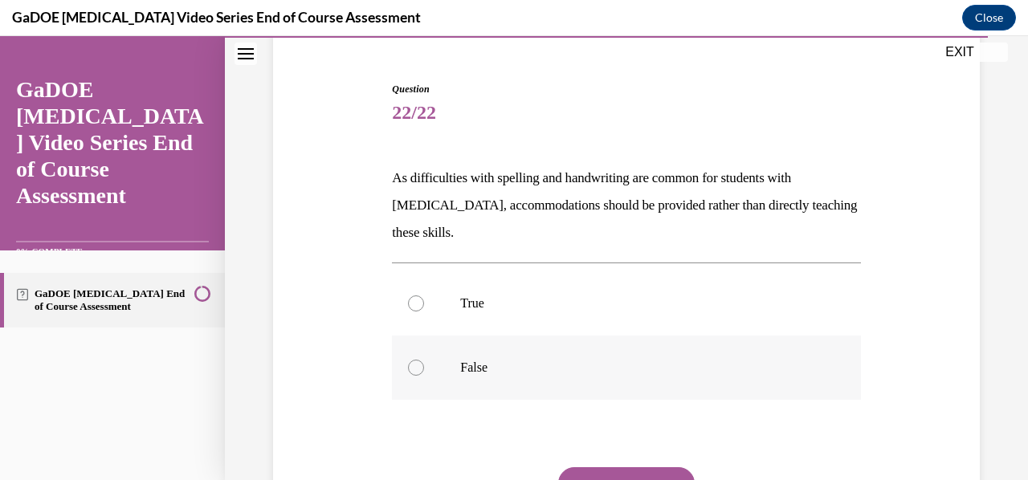
click at [474, 377] on label "False" at bounding box center [626, 368] width 468 height 64
click at [424, 376] on input "False" at bounding box center [416, 368] width 16 height 16
radio input "true"
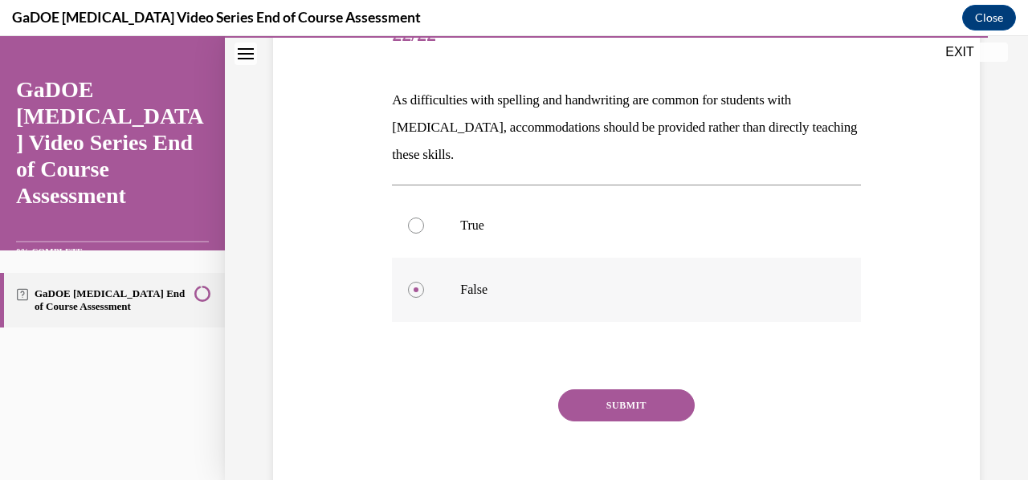
scroll to position [243, 0]
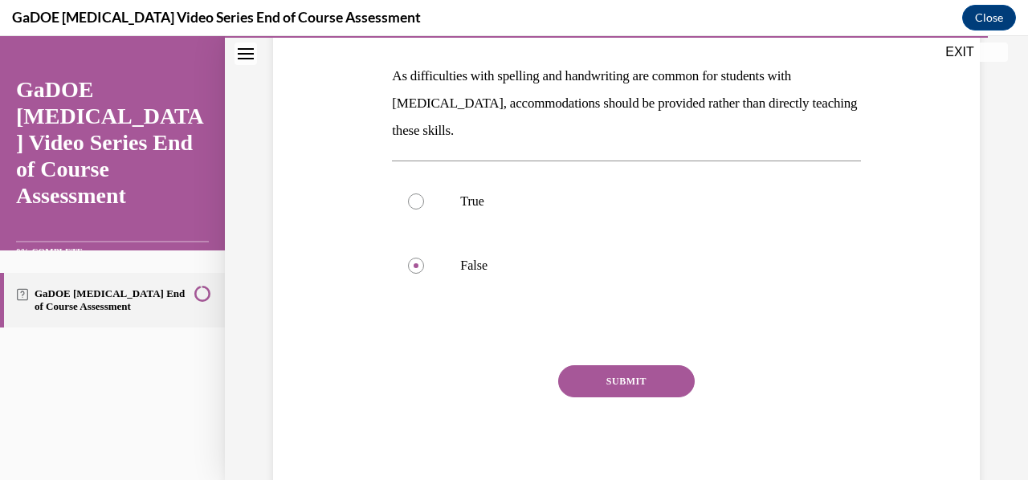
click at [612, 390] on button "SUBMIT" at bounding box center [626, 381] width 137 height 32
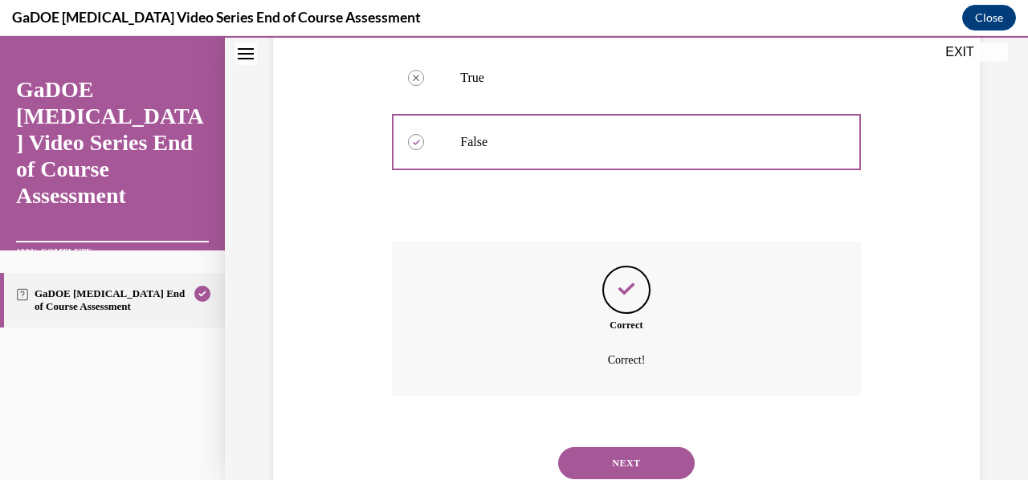
scroll to position [410, 0]
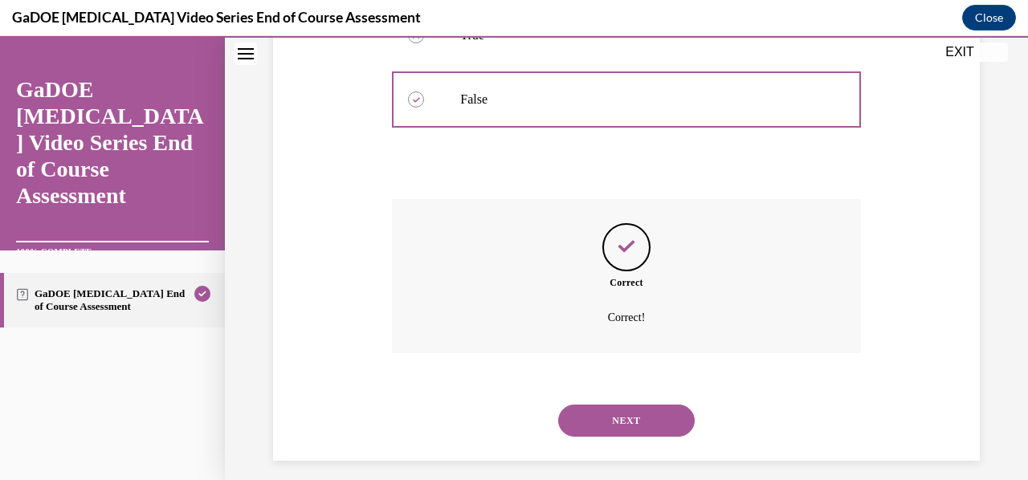
click at [633, 424] on button "NEXT" at bounding box center [626, 421] width 137 height 32
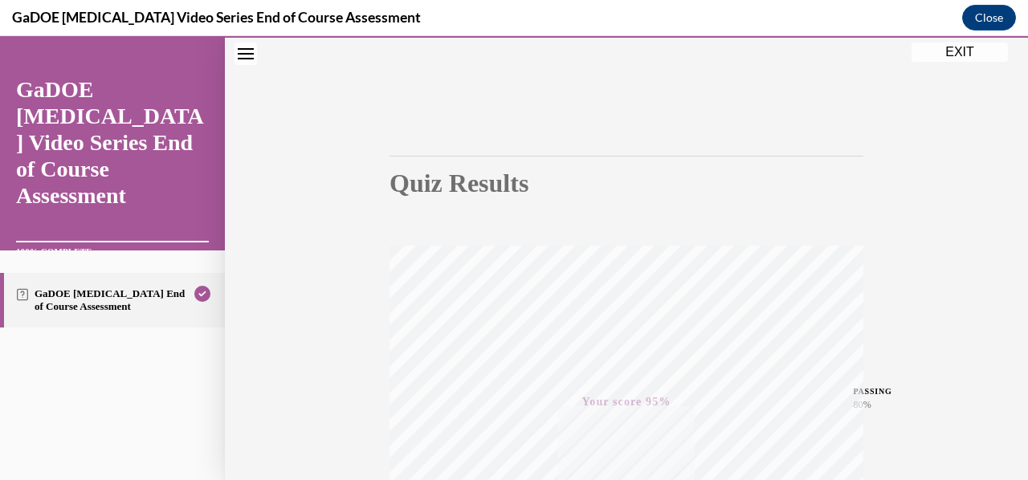
scroll to position [0, 0]
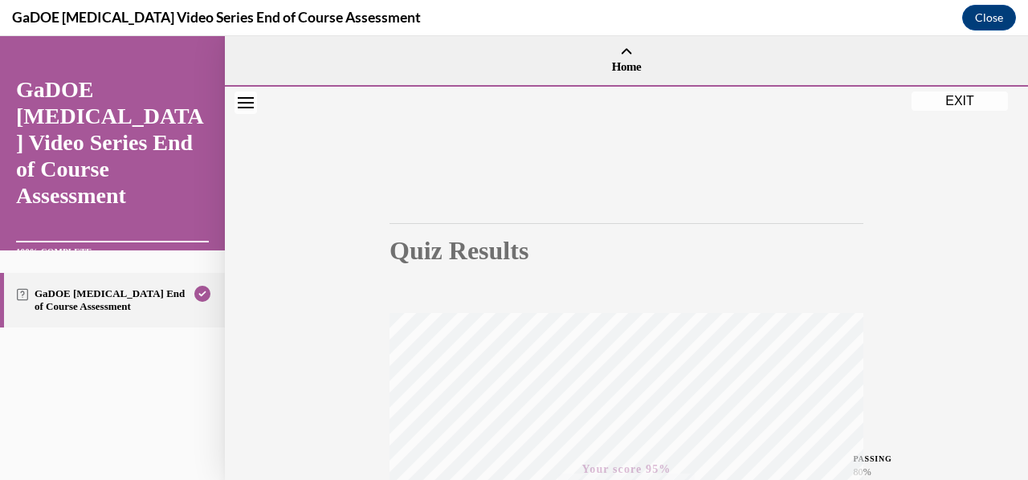
click at [954, 96] on button "EXIT" at bounding box center [960, 101] width 96 height 19
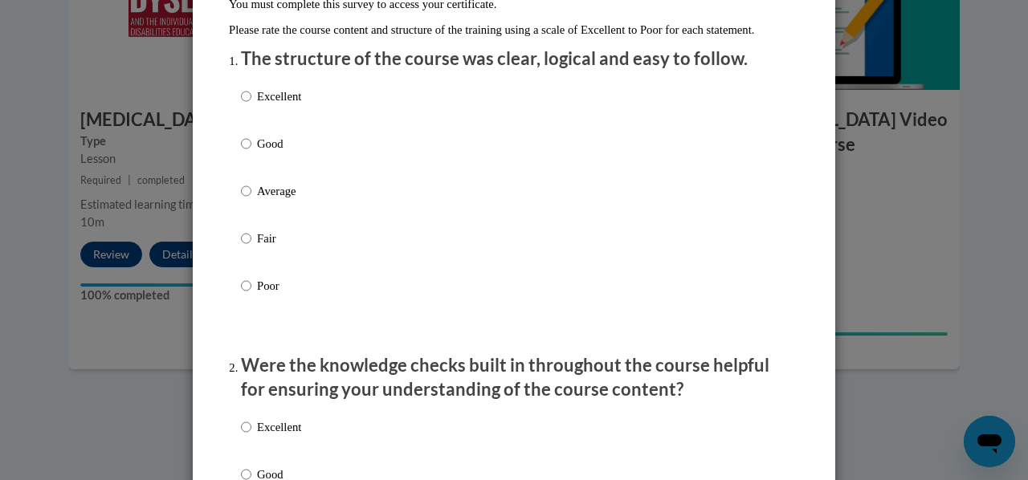
scroll to position [182, 0]
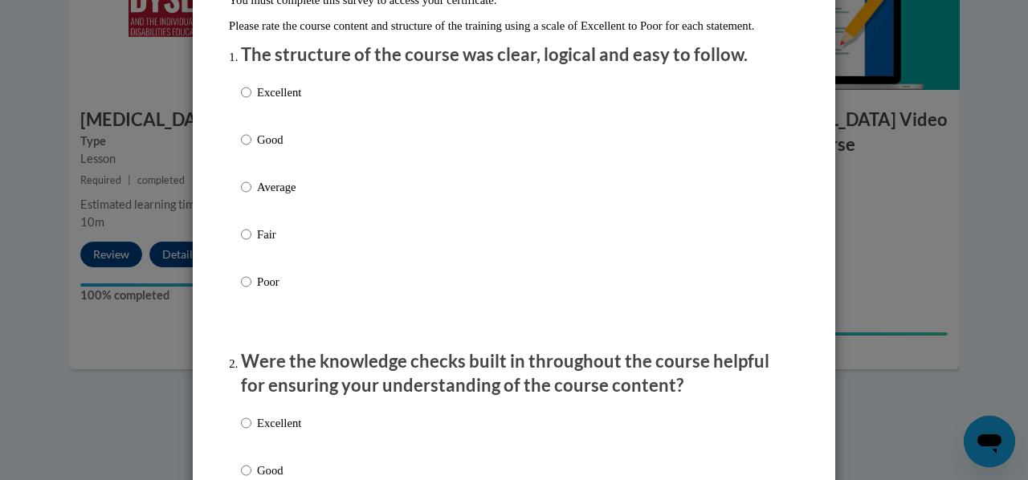
click at [268, 149] on p "Good" at bounding box center [279, 140] width 44 height 18
click at [251, 149] on input "Good" at bounding box center [246, 140] width 10 height 18
radio input "true"
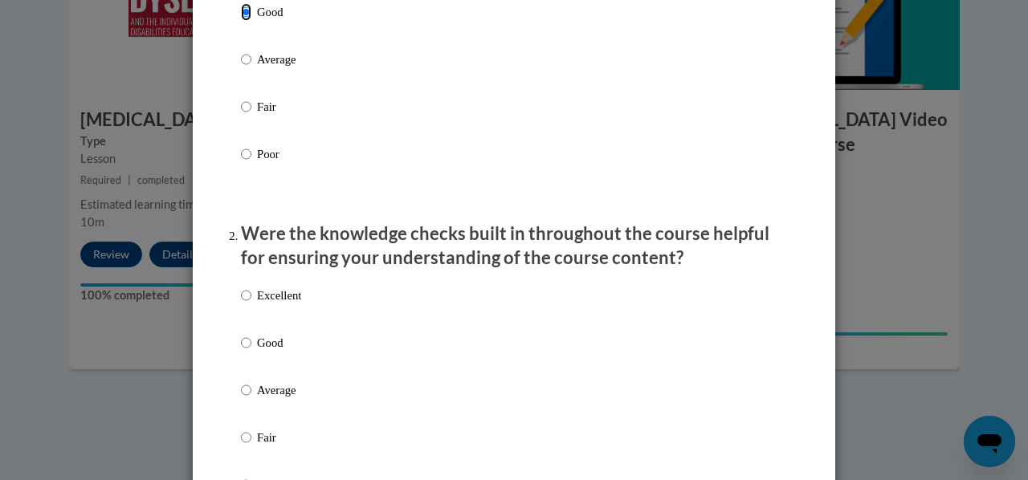
scroll to position [403, 0]
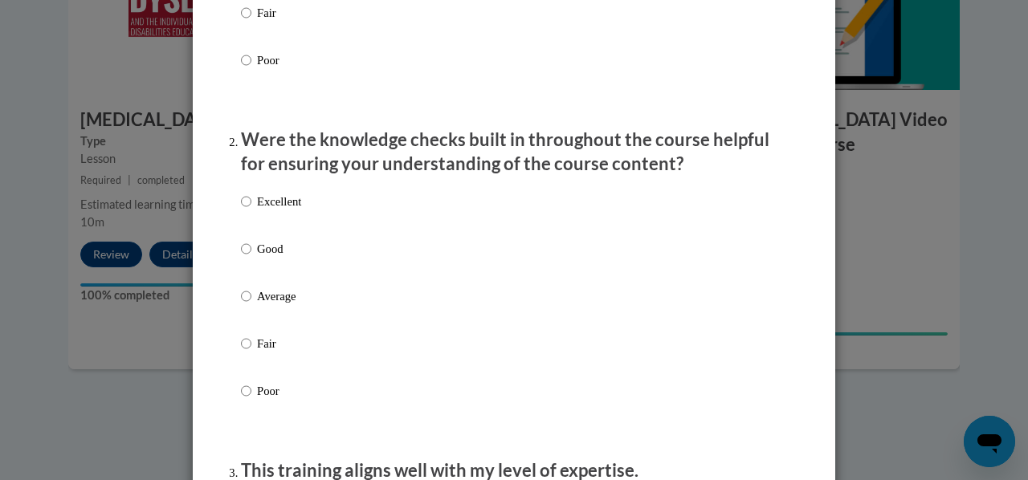
click at [272, 258] on p "Good" at bounding box center [279, 249] width 44 height 18
click at [251, 258] on input "Good" at bounding box center [246, 249] width 10 height 18
radio input "true"
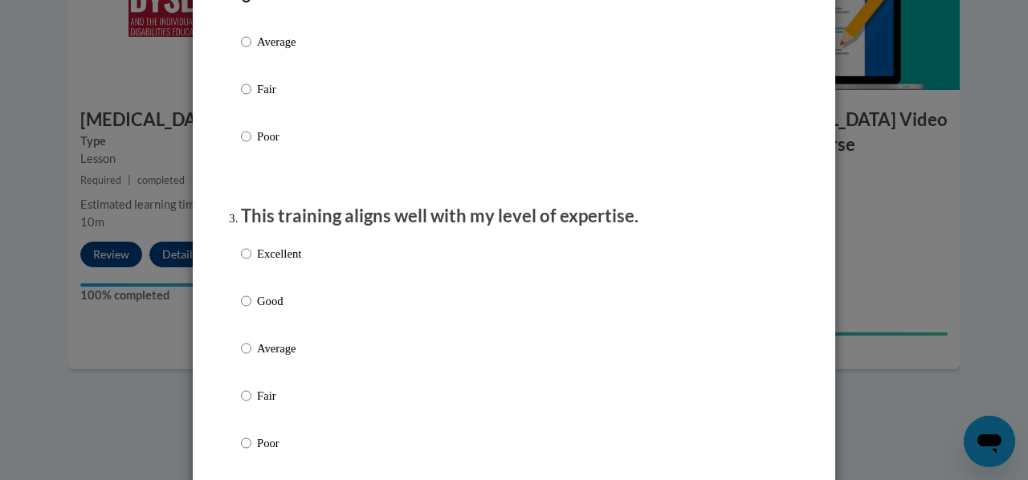
scroll to position [688, 0]
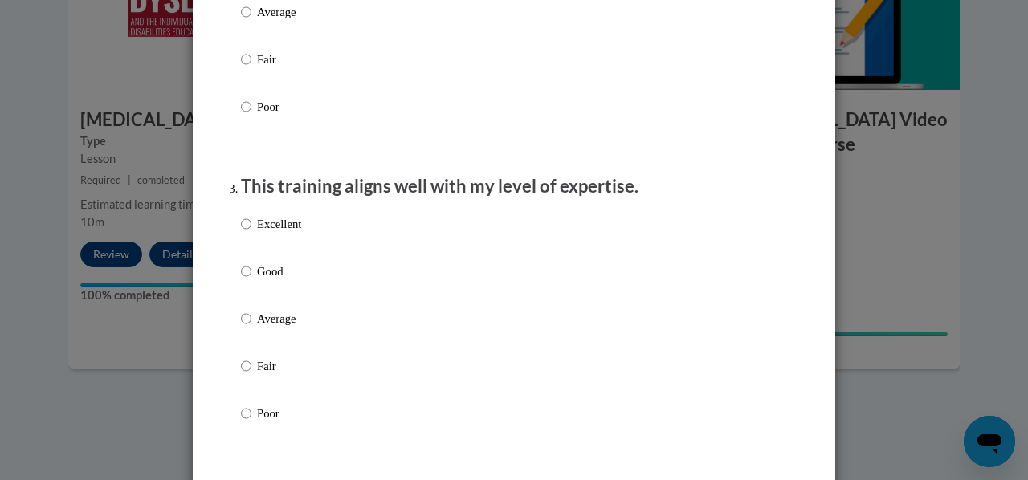
click at [262, 280] on p "Good" at bounding box center [279, 272] width 44 height 18
click at [251, 280] on input "Good" at bounding box center [246, 272] width 10 height 18
radio input "true"
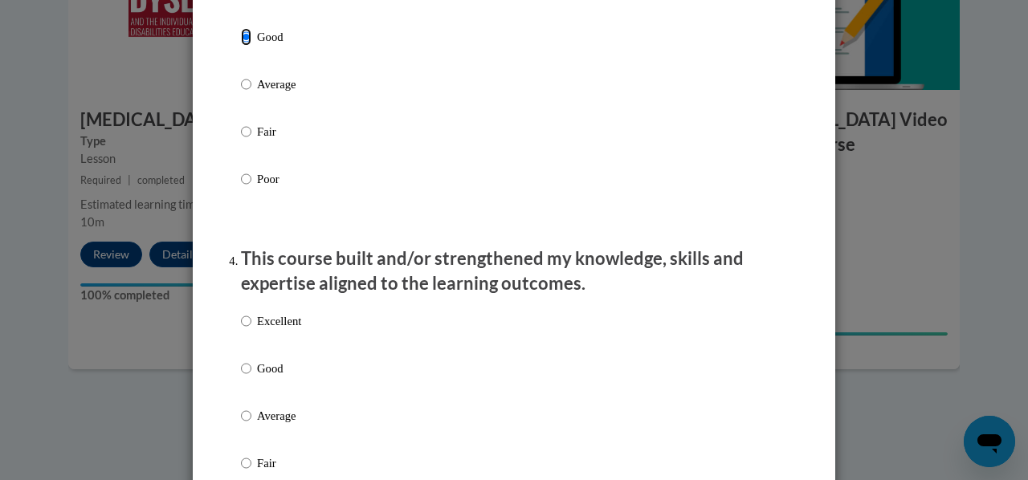
scroll to position [996, 0]
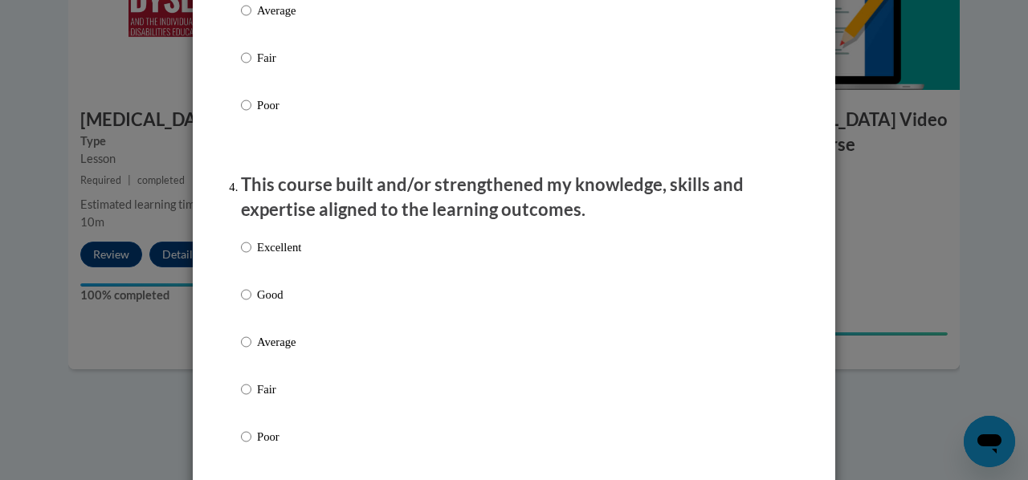
click at [263, 304] on p "Good" at bounding box center [279, 295] width 44 height 18
click at [251, 304] on input "Good" at bounding box center [246, 295] width 10 height 18
radio input "true"
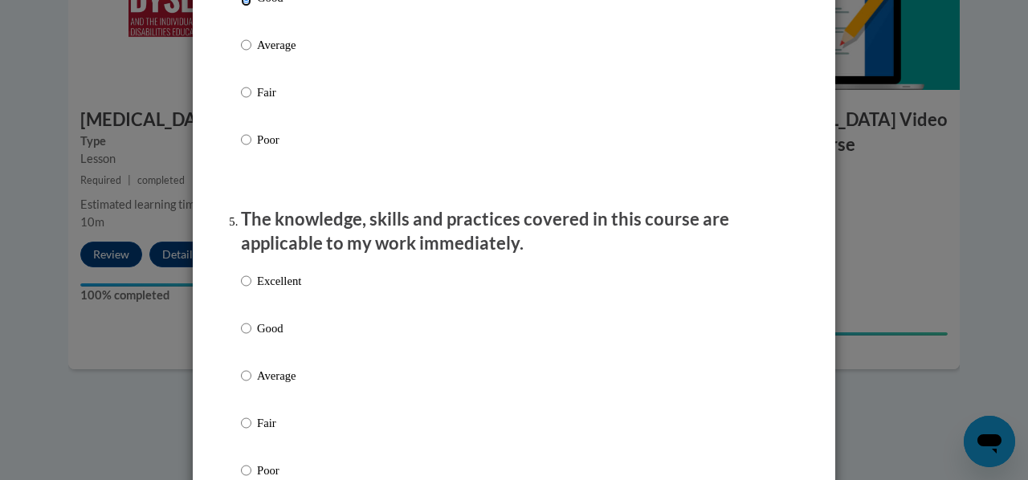
scroll to position [1293, 0]
click at [263, 337] on p "Good" at bounding box center [279, 329] width 44 height 18
click at [251, 337] on input "Good" at bounding box center [246, 329] width 10 height 18
radio input "true"
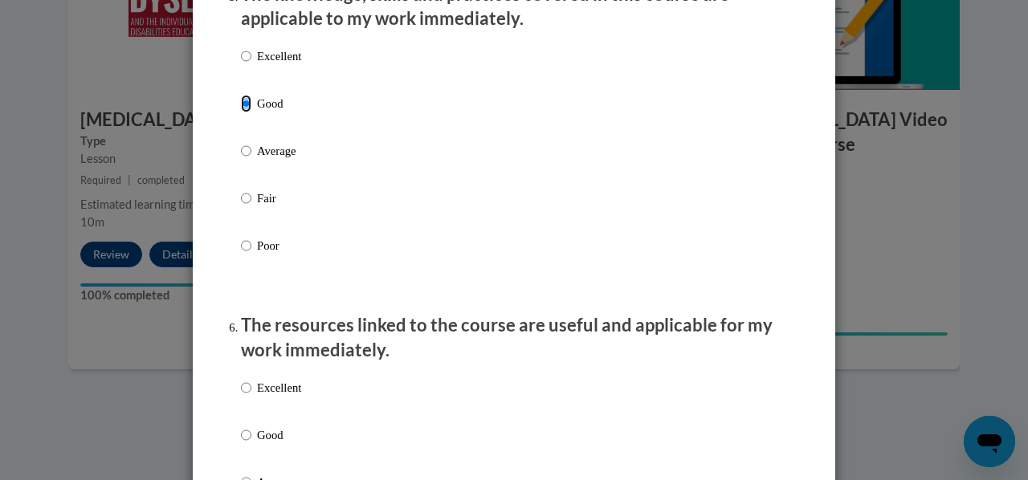
scroll to position [1520, 0]
click at [267, 440] on p "Good" at bounding box center [279, 434] width 44 height 18
click at [251, 440] on input "Good" at bounding box center [246, 434] width 10 height 18
radio input "true"
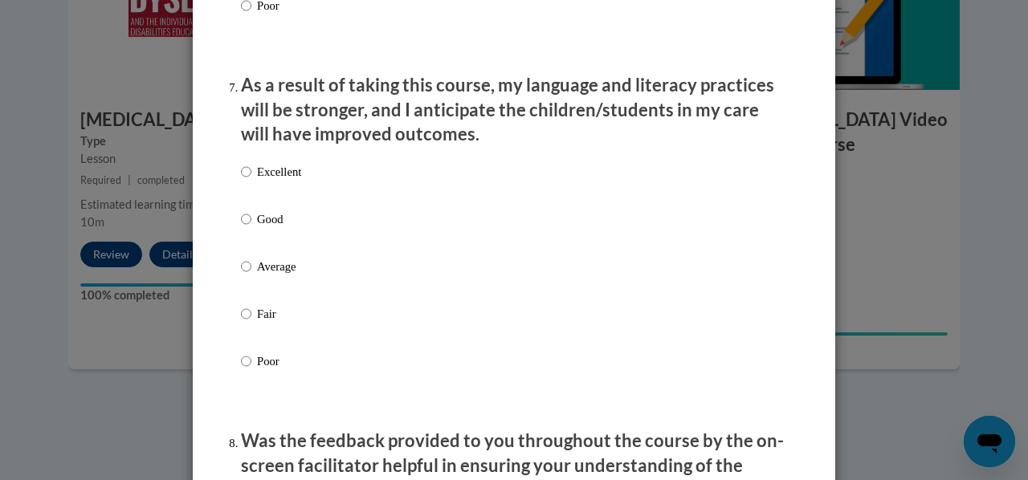
scroll to position [2091, 0]
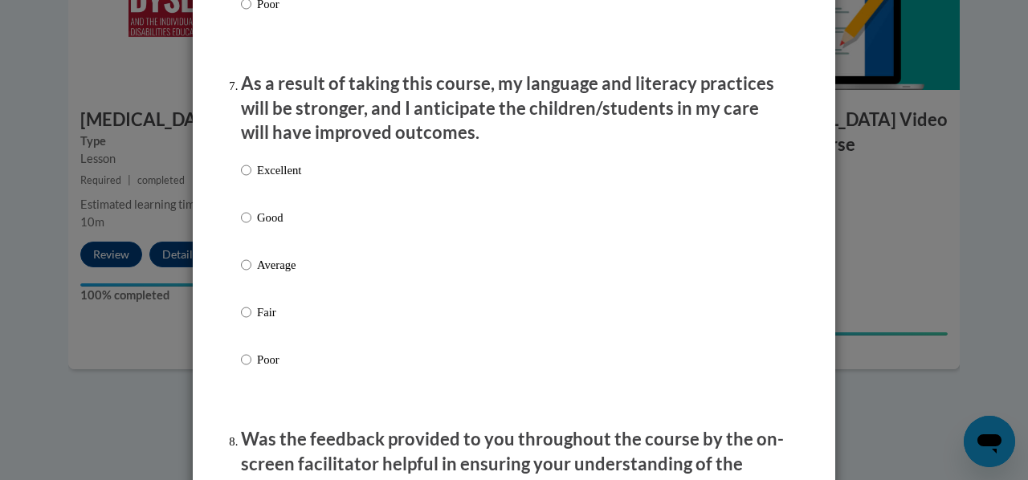
click at [262, 226] on p "Good" at bounding box center [279, 218] width 44 height 18
click at [251, 226] on input "Good" at bounding box center [246, 218] width 10 height 18
radio input "true"
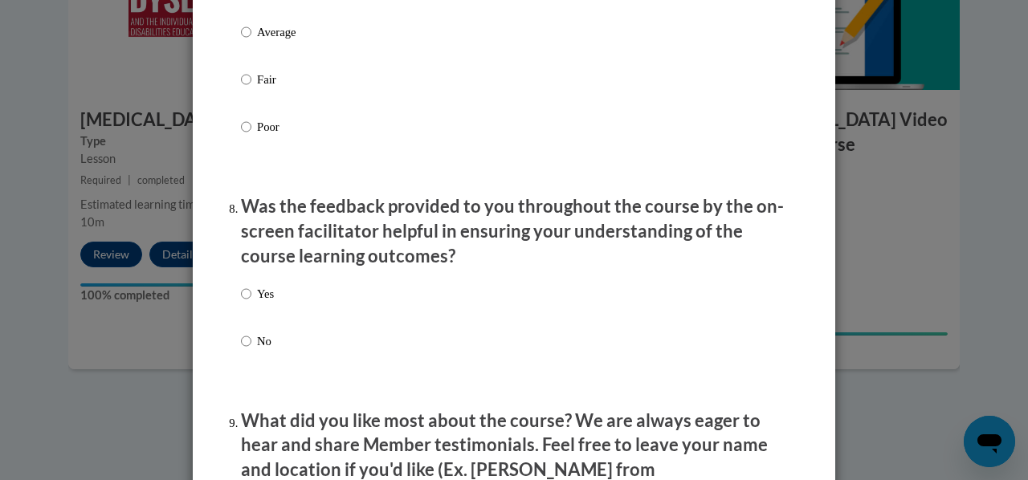
scroll to position [2336, 0]
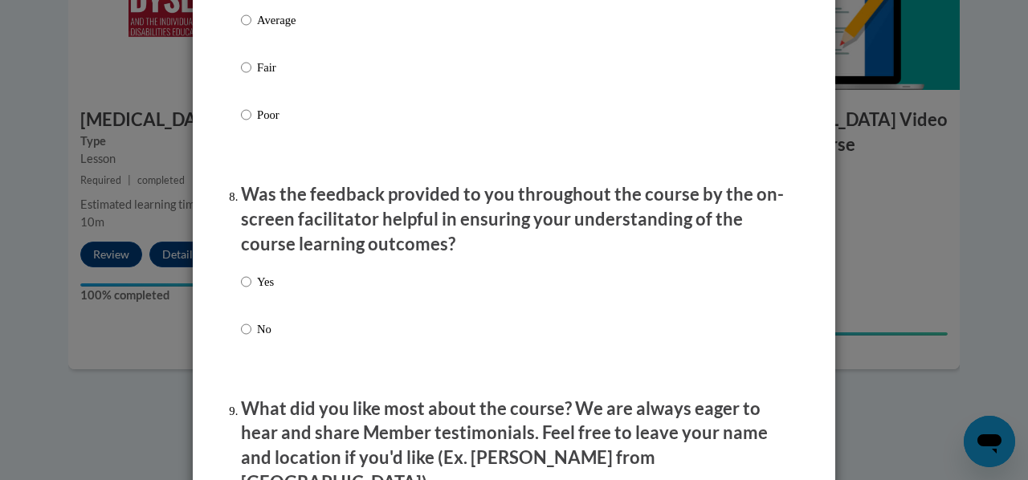
click at [257, 304] on label "Yes" at bounding box center [257, 294] width 33 height 43
click at [251, 291] on input "Yes" at bounding box center [246, 282] width 10 height 18
radio input "true"
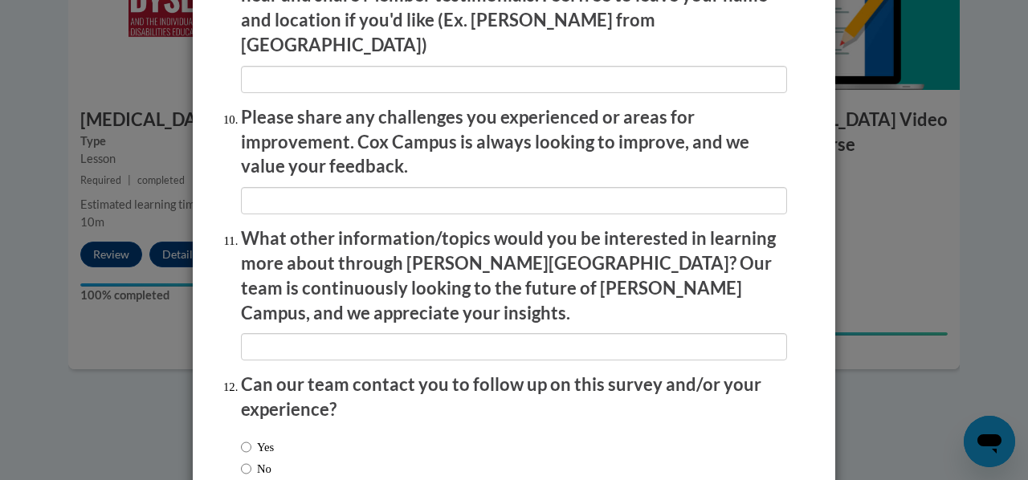
scroll to position [2859, 0]
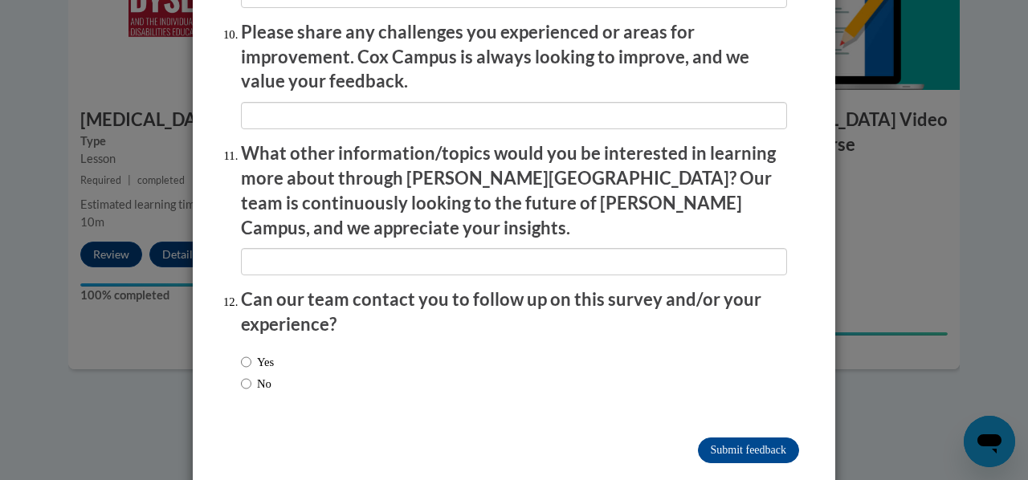
click at [268, 375] on label "No" at bounding box center [256, 384] width 31 height 18
click at [251, 375] on input "No" at bounding box center [246, 384] width 10 height 18
radio input "true"
click at [761, 438] on input "Submit feedback" at bounding box center [748, 451] width 101 height 26
